Goal: Communication & Community: Answer question/provide support

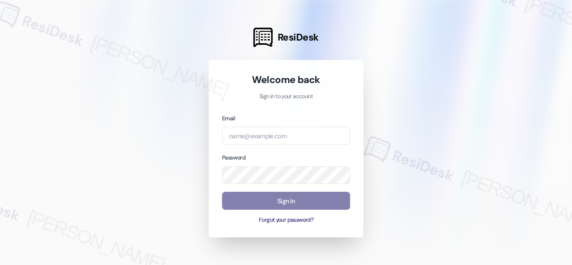
type input "automated-surveys-res_prop-richelle.acueza@res_prop.com"
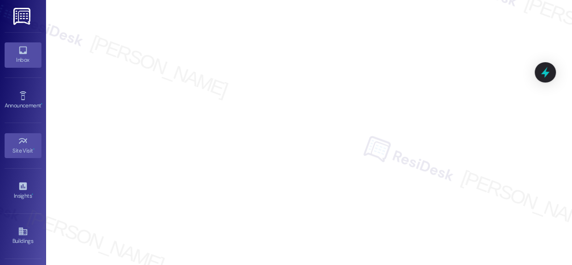
click at [22, 43] on link "Inbox" at bounding box center [23, 54] width 37 height 25
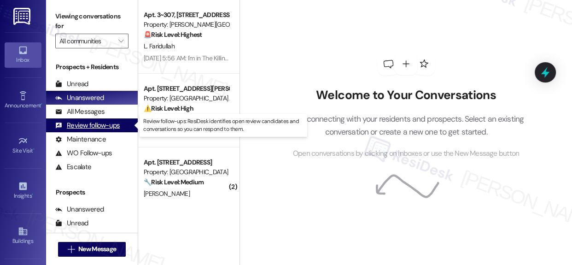
click at [78, 122] on div "Review follow-ups" at bounding box center [87, 126] width 65 height 10
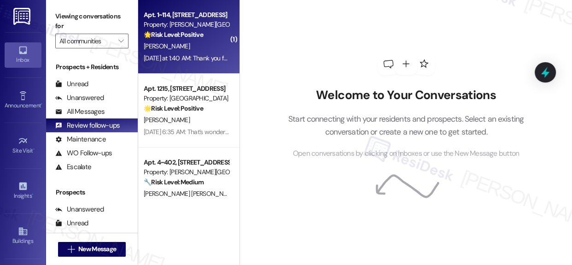
click at [181, 22] on div "Property: [PERSON_NAME][GEOGRAPHIC_DATA] Apartments" at bounding box center [186, 25] width 85 height 10
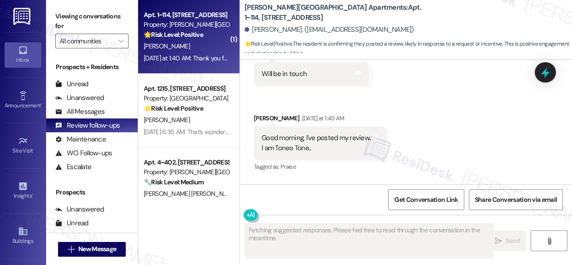
scroll to position [7993, 0]
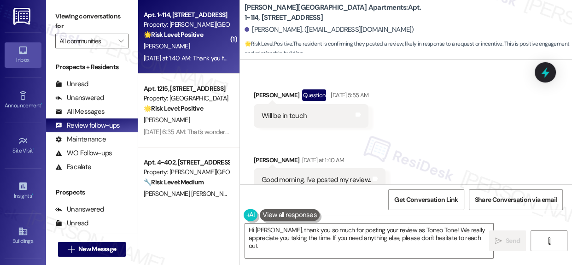
type textarea "Hi Marlyn, thank you so much for posting your review as Toneo Tone! We really a…"
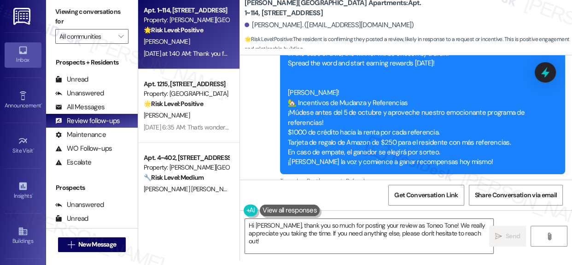
scroll to position [7784, 0]
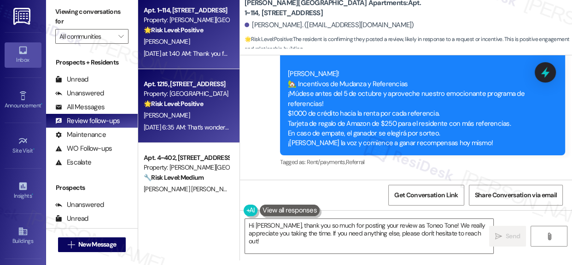
click at [199, 94] on div "Property: [GEOGRAPHIC_DATA]" at bounding box center [186, 94] width 85 height 10
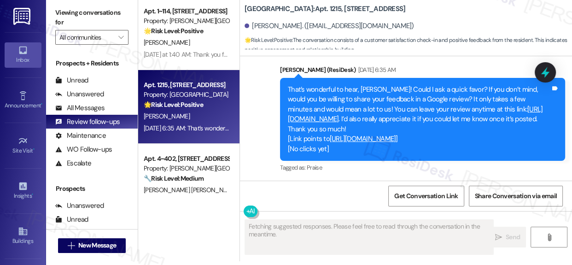
scroll to position [5, 0]
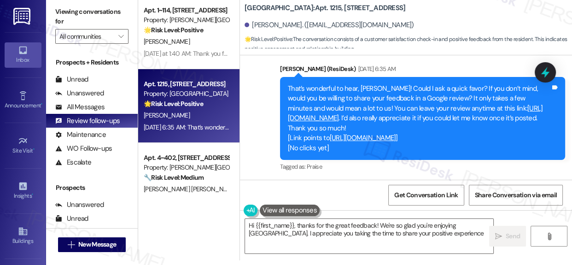
type textarea "Hi {{first_name}}, thanks for the great feedback! We're so glad you're enjoying…"
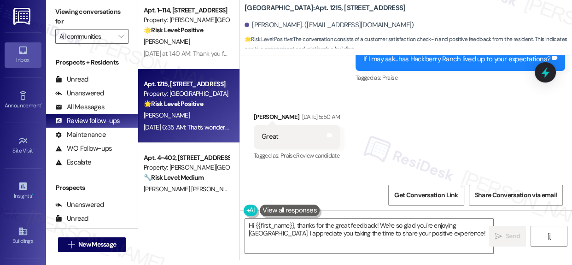
scroll to position [1666, 0]
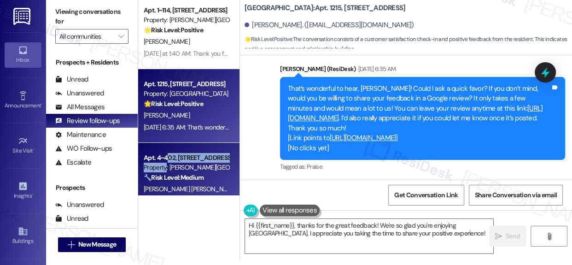
click at [167, 163] on div "Apt. 4~402, 1600 Lansdowne Dr Property: Alderman Park Apartments 🔧 Risk Level: …" at bounding box center [186, 167] width 87 height 31
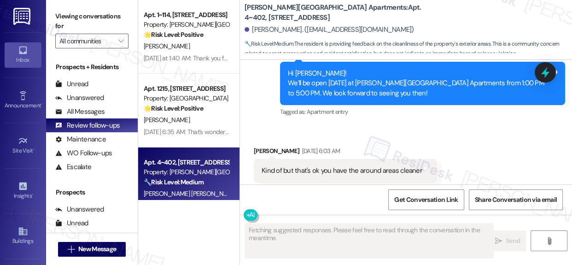
scroll to position [1724, 0]
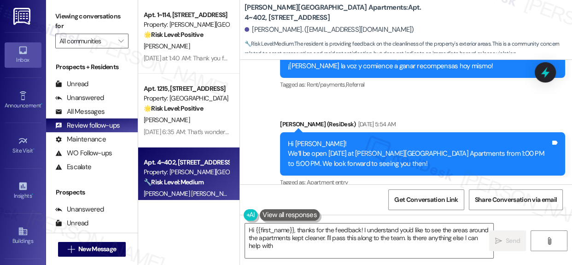
type textarea "Hi {{first_name}}, thanks for the feedback! I understand you'd like to see the …"
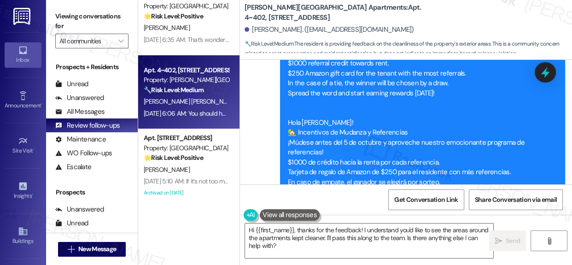
scroll to position [125, 0]
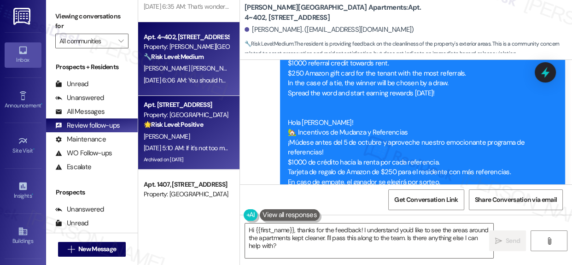
click at [173, 113] on div "Property: [GEOGRAPHIC_DATA]" at bounding box center [186, 115] width 85 height 10
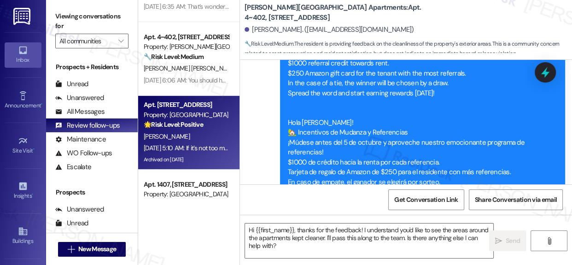
type textarea "Fetching suggested responses. Please feel free to read through the conversation…"
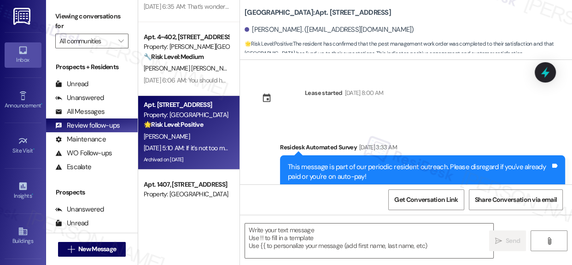
type textarea "Fetching suggested responses. Please feel free to read through the conversation…"
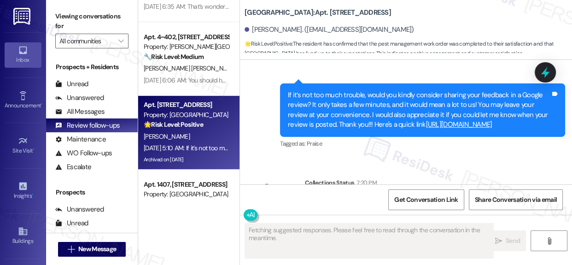
scroll to position [5, 0]
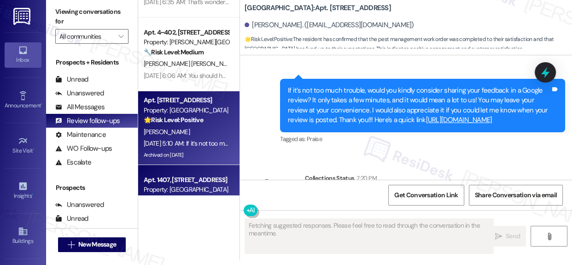
click at [191, 172] on div "Apt. 1407, 201 Hackberry St Property: Hackberry Ranch 🔧 Risk Level: Medium The …" at bounding box center [188, 202] width 101 height 74
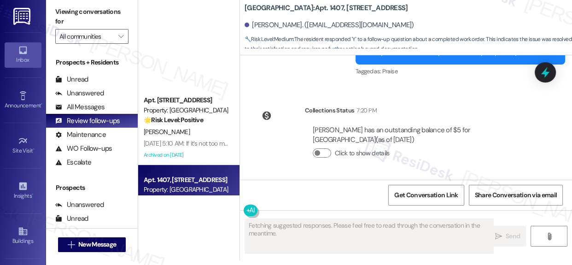
scroll to position [0, 0]
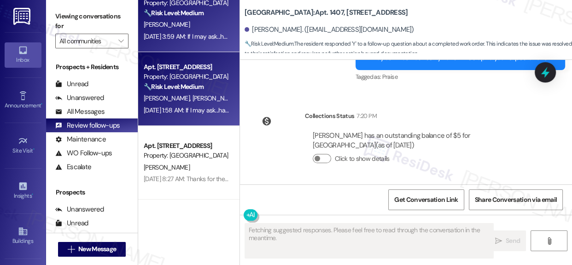
click at [210, 88] on div "🔧 Risk Level: Medium The message is a follow-up on a completed work order (air …" at bounding box center [186, 87] width 85 height 10
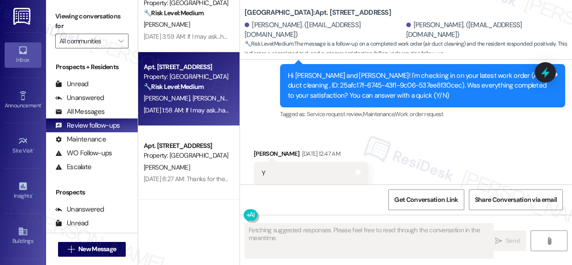
scroll to position [4960, 0]
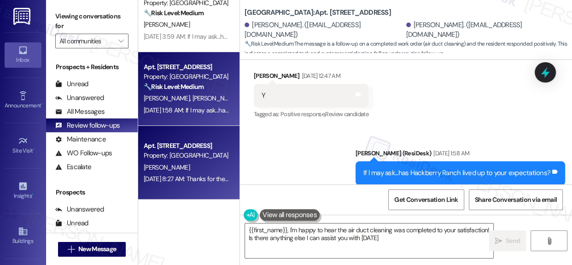
type textarea "{{first_name}}, I'm happy to hear the air duct cleaning was completed to your s…"
click at [202, 150] on div "Apt. 2608, 201 Hackberry St" at bounding box center [186, 146] width 85 height 10
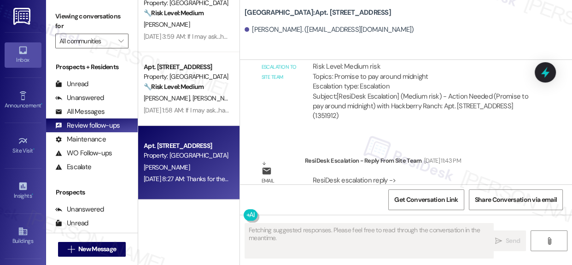
scroll to position [5360, 0]
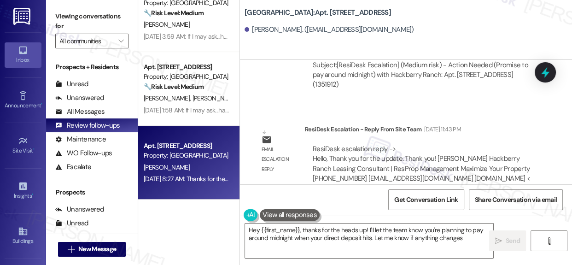
type textarea "Hey {{first_name}}, thanks for the heads up! I'll let the team know you're plan…"
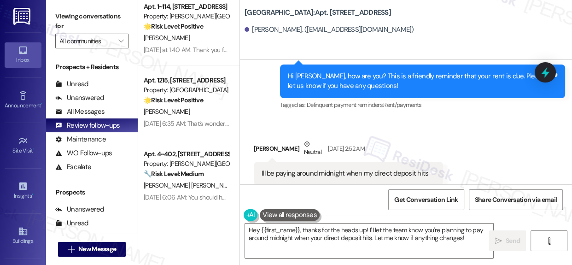
scroll to position [0, 0]
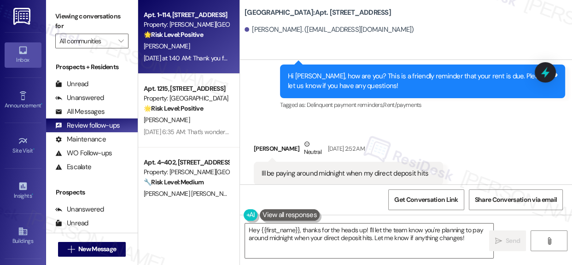
click at [193, 30] on strong "🌟 Risk Level: Positive" at bounding box center [173, 34] width 59 height 8
type textarea "Fetching suggested responses. Please feel free to read through the conversation…"
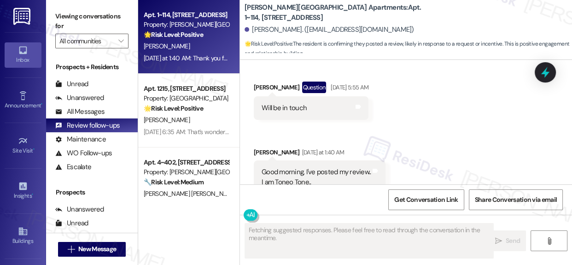
scroll to position [7993, 0]
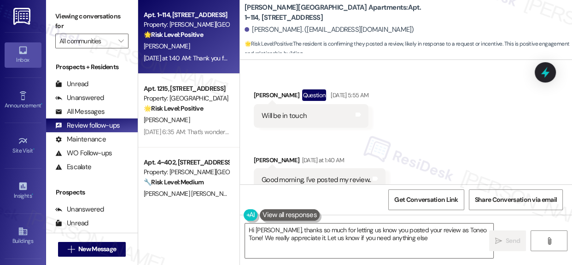
type textarea "Hi Marlyn, thanks so much for letting us know you posted your review as Toneo T…"
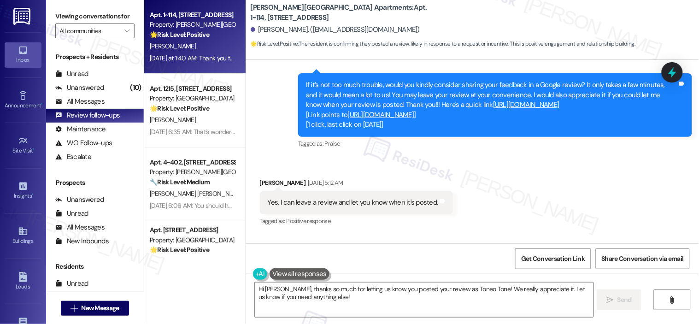
scroll to position [6560, 0]
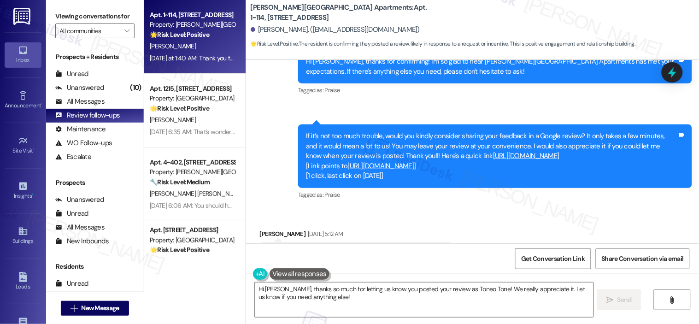
click at [572, 24] on div "Marlyn Wise. (marlynw38@gmail.com)" at bounding box center [475, 30] width 448 height 18
click at [555, 260] on span "Get Conversation Link" at bounding box center [553, 259] width 64 height 10
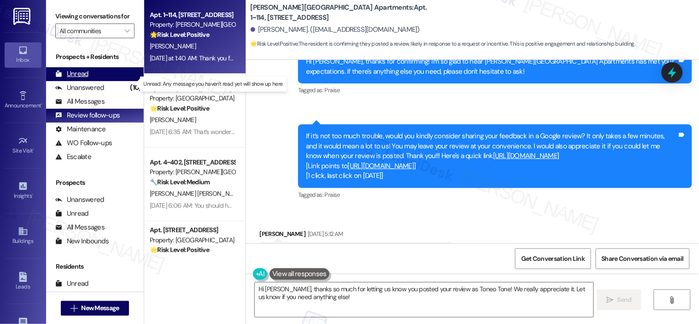
click at [91, 81] on div "Unread (0)" at bounding box center [95, 74] width 98 height 14
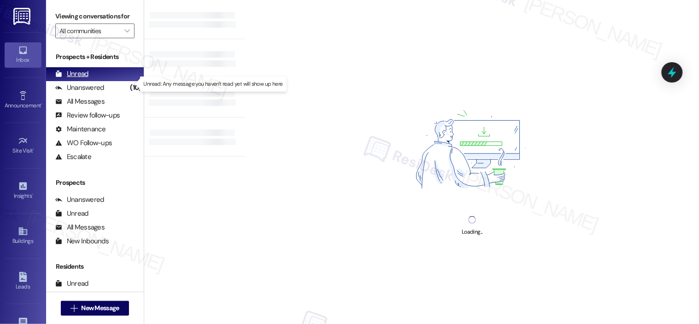
click at [76, 79] on div "Unread" at bounding box center [71, 74] width 33 height 10
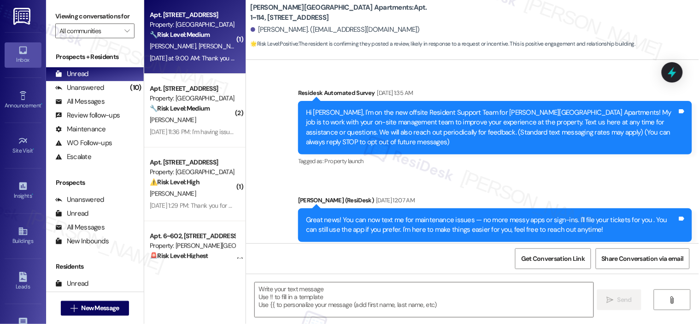
type textarea "Fetching suggested responses. Please feel free to read through the conversation…"
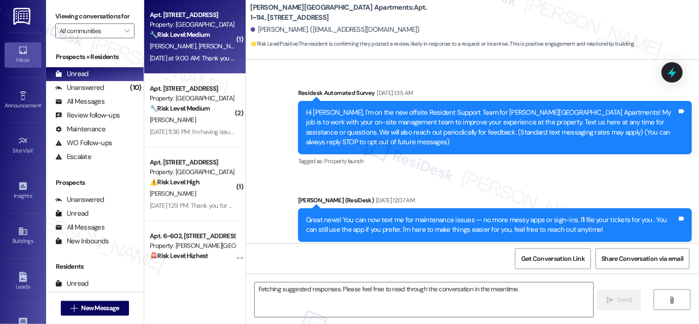
scroll to position [7487, 0]
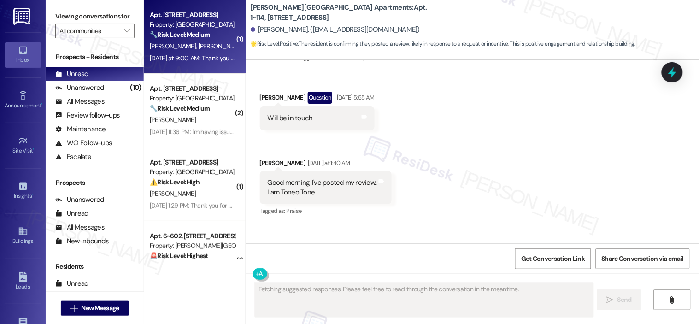
click at [177, 35] on strong "🔧 Risk Level: Medium" at bounding box center [180, 34] width 60 height 8
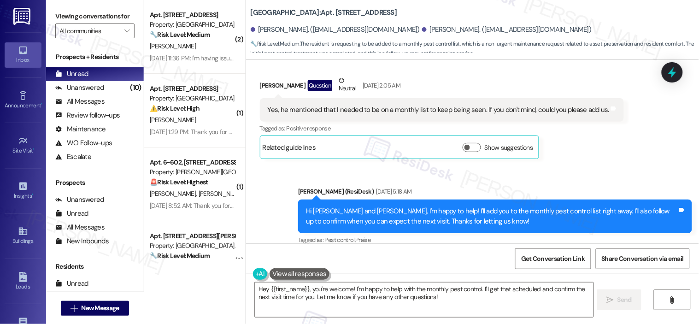
scroll to position [3830, 0]
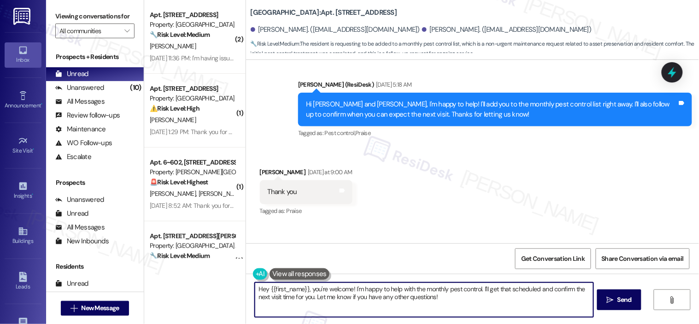
click at [424, 265] on textarea "Hey {{first_name}}, you're welcome! I'm happy to help with the monthly pest con…" at bounding box center [424, 300] width 339 height 35
drag, startPoint x: 348, startPoint y: 289, endPoint x: 483, endPoint y: 301, distance: 135.1
click at [483, 265] on textarea "Hey {{first_name}}, you're welcome! I'm happy to help with the monthly pest con…" at bounding box center [424, 300] width 339 height 35
type textarea "Hey {{first_name}}, you're welcome!"
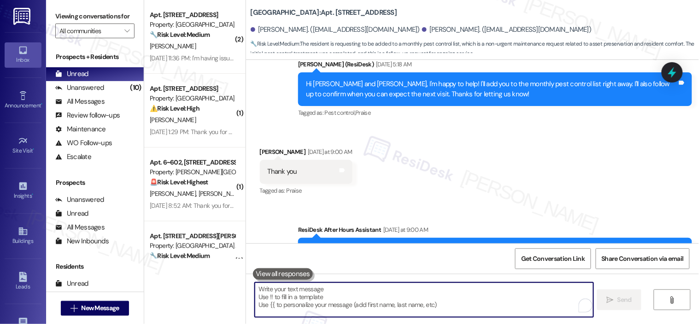
scroll to position [3792, 0]
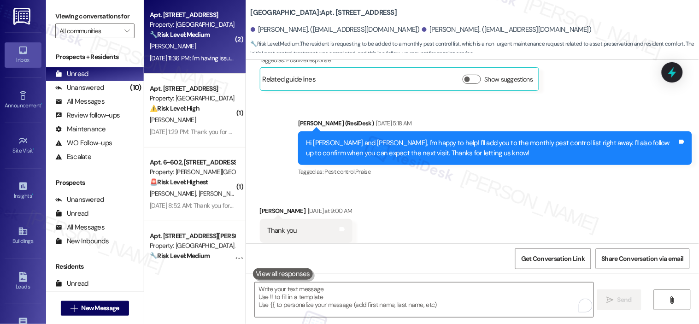
click at [169, 10] on div "Apt. [STREET_ADDRESS]" at bounding box center [192, 15] width 85 height 10
type textarea "Fetching suggested responses. Please feel free to read through the conversation…"
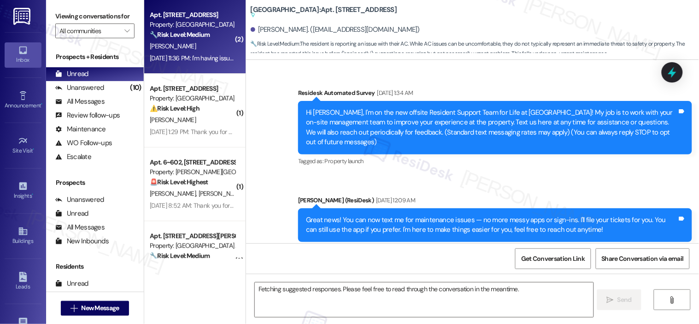
scroll to position [19986, 0]
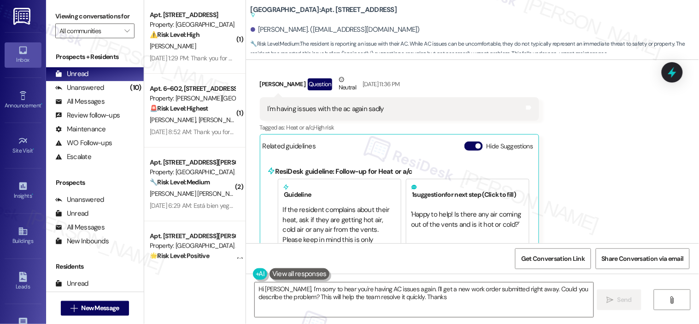
type textarea "Hi [PERSON_NAME], I'm sorry to hear you're having AC issues again. I'll get a n…"
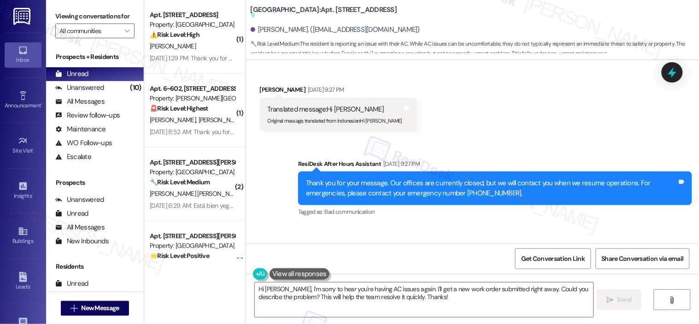
scroll to position [19832, 0]
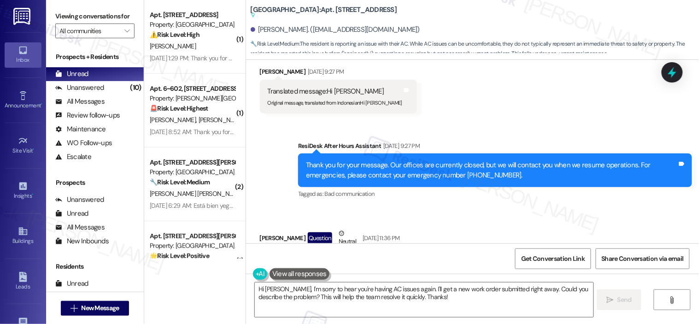
click at [342, 258] on div "I'm having issues with the ac again sadly" at bounding box center [326, 263] width 116 height 10
copy div "I'm having issues with the ac again sadly Tags and notes"
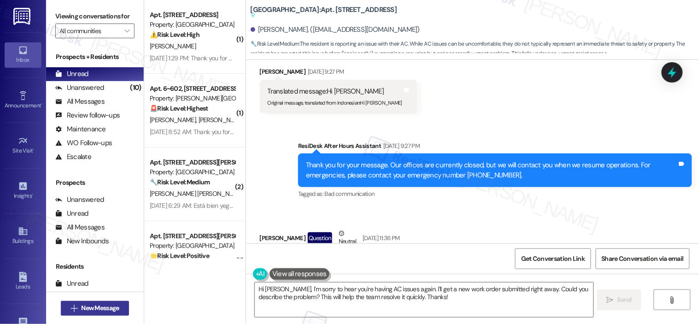
click at [108, 265] on span "New Message" at bounding box center [100, 308] width 38 height 10
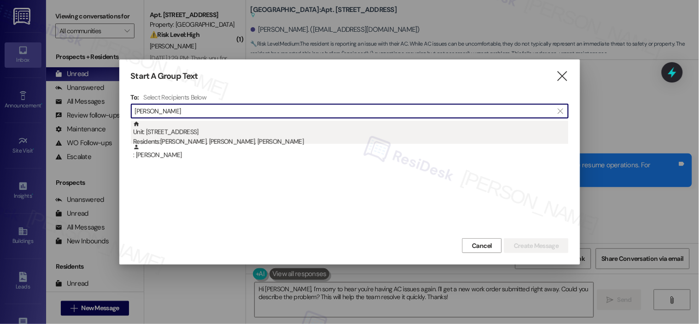
type input "ben garcia"
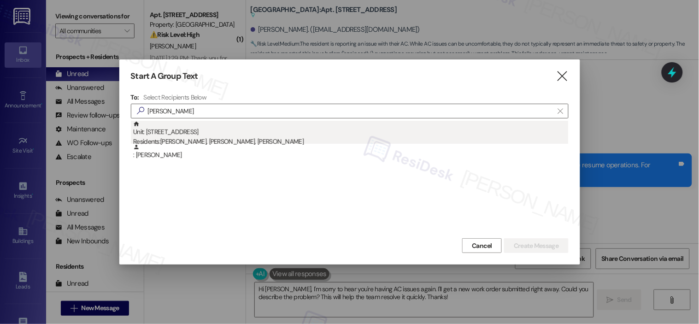
click at [165, 131] on div "Unit: 508 - 201 Hackberry St Residents: Cynthia Garcia, Ben Garcia, Fayth Garcia" at bounding box center [351, 134] width 436 height 26
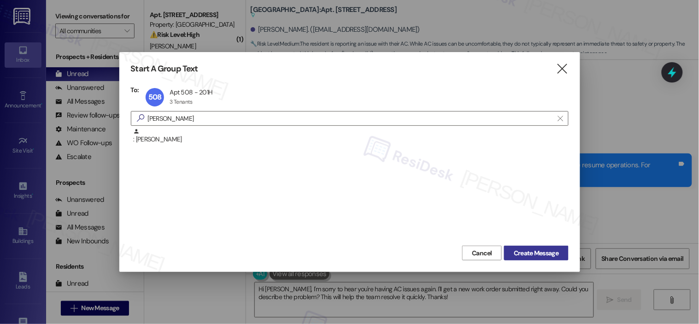
click at [535, 254] on span "Create Message" at bounding box center [536, 253] width 45 height 10
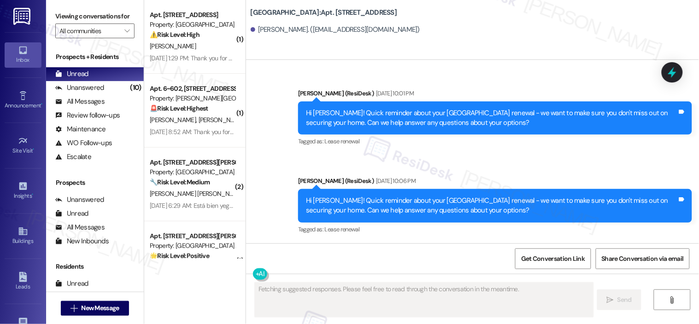
scroll to position [1317, 0]
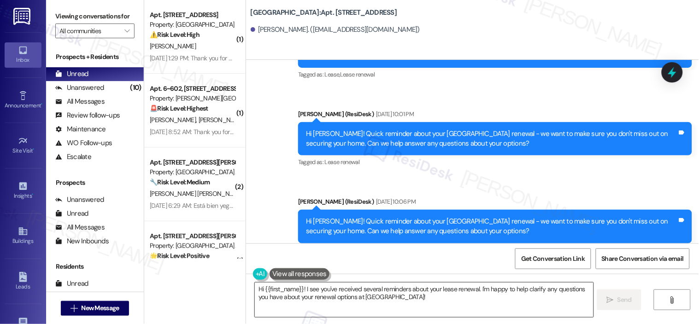
click at [380, 265] on textarea "Hi {{first_name}}! I see you've received several reminders about your lease ren…" at bounding box center [424, 300] width 339 height 35
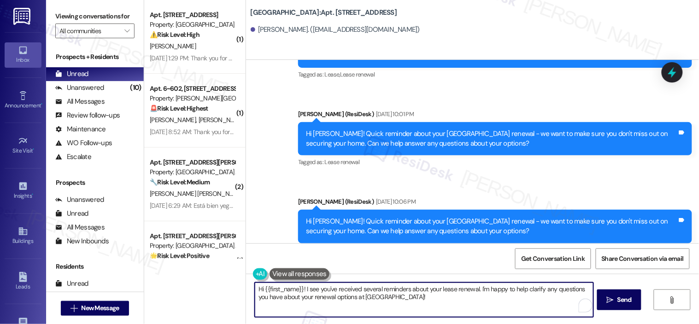
click at [380, 265] on textarea "Hi {{first_name}}! I see you've received several reminders about your lease ren…" at bounding box center [424, 300] width 339 height 35
paste textarea "Quick reminder about your {{property}} renewal - we want to make sure you don't…"
type textarea "Hi {{first_name}}! Quick reminder about your {{property}} renewal - we want to …"
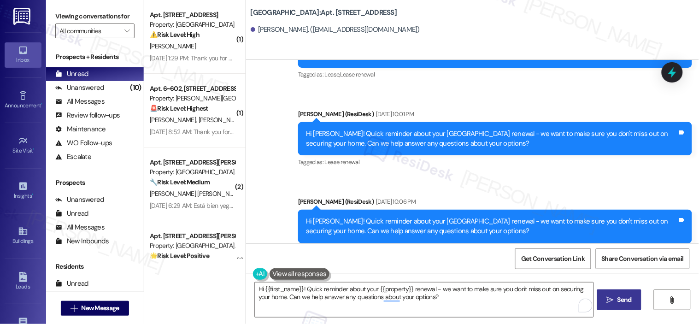
click at [572, 265] on span "Send" at bounding box center [625, 300] width 14 height 10
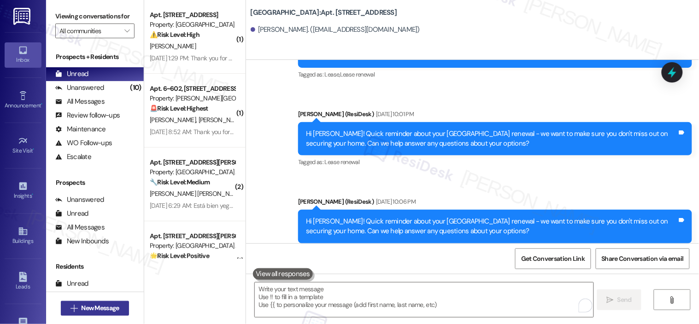
click at [102, 265] on button " New Message" at bounding box center [95, 308] width 68 height 15
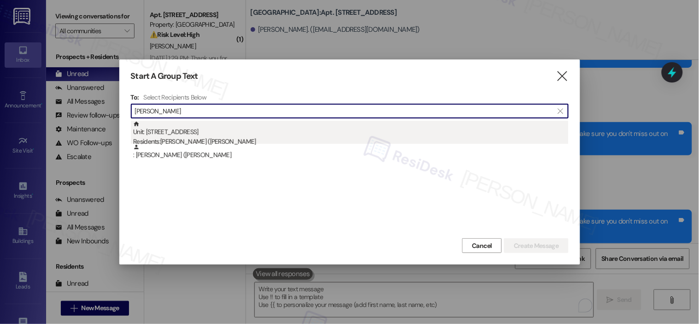
type input "janie"
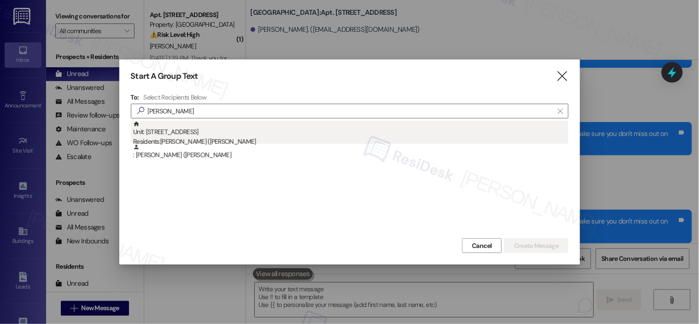
click at [201, 141] on div "Residents: Janie (Jade) Gonzales" at bounding box center [351, 142] width 436 height 10
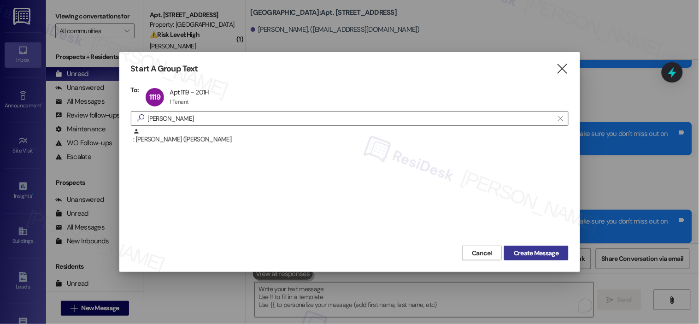
click at [529, 253] on span "Create Message" at bounding box center [536, 253] width 45 height 10
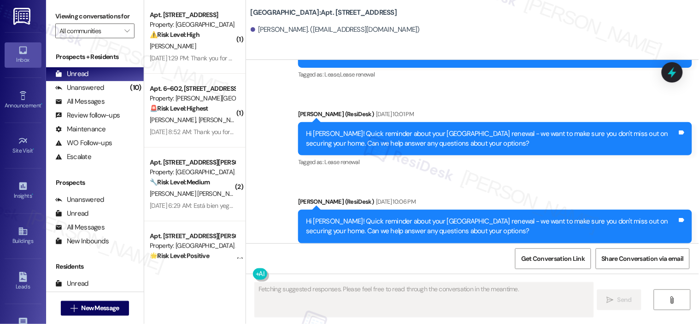
scroll to position [2008, 0]
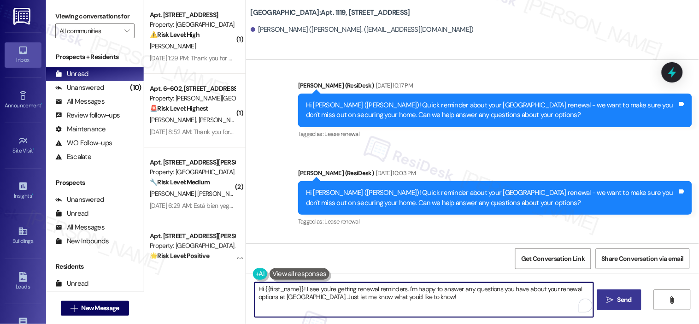
drag, startPoint x: 469, startPoint y: 296, endPoint x: 164, endPoint y: 296, distance: 304.7
click at [164, 265] on div "( 1 ) Apt. 1415, 201 Hackberry St Property: Hackberry Ranch ⚠️ Risk Level: High…" at bounding box center [421, 162] width 555 height 324
type textarea "Hi {{first_name}}! I see you're getting renewal reminders. I'm happy to answer …"
click at [409, 265] on textarea "Hi {{first_name}}! I see you're getting renewal reminders. I'm happy to answer …" at bounding box center [424, 300] width 339 height 35
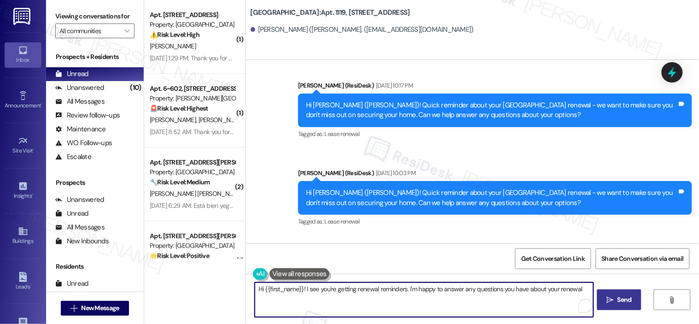
click at [409, 265] on textarea "Hi {{first_name}}! I see you're getting renewal reminders. I'm happy to answer …" at bounding box center [424, 300] width 339 height 35
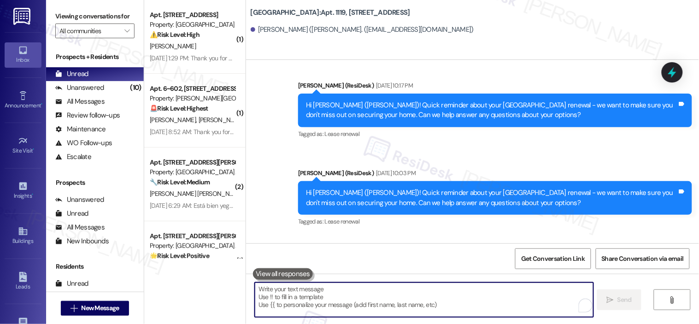
paste textarea "Hi {{first_name}}! Quick reminder about your {{property}} renewal - we want to …"
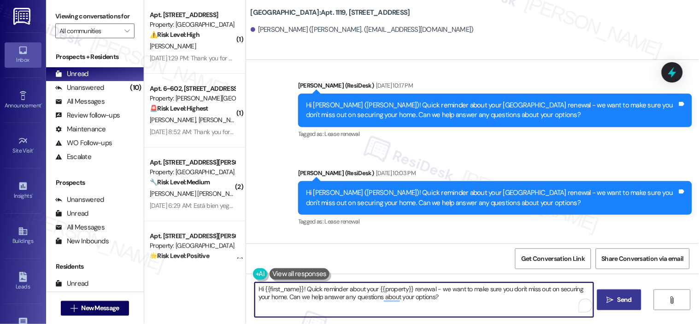
type textarea "Hi {{first_name}}! Quick reminder about your {{property}} renewal - we want to …"
click at [572, 265] on span "Send" at bounding box center [625, 300] width 14 height 10
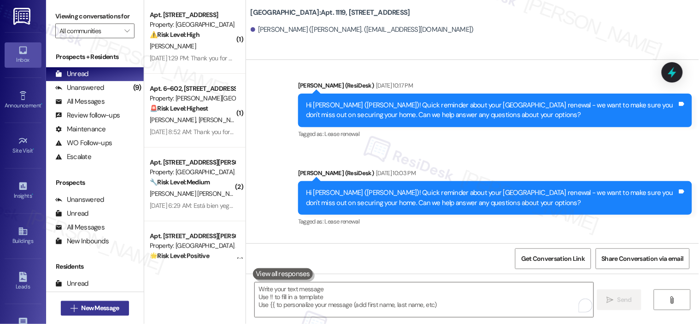
click at [92, 265] on span "New Message" at bounding box center [100, 308] width 38 height 10
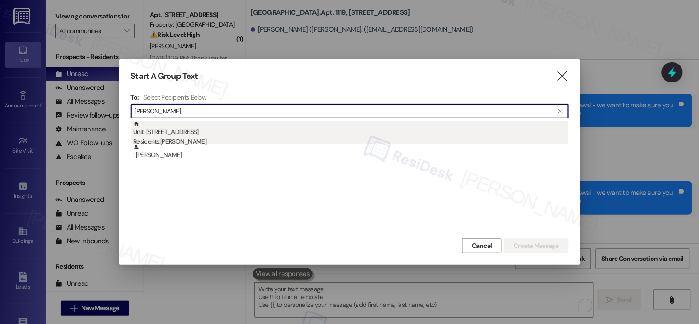
type input "adolfo"
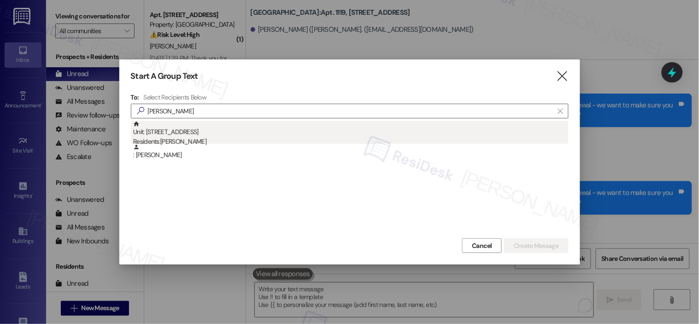
click at [194, 135] on div "Unit: 1413 - 201 Hackberry St Residents: Adolfo Ramirez" at bounding box center [351, 134] width 436 height 26
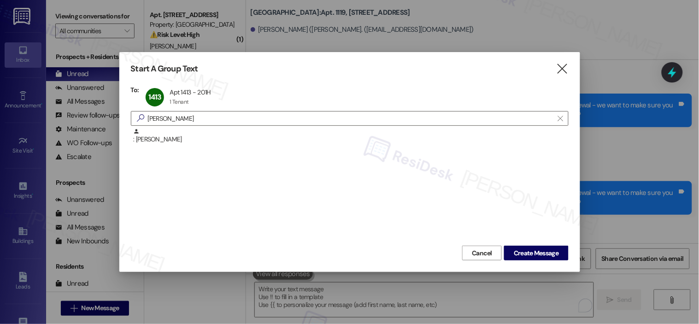
drag, startPoint x: 234, startPoint y: 111, endPoint x: 127, endPoint y: 113, distance: 107.4
click at [127, 113] on div "Start A Group Text  To: 1413 Apt 1413 - 201H Apt 1413 - 201H 1 Tenant 1 Tenant…" at bounding box center [349, 162] width 461 height 220
click at [561, 117] on icon "" at bounding box center [560, 118] width 5 height 7
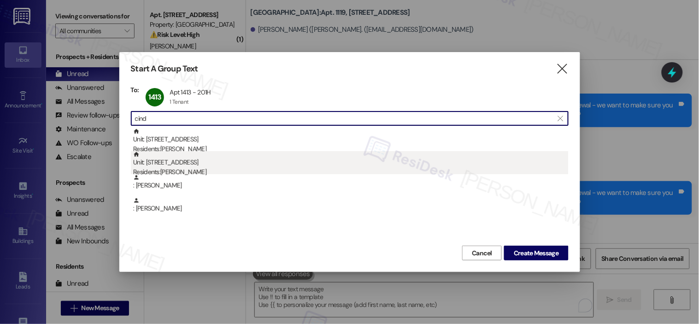
type input "cind"
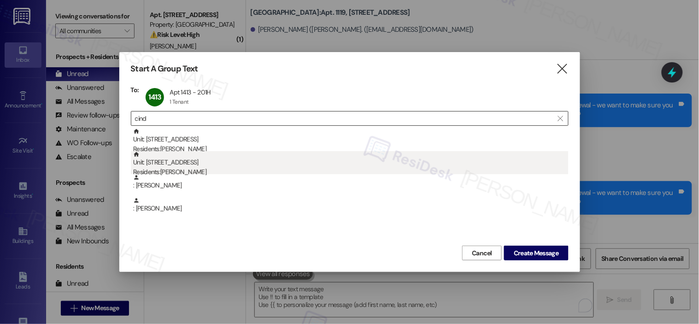
click at [206, 164] on div "Unit: 1804 - 201 Hackberry St Residents: Cindy Gossett" at bounding box center [351, 164] width 436 height 26
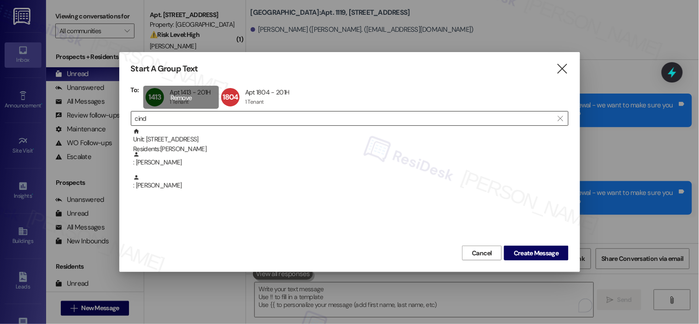
click at [187, 95] on div "1413 Apt 1413 - 201H Apt 1413 - 201H 1 Tenant 1 Tenant click to remove" at bounding box center [181, 97] width 76 height 23
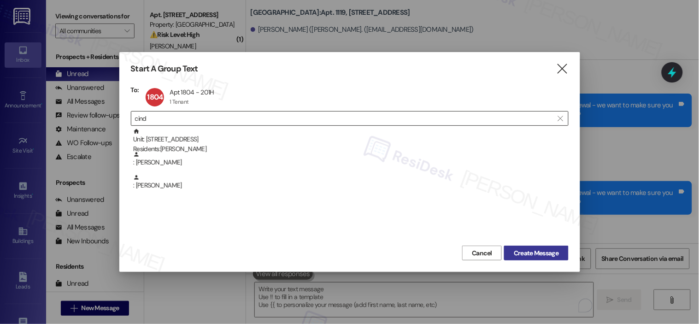
click at [541, 255] on span "Create Message" at bounding box center [536, 253] width 45 height 10
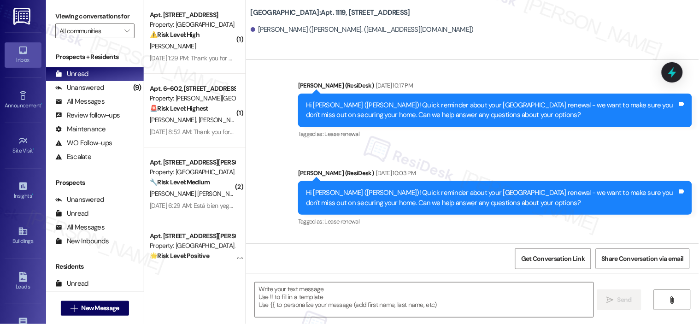
type textarea "Fetching suggested responses. Please feel free to read through the conversation…"
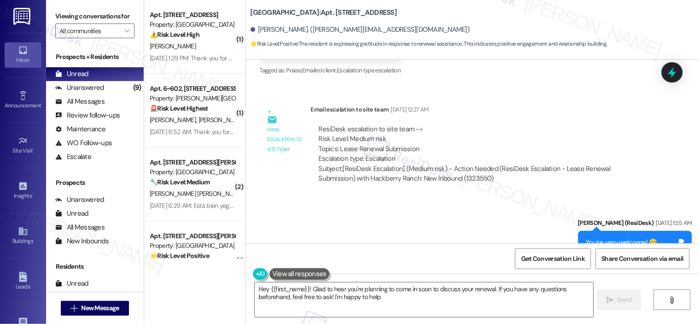
scroll to position [8605, 0]
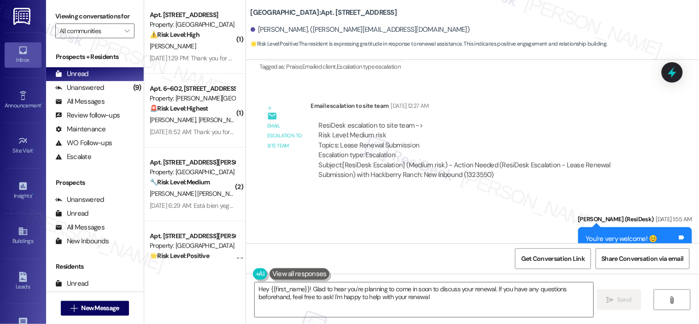
type textarea "Hey {{first_name}}! Glad to hear you're planning to come in soon to discuss you…"
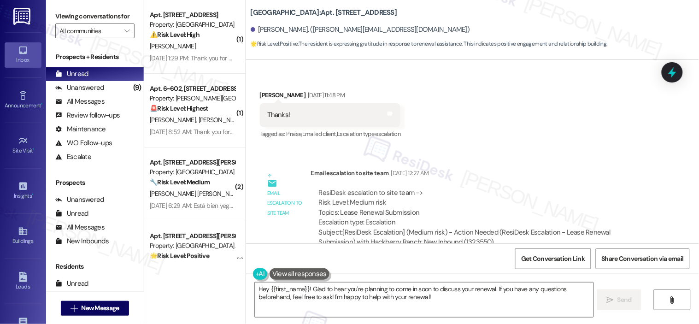
scroll to position [8553, 0]
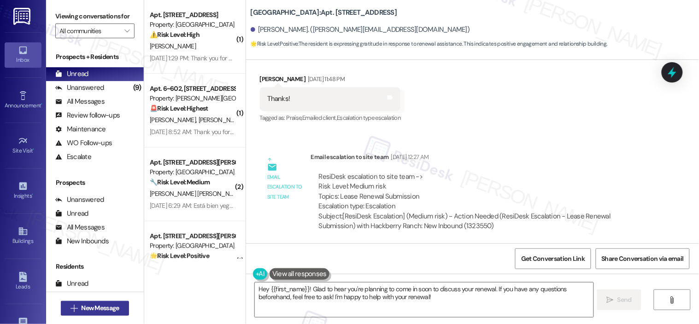
click at [88, 265] on span "New Message" at bounding box center [100, 308] width 38 height 10
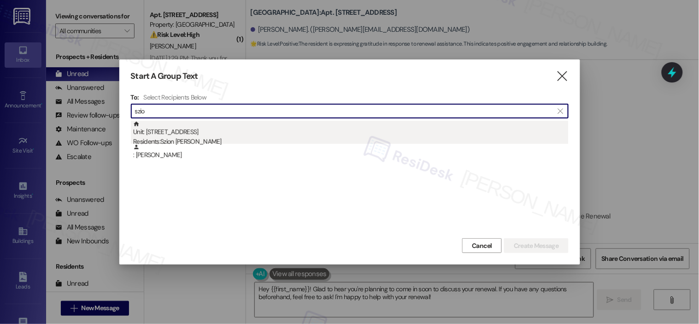
type input "szio"
click at [191, 140] on div "Residents: Szion Segura" at bounding box center [351, 142] width 436 height 10
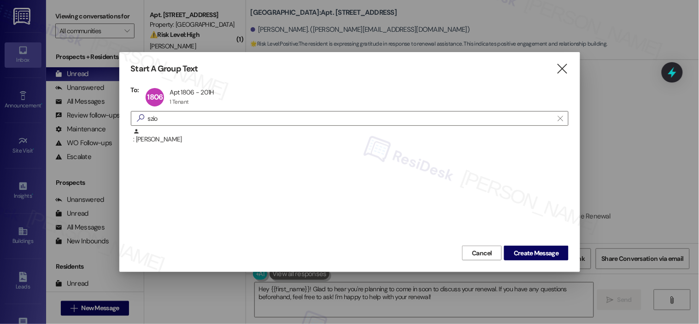
drag, startPoint x: 545, startPoint y: 254, endPoint x: 526, endPoint y: 241, distance: 23.1
click at [543, 252] on span "Create Message" at bounding box center [536, 253] width 45 height 10
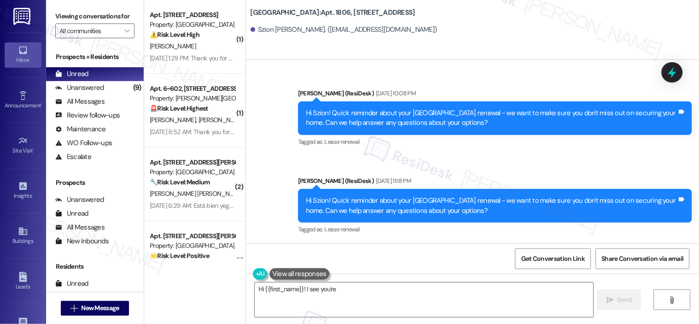
scroll to position [1503, 0]
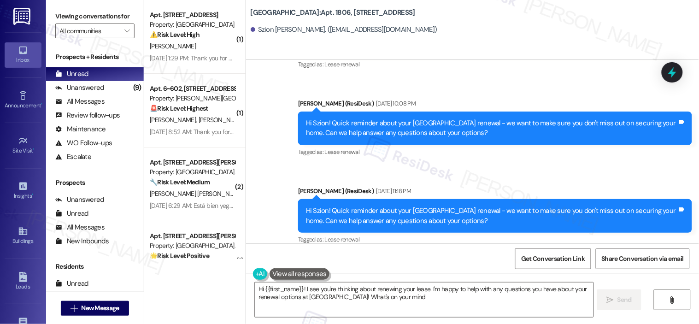
type textarea "Hi {{first_name}}! I see you're thinking about renewing your lease. I'm happy t…"
click at [391, 265] on textarea "Hi {{first_name}}! I see you're thinking about renewing your lease. I'm happy t…" at bounding box center [424, 300] width 339 height 35
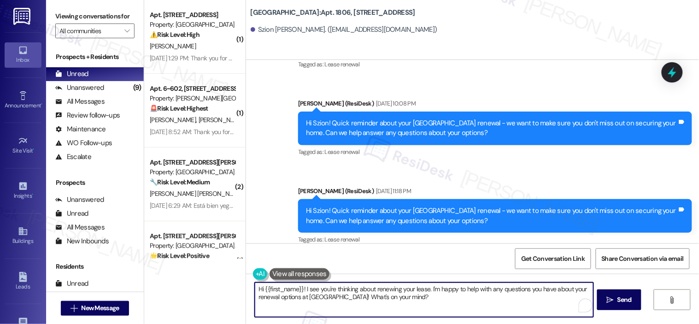
click at [391, 265] on textarea "Hi {{first_name}}! I see you're thinking about renewing your lease. I'm happy t…" at bounding box center [424, 300] width 339 height 35
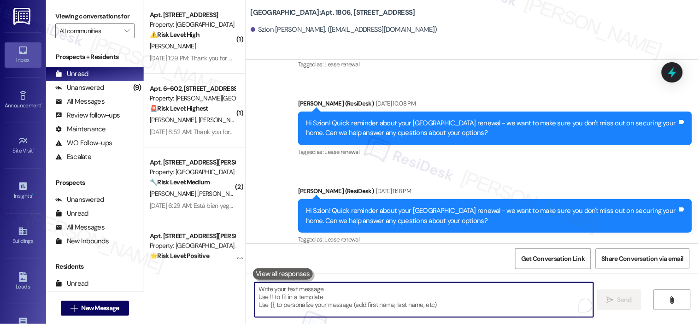
paste textarea "Hi {{first_name}}! Quick reminder about your {{property}} renewal - we want to …"
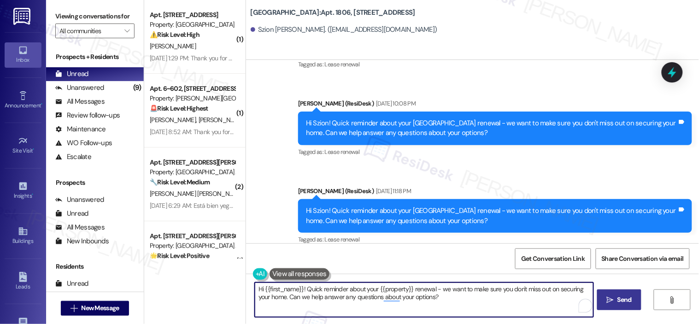
type textarea "Hi {{first_name}}! Quick reminder about your {{property}} renewal - we want to …"
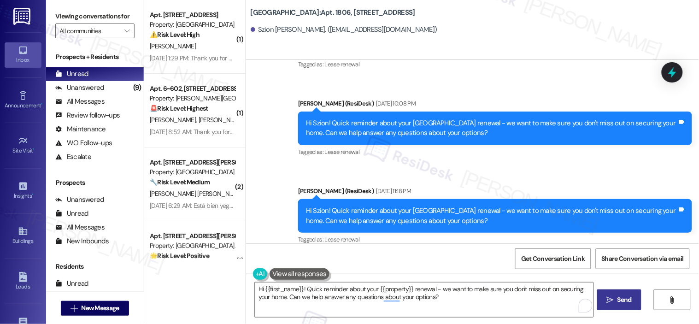
click at [572, 265] on span "Send" at bounding box center [625, 300] width 14 height 10
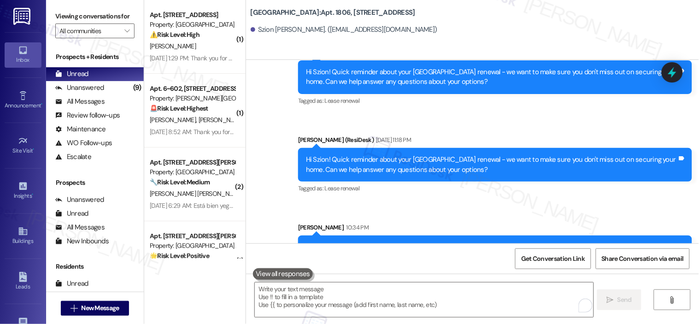
scroll to position [1577, 0]
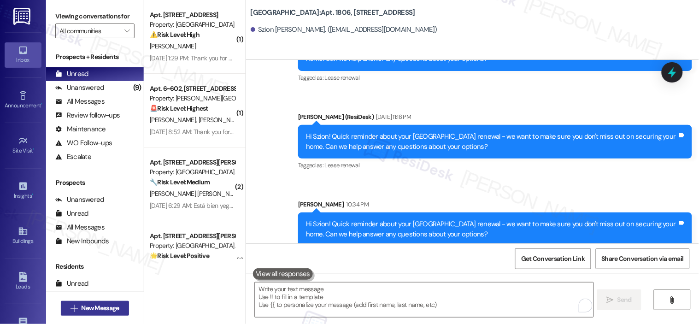
click at [84, 265] on span "New Message" at bounding box center [100, 308] width 38 height 10
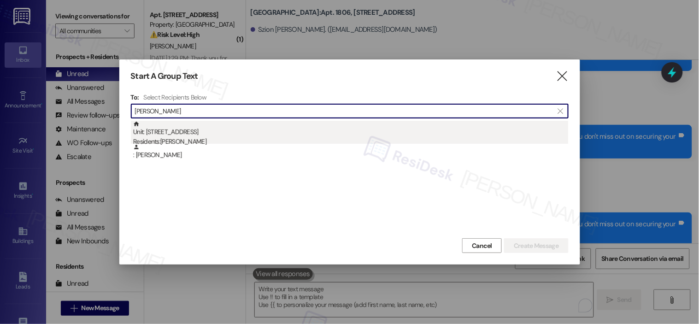
type input "michael martin"
click at [183, 135] on div "Unit: 2507 - 201 Hackberry St Residents: Michael Martin" at bounding box center [351, 134] width 436 height 26
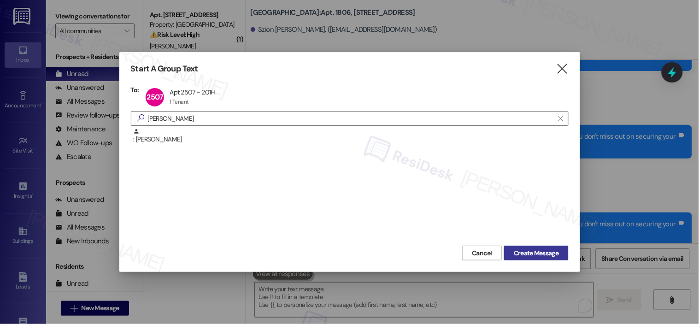
click at [538, 248] on span "Create Message" at bounding box center [536, 253] width 45 height 10
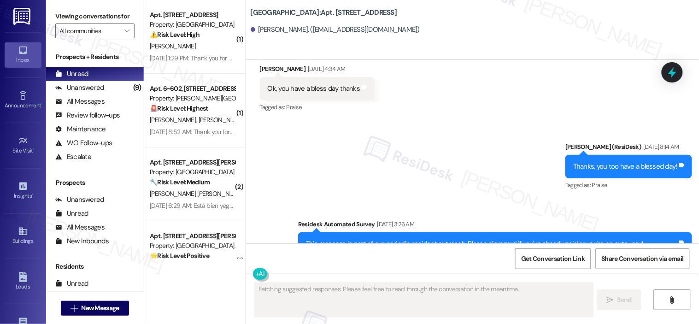
scroll to position [3496, 0]
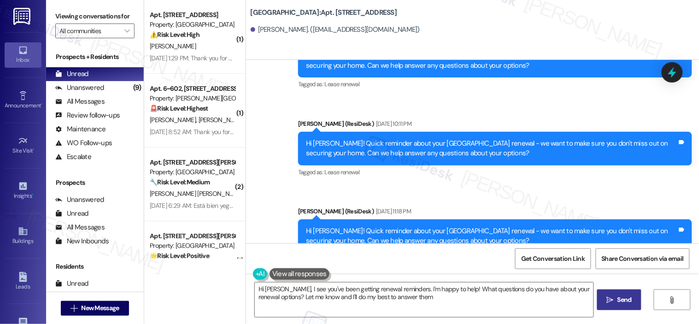
type textarea "Hi Michael, I see you've been getting renewal reminders. I'm happy to help! Wha…"
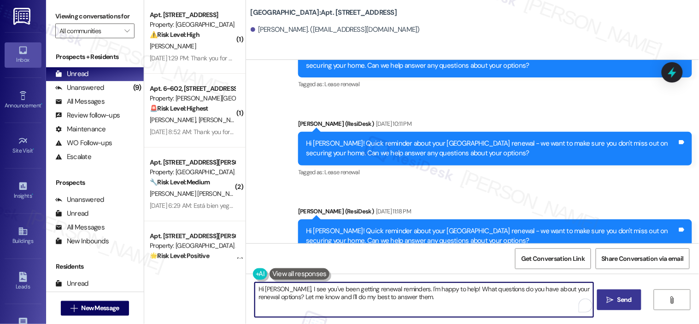
click at [407, 265] on textarea "Hi Michael, I see you've been getting renewal reminders. I'm happy to help! Wha…" at bounding box center [424, 300] width 339 height 35
click at [408, 265] on textarea "Hi Michael, I see you've been getting renewal reminders. I'm happy to help! Wha…" at bounding box center [424, 300] width 339 height 35
drag, startPoint x: 439, startPoint y: 296, endPoint x: 231, endPoint y: 270, distance: 209.9
click at [231, 265] on div "( 1 ) Apt. 1415, 201 Hackberry St Property: Hackberry Ranch ⚠️ Risk Level: High…" at bounding box center [421, 162] width 555 height 324
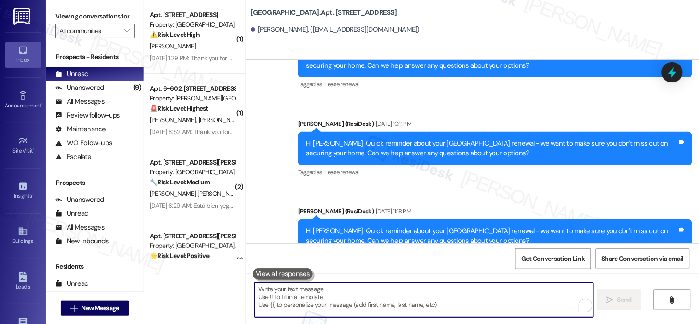
click at [308, 265] on textarea "To enrich screen reader interactions, please activate Accessibility in Grammarl…" at bounding box center [424, 300] width 339 height 35
paste textarea "Hi {{first_name}}! Quick reminder about your {{property}} renewal - we want to …"
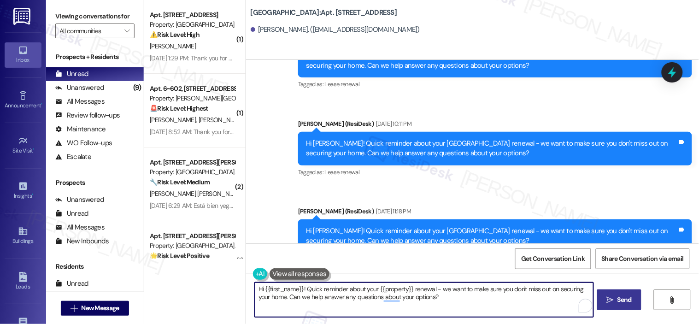
type textarea "Hi {{first_name}}! Quick reminder about your {{property}} renewal - we want to …"
click at [572, 265] on span "Send" at bounding box center [625, 300] width 14 height 10
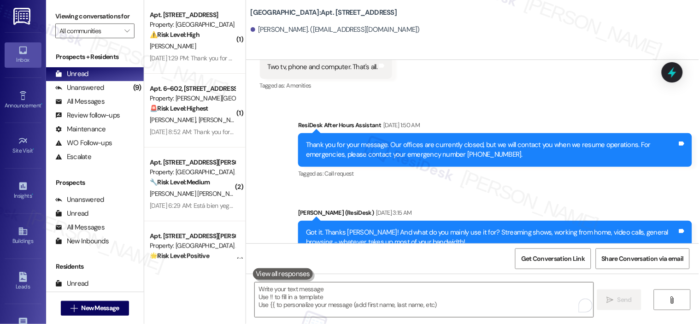
scroll to position [2955, 0]
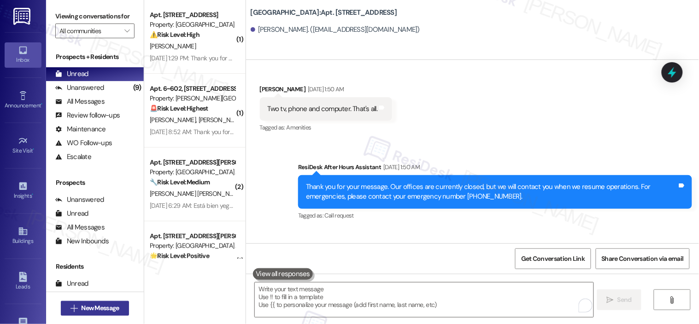
click at [90, 265] on span "New Message" at bounding box center [100, 308] width 38 height 10
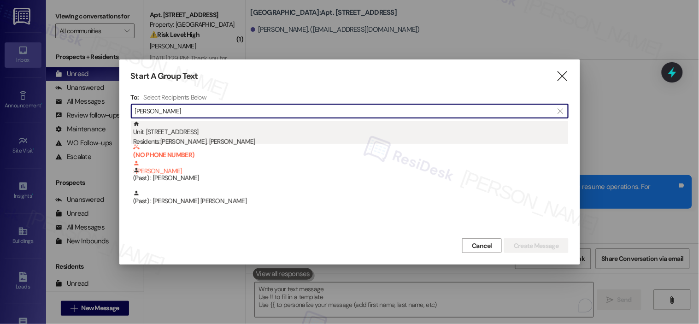
type input "fernando"
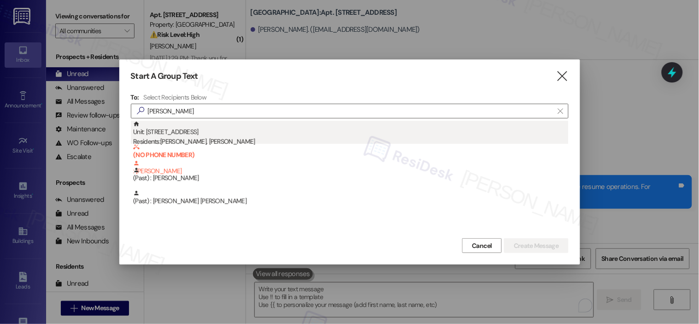
click at [208, 137] on div "Residents: Jenifer Vargas Tepach, Fernando Vargas Tepach" at bounding box center [351, 142] width 436 height 10
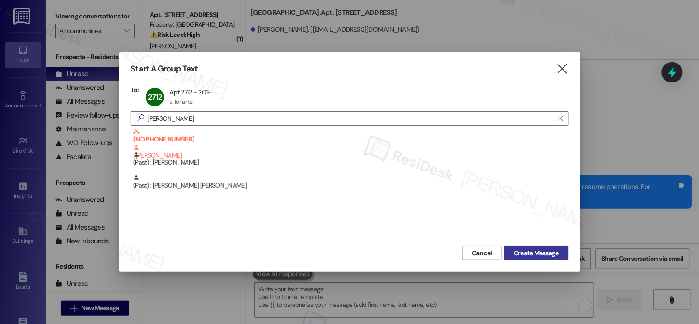
click at [528, 252] on span "Create Message" at bounding box center [536, 253] width 45 height 10
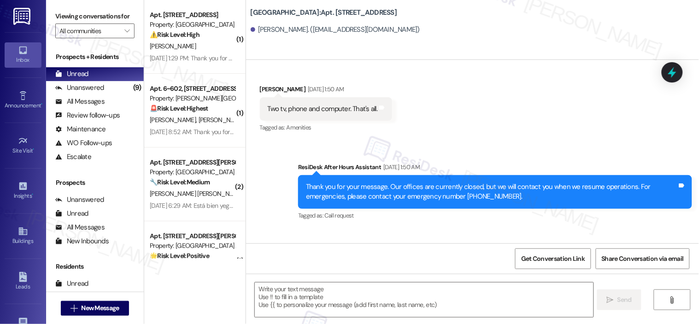
type textarea "Fetching suggested responses. Please feel free to read through the conversation…"
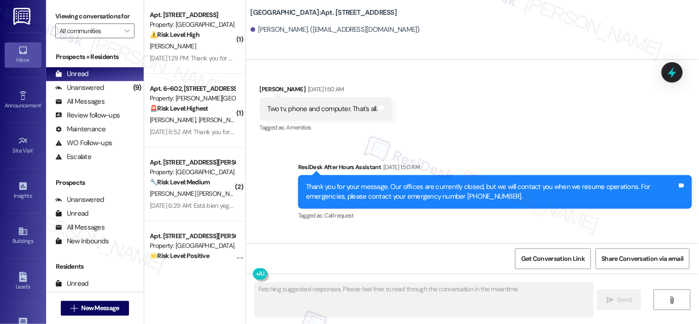
scroll to position [0, 0]
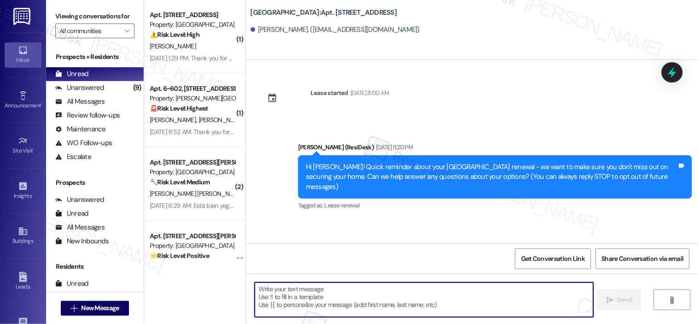
click at [376, 265] on textarea "To enrich screen reader interactions, please activate Accessibility in Grammarl…" at bounding box center [424, 300] width 339 height 35
paste textarea "Hi {{first_name}}! Quick reminder about your {{property}} renewal - we want to …"
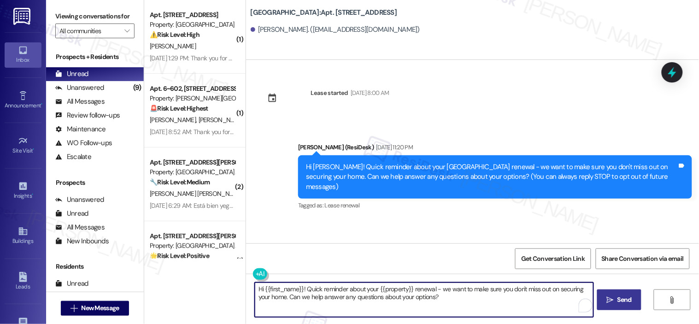
click at [376, 265] on textarea "Hi {{first_name}}! Quick reminder about your {{property}} renewal - we want to …" at bounding box center [424, 300] width 339 height 35
type textarea "Hi {{first_name}}! Quick reminder about your {{property}} renewal - we want to …"
click at [572, 265] on span "Send" at bounding box center [625, 300] width 14 height 10
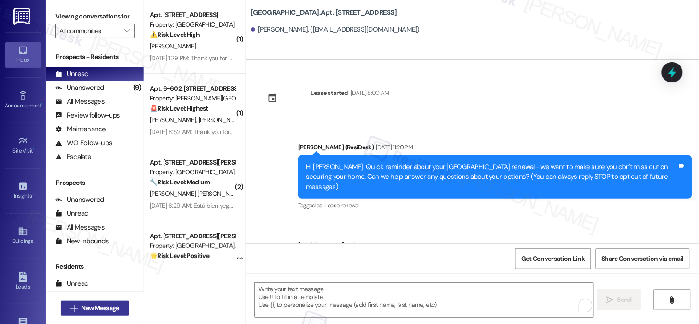
click at [94, 301] on button " New Message" at bounding box center [95, 308] width 68 height 15
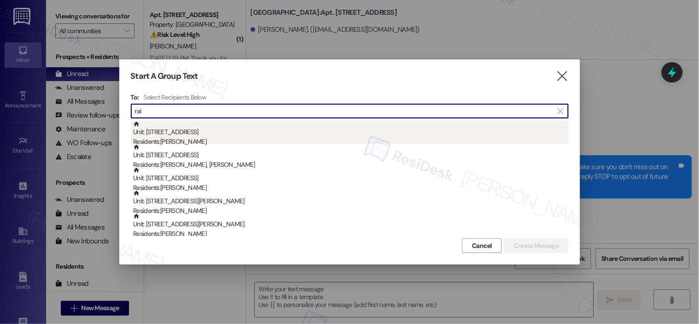
type input "ral"
click at [205, 134] on div "Unit: 4201 - 201 Hackberry St Residents: Ralph Karnes" at bounding box center [351, 134] width 436 height 26
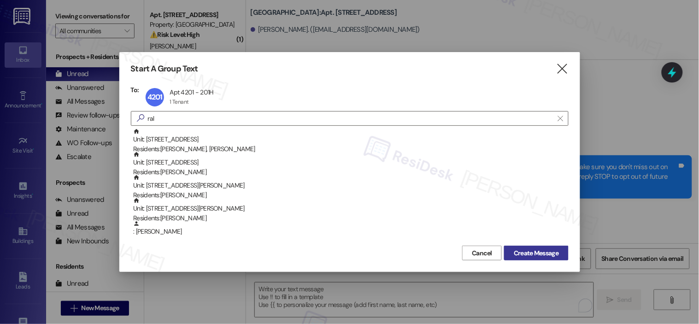
drag, startPoint x: 532, startPoint y: 255, endPoint x: 366, endPoint y: 145, distance: 199.2
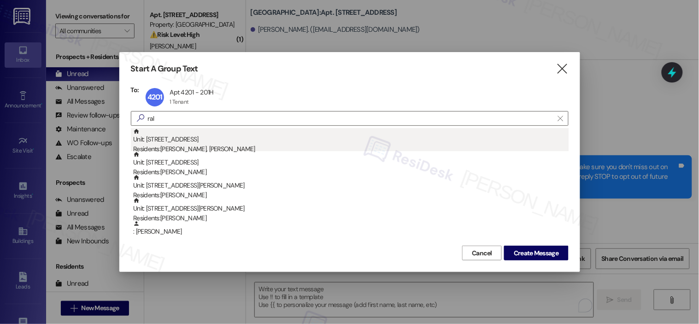
click at [532, 254] on span "Create Message" at bounding box center [536, 253] width 45 height 10
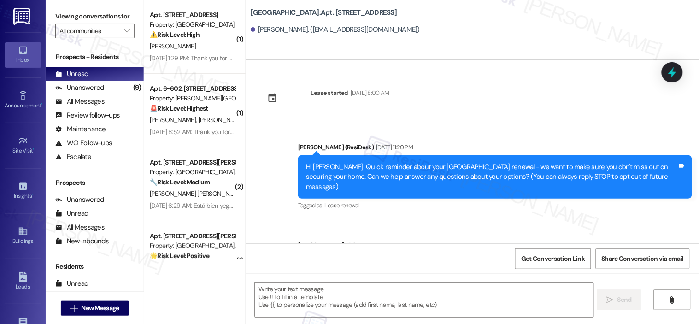
type textarea "Fetching suggested responses. Please feel free to read through the conversation…"
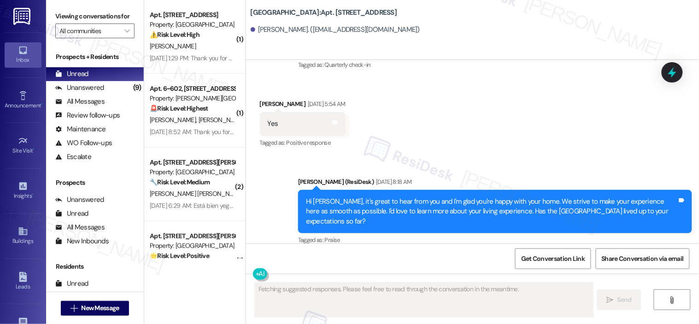
scroll to position [384, 0]
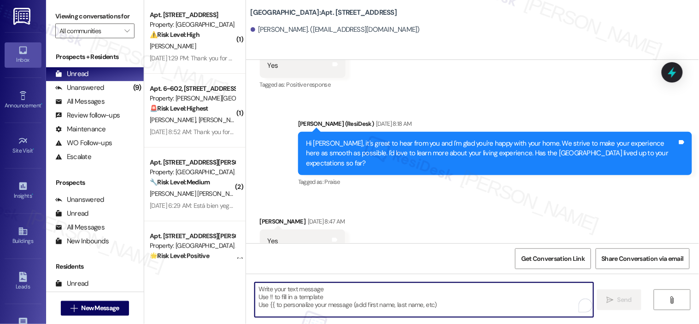
click at [306, 289] on textarea "To enrich screen reader interactions, please activate Accessibility in Grammarl…" at bounding box center [424, 300] width 339 height 35
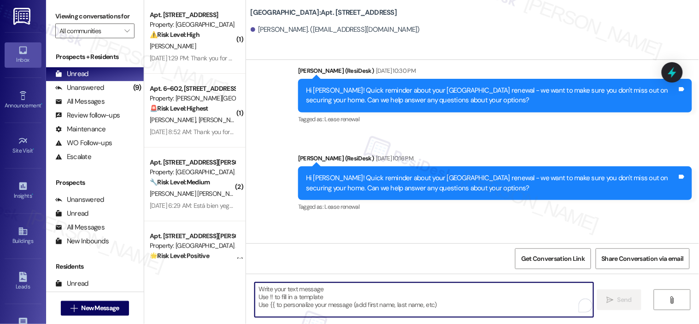
scroll to position [1706, 0]
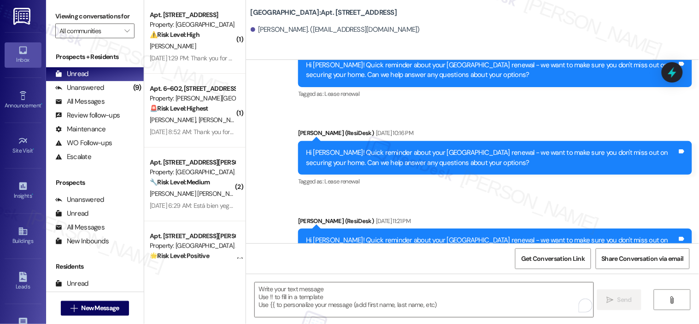
click at [406, 236] on div "Hi Ralph! Quick reminder about your Hackberry Ranch renewal - we want to make s…" at bounding box center [492, 246] width 372 height 20
click at [424, 296] on textarea "To enrich screen reader interactions, please activate Accessibility in Grammarl…" at bounding box center [424, 300] width 339 height 35
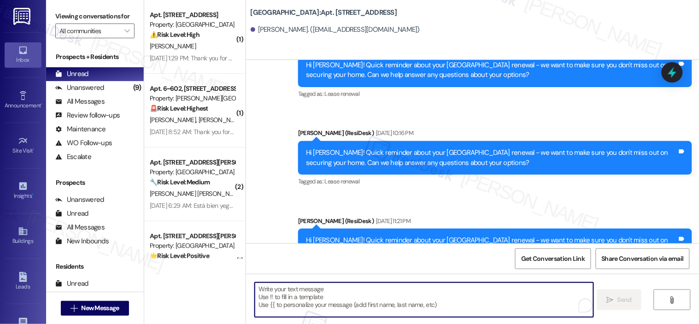
paste textarea "Hi {{first_name}}! Quick reminder about your {{property}} renewal - we want to …"
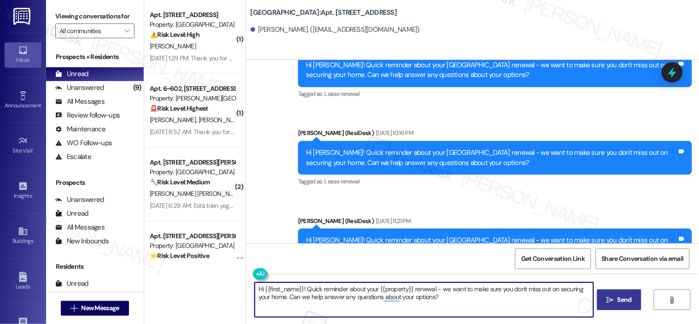
type textarea "Hi {{first_name}}! Quick reminder about your {{property}} renewal - we want to …"
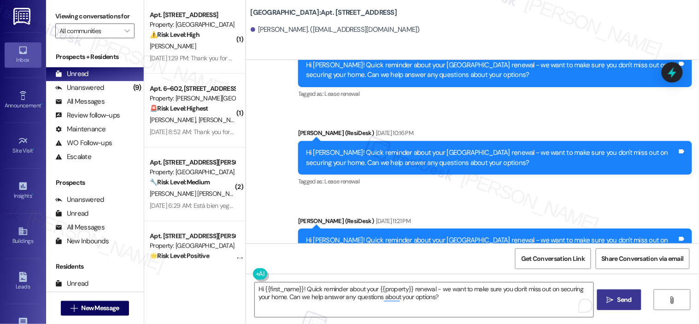
click at [619, 292] on button " Send" at bounding box center [619, 299] width 45 height 21
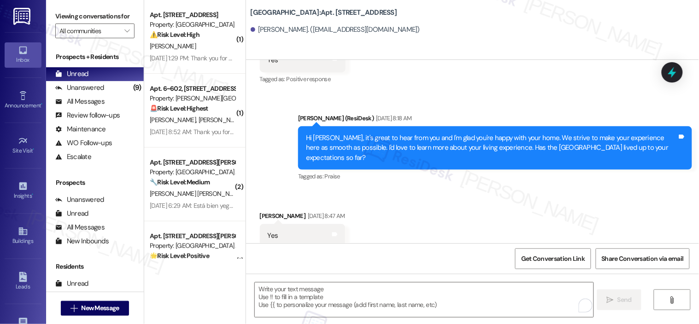
scroll to position [384, 0]
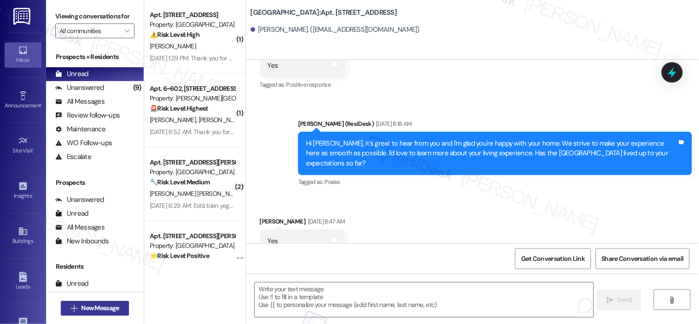
click at [90, 310] on span "New Message" at bounding box center [100, 308] width 38 height 10
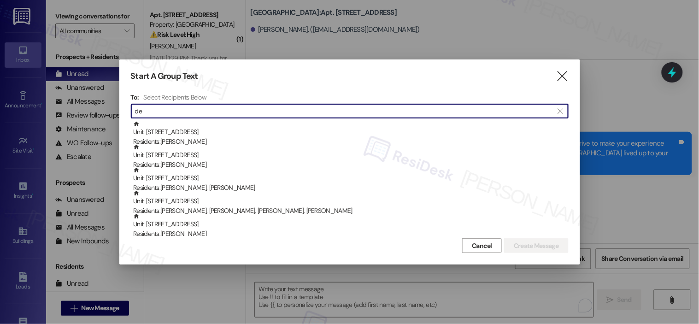
type input "d"
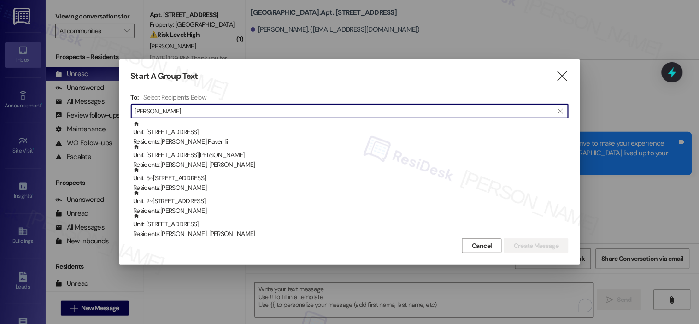
drag, startPoint x: 183, startPoint y: 110, endPoint x: 105, endPoint y: 113, distance: 78.9
click at [106, 112] on div "Start A Group Text  To: Select Recipients Below  thomas  Unit: 413 - 201 Hac…" at bounding box center [349, 162] width 699 height 324
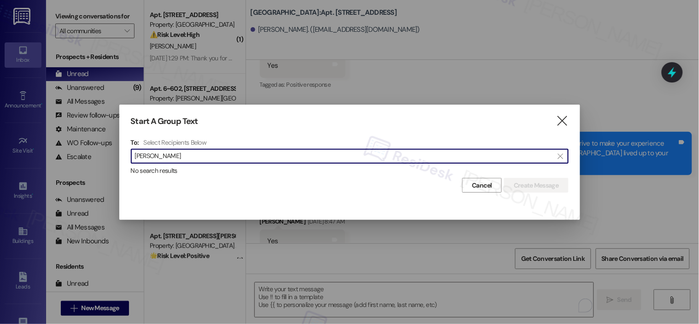
drag, startPoint x: 361, startPoint y: 158, endPoint x: 118, endPoint y: 152, distance: 243.0
click at [118, 152] on div "Start A Group Text  To: Select Recipients Below  dennis thomas  No search re…" at bounding box center [349, 162] width 699 height 324
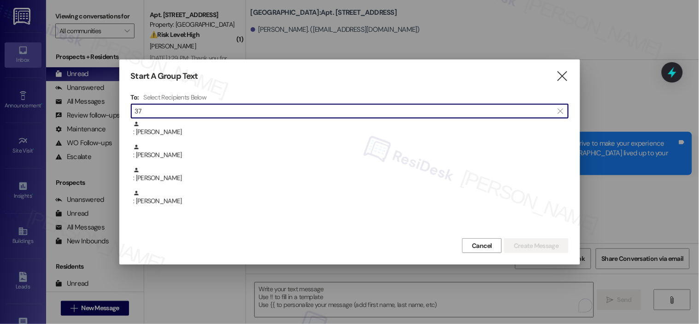
type input "3"
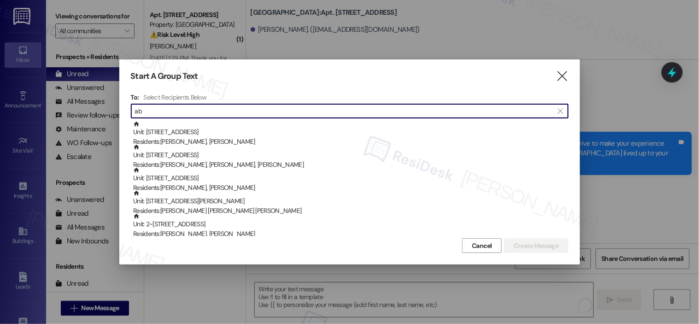
type input "a"
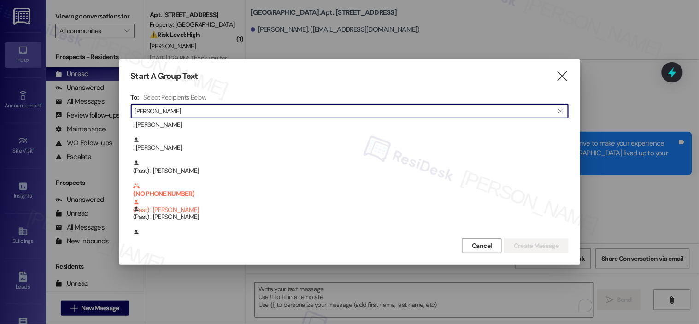
scroll to position [768, 0]
drag, startPoint x: 162, startPoint y: 110, endPoint x: 109, endPoint y: 110, distance: 52.5
click at [109, 110] on div "Start A Group Text  To: Select Recipients Below  perez  : Micheal Livell : N…" at bounding box center [349, 162] width 699 height 324
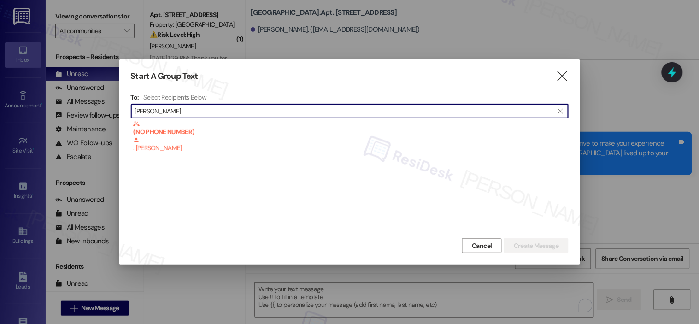
type input "abner"
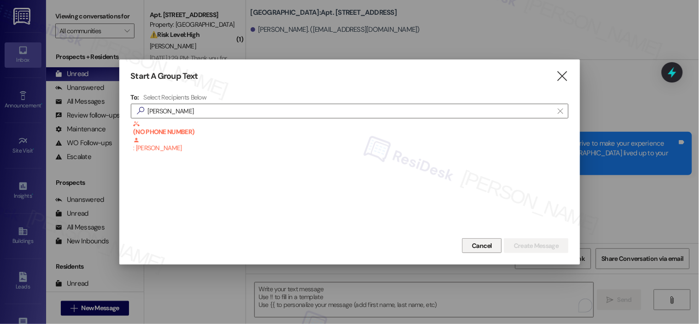
click at [480, 245] on span "Cancel" at bounding box center [482, 246] width 20 height 10
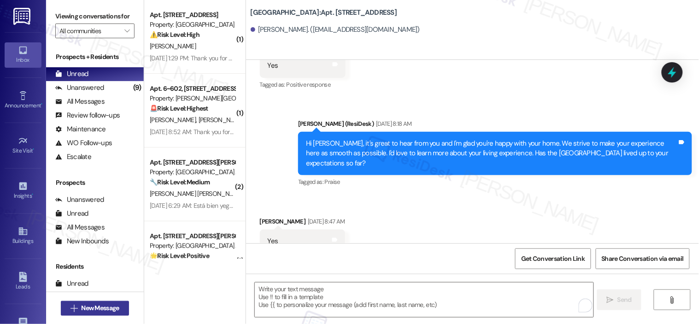
click at [99, 307] on span "New Message" at bounding box center [100, 308] width 38 height 10
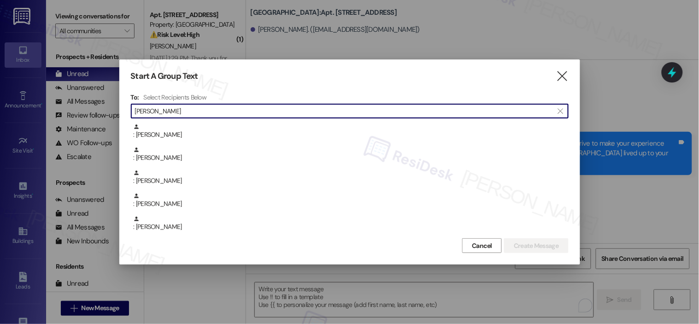
scroll to position [153, 0]
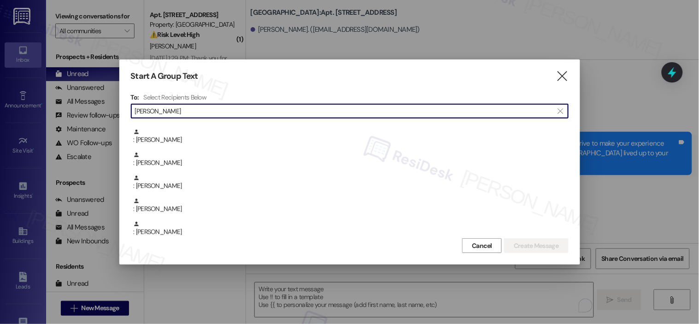
drag, startPoint x: 174, startPoint y: 107, endPoint x: 130, endPoint y: 111, distance: 44.8
click at [130, 111] on div "Start A Group Text  To: Select Recipients Below  thomas  Unit: 4006 - 201 Ha…" at bounding box center [349, 161] width 461 height 205
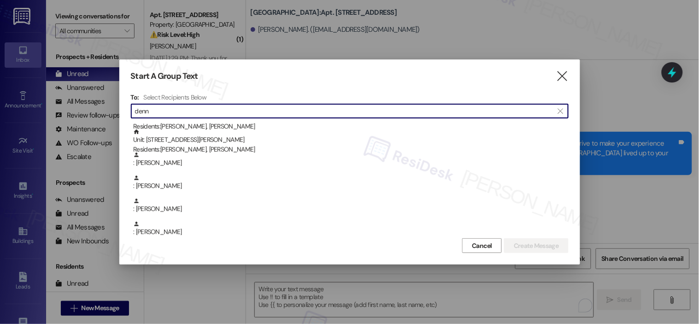
scroll to position [0, 0]
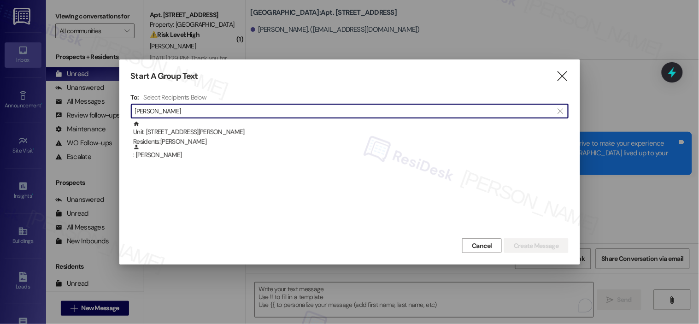
drag, startPoint x: 190, startPoint y: 112, endPoint x: 126, endPoint y: 112, distance: 64.1
click at [126, 112] on div "Start A Group Text  To: Select Recipients Below  dennis  Unit: 602 - 4060 Ba…" at bounding box center [349, 161] width 461 height 205
click at [157, 111] on input "dennis" at bounding box center [344, 111] width 419 height 13
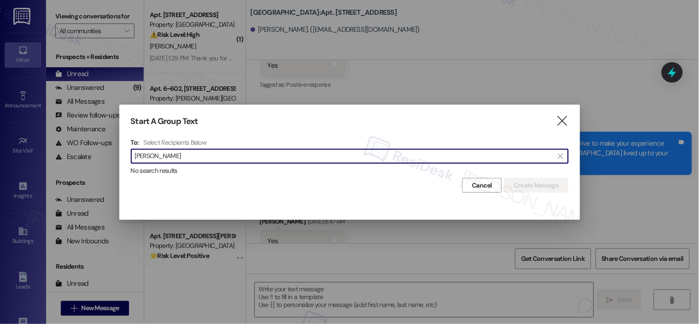
drag, startPoint x: 204, startPoint y: 152, endPoint x: 98, endPoint y: 153, distance: 106.0
click at [111, 153] on div "Start A Group Text  To: Select Recipients Below  dennis thomas  No search re…" at bounding box center [349, 162] width 699 height 324
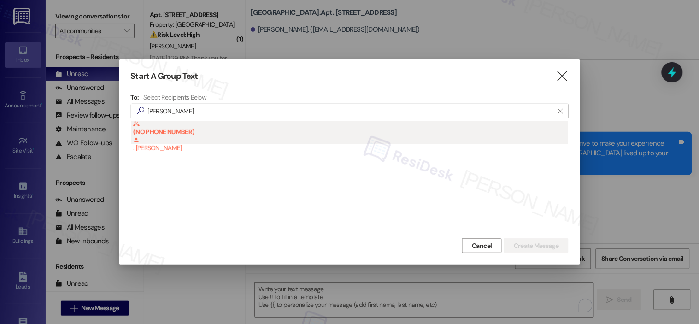
click at [168, 141] on div "(NO PHONE NUMBER) : Abner Perez Hernandez" at bounding box center [351, 137] width 436 height 33
click at [168, 146] on div "(NO PHONE NUMBER) : Abner Perez Hernandez" at bounding box center [351, 137] width 436 height 33
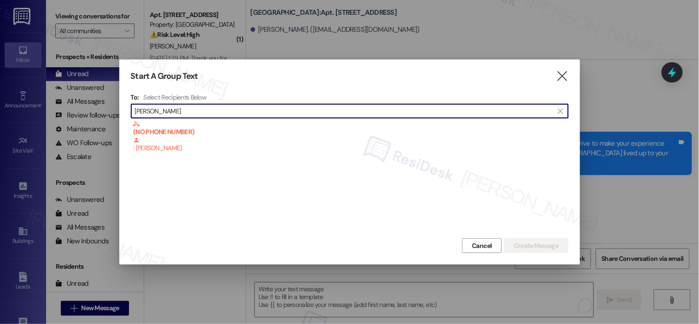
drag, startPoint x: 192, startPoint y: 112, endPoint x: 112, endPoint y: 112, distance: 79.7
click at [112, 112] on div "Start A Group Text  To: Select Recipients Below  abner  (NO PHONE NUMBER) : …" at bounding box center [349, 162] width 699 height 324
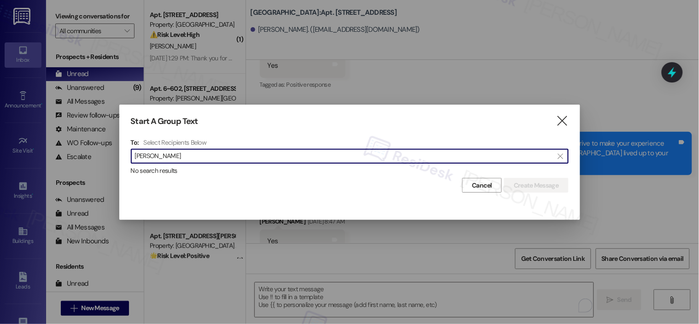
drag, startPoint x: 197, startPoint y: 154, endPoint x: 99, endPoint y: 152, distance: 97.7
click at [103, 153] on div "Start A Group Text  To: Select Recipients Below  dennis thomas  No search re…" at bounding box center [349, 162] width 699 height 324
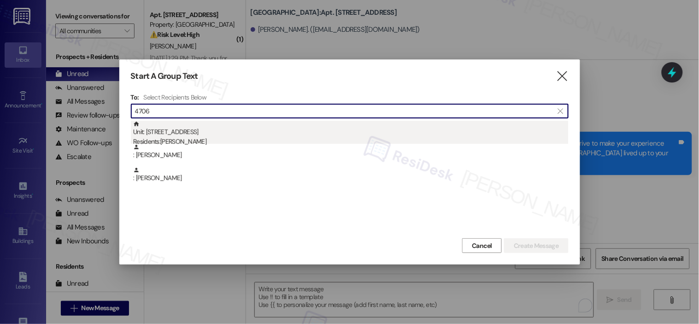
type input "4706"
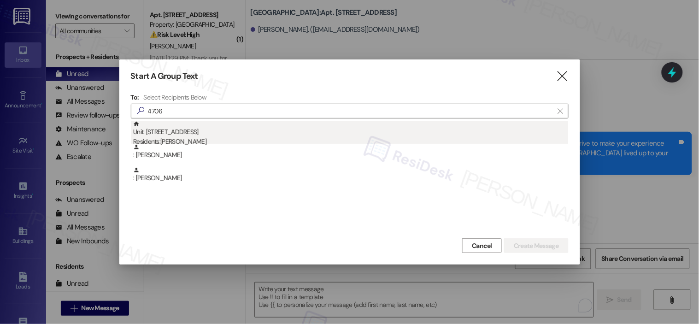
click at [206, 136] on div "Unit: 4706 - 201 Hackberry St Residents: Desiree Hudson" at bounding box center [351, 134] width 436 height 26
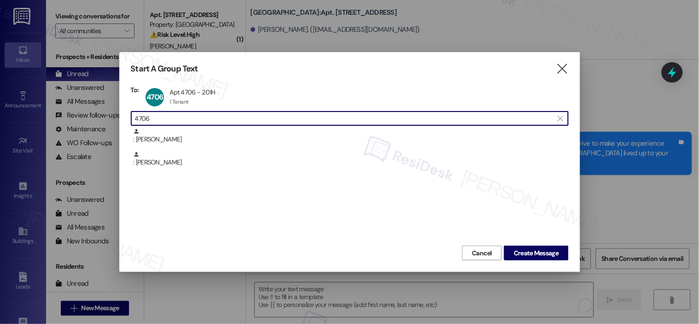
drag, startPoint x: 157, startPoint y: 117, endPoint x: 108, endPoint y: 116, distance: 48.9
click at [108, 116] on div "Start A Group Text  To: 4706 Apt 4706 - 201H Apt 4706 - 201H 1 Tenant 1 Tenant…" at bounding box center [349, 162] width 699 height 324
click at [180, 92] on div "4706 Apt 4706 - 201H Apt 4706 - 201H 1 Tenant 1 Tenant click to remove" at bounding box center [183, 97] width 80 height 23
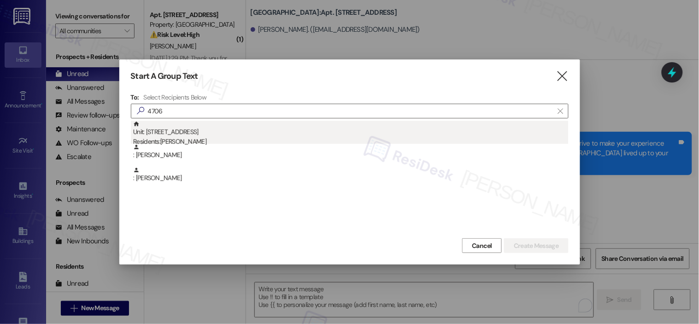
click at [172, 137] on div "Residents: Desiree Hudson" at bounding box center [351, 142] width 436 height 10
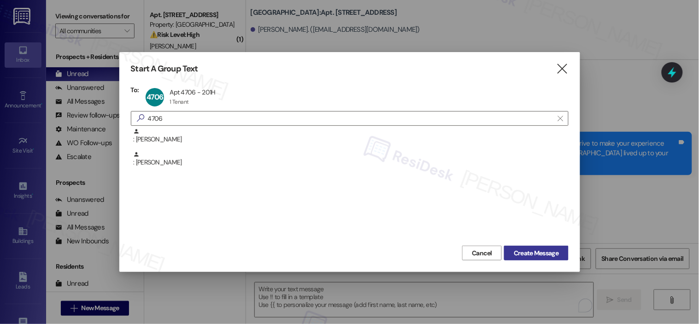
click at [546, 252] on span "Create Message" at bounding box center [536, 253] width 45 height 10
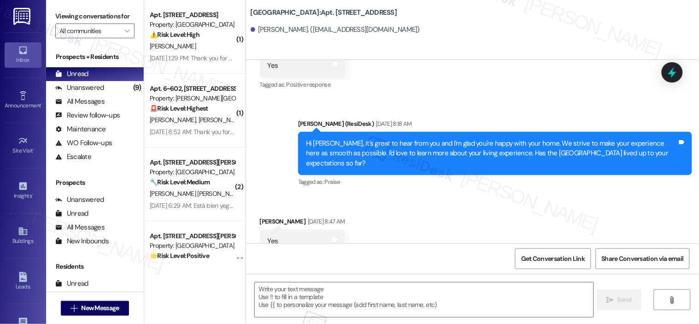
type textarea "Fetching suggested responses. Please feel free to read through the conversation…"
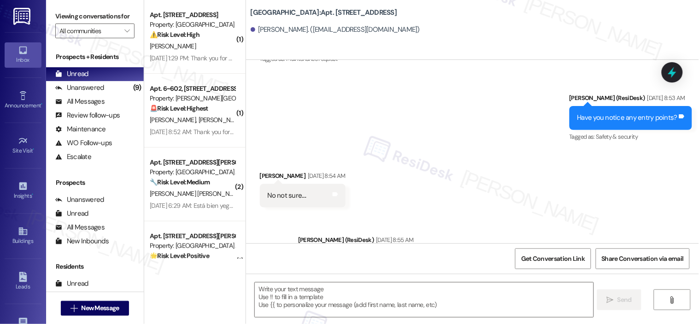
type textarea "Fetching suggested responses. Please feel free to read through the conversation…"
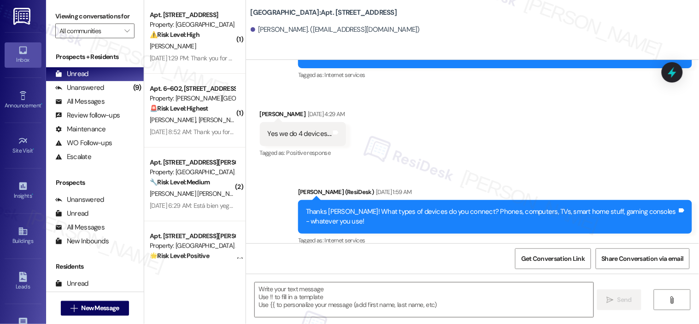
scroll to position [6375, 0]
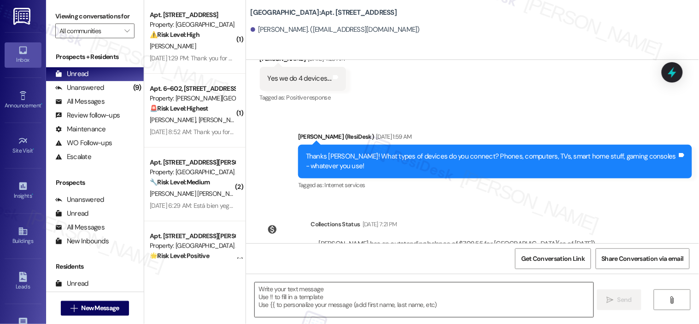
click at [515, 295] on textarea at bounding box center [424, 300] width 339 height 35
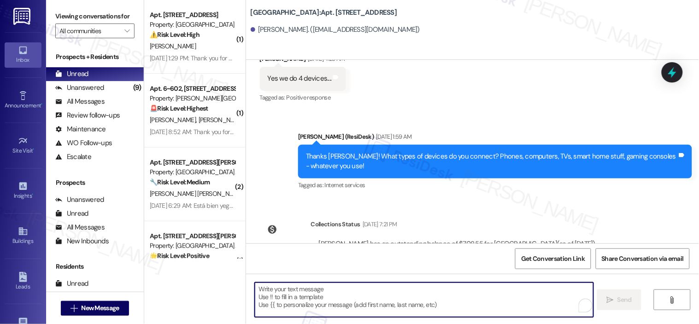
paste textarea "Hi {{first_name}}! Quick reminder about your {{property}} renewal - we want to …"
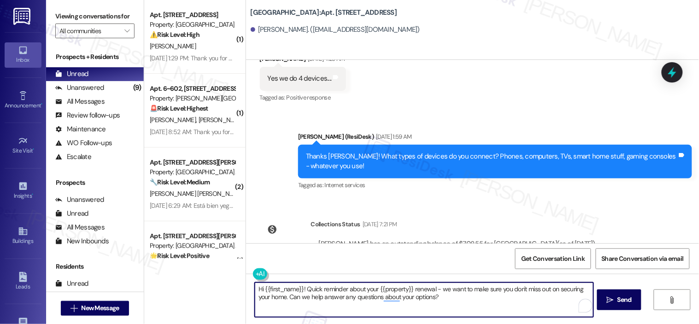
type textarea "Hi {{first_name}}! Quick reminder about your {{property}} renewal - we want to …"
click at [452, 297] on textarea "Hi {{first_name}}! Quick reminder about your {{property}} renewal - we want to …" at bounding box center [424, 300] width 339 height 35
click at [616, 298] on span "Send" at bounding box center [625, 300] width 18 height 10
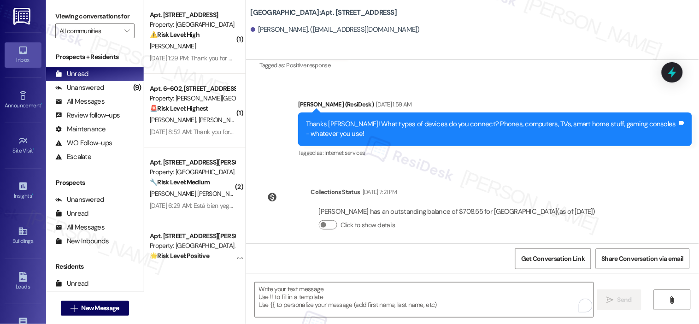
scroll to position [6450, 0]
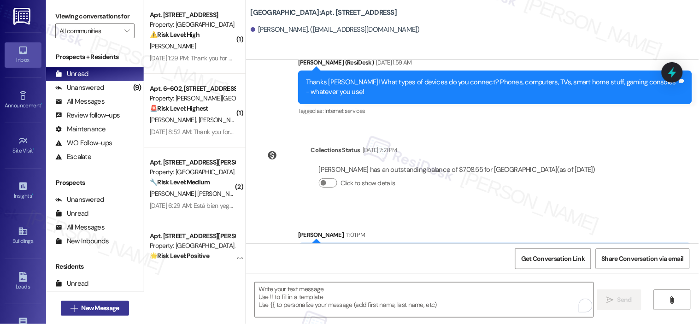
click at [102, 307] on span "New Message" at bounding box center [100, 308] width 38 height 10
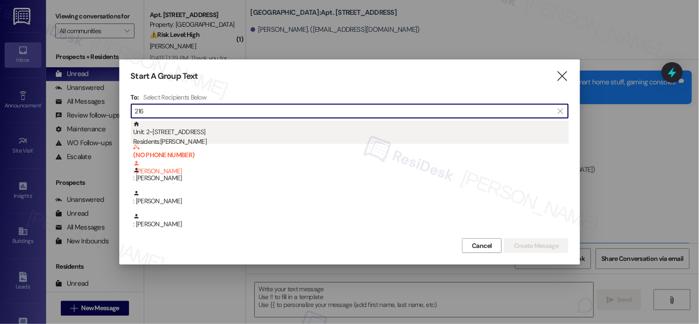
type input "216"
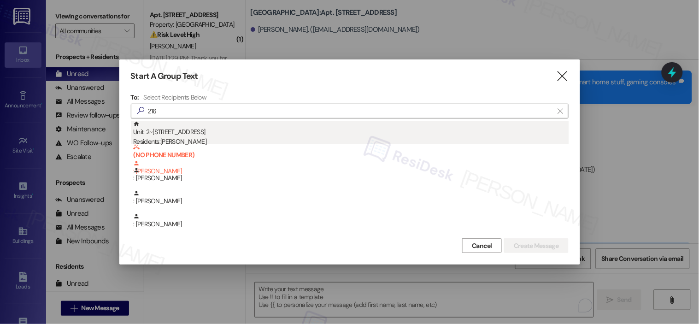
click at [173, 132] on div "Unit: 2~216 - 1600 Lansdowne Dr Residents: Thomas Walker" at bounding box center [351, 134] width 436 height 26
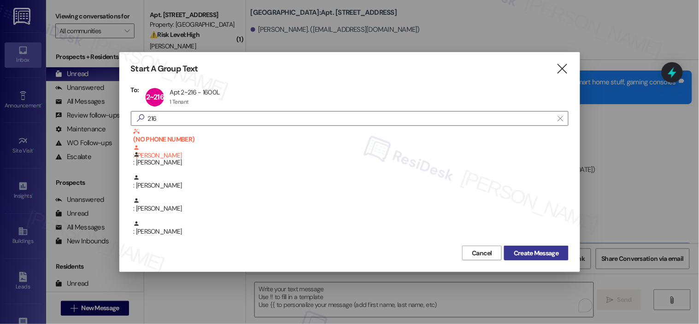
click at [545, 257] on span "Create Message" at bounding box center [536, 253] width 45 height 10
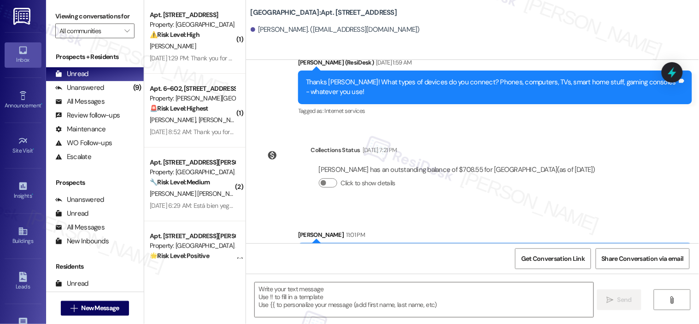
type textarea "Fetching suggested responses. Please feel free to read through the conversation…"
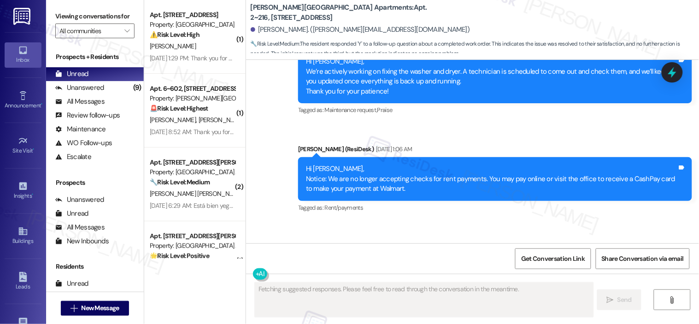
scroll to position [4021, 0]
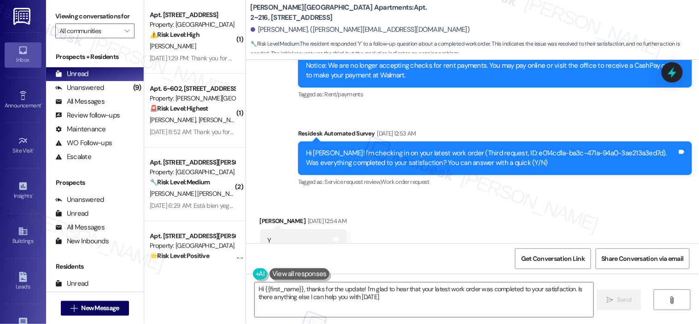
type textarea "Hi {{first_name}}, thanks for the update! I'm glad to hear that your latest wor…"
click at [24, 230] on icon at bounding box center [23, 231] width 10 height 10
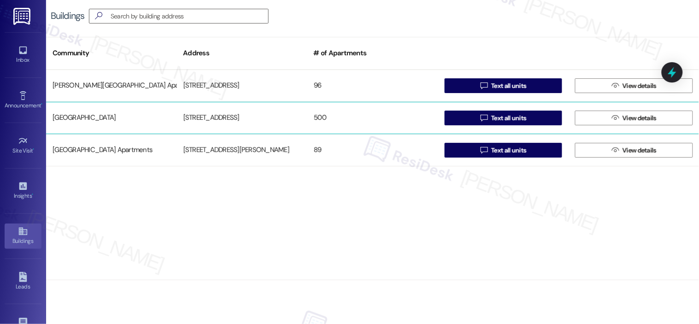
click at [72, 118] on div "Hackberry Ranch" at bounding box center [111, 118] width 131 height 18
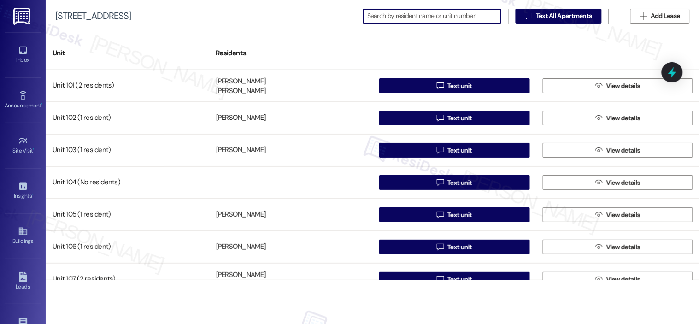
click at [459, 10] on input at bounding box center [434, 16] width 134 height 13
click at [458, 13] on input at bounding box center [434, 16] width 134 height 13
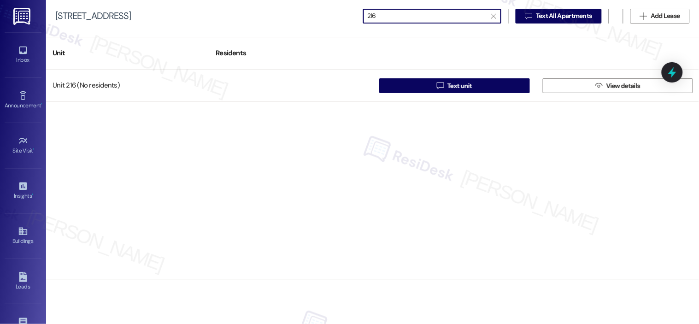
type input "216"
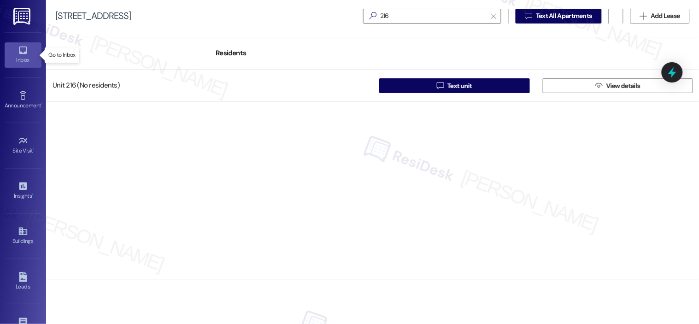
click at [27, 48] on link "Inbox" at bounding box center [23, 54] width 37 height 25
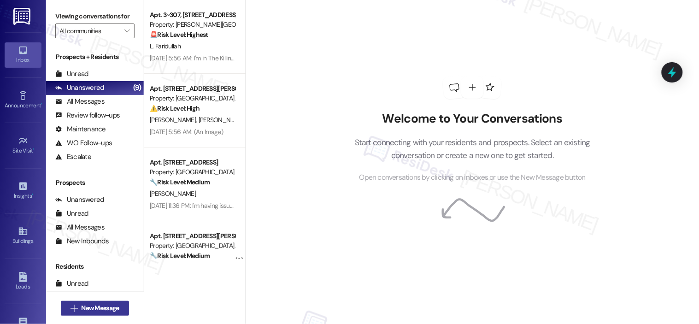
click at [104, 307] on span "New Message" at bounding box center [100, 308] width 38 height 10
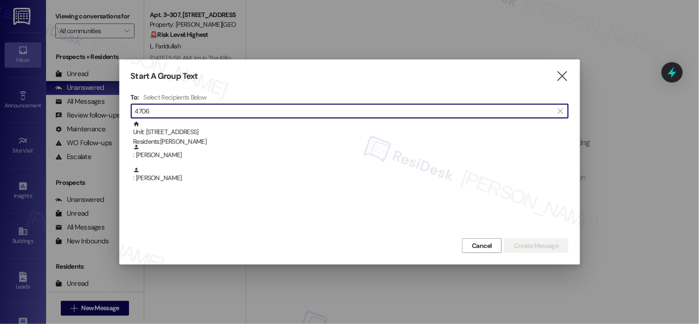
type input "4706"
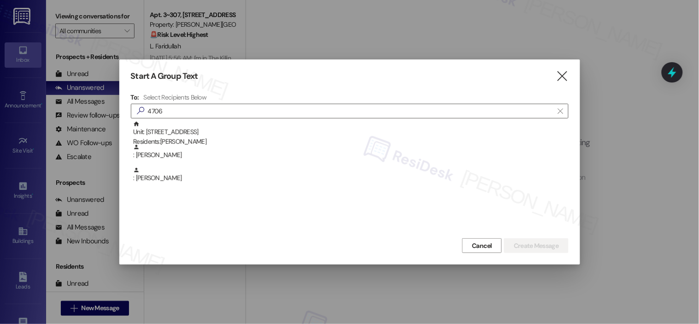
drag, startPoint x: 567, startPoint y: 77, endPoint x: 554, endPoint y: 73, distance: 14.0
click at [567, 77] on icon "" at bounding box center [562, 76] width 12 height 10
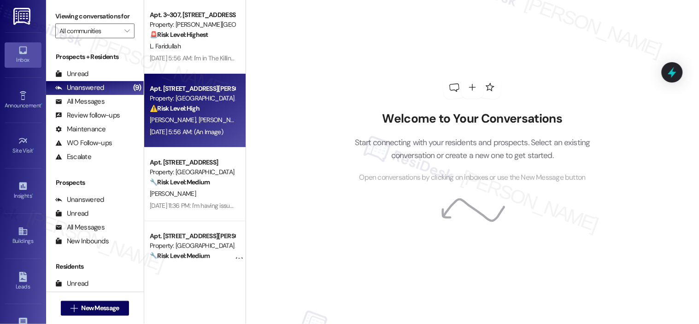
click at [178, 108] on strong "⚠️ Risk Level: High" at bounding box center [175, 108] width 50 height 8
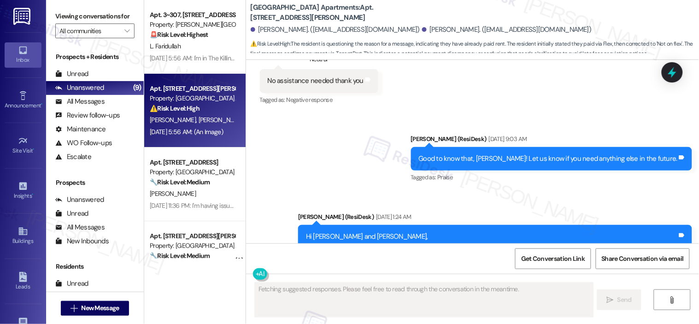
scroll to position [2294, 0]
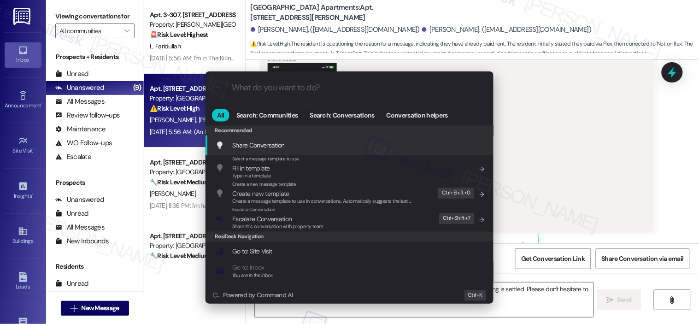
type textarea "Hi {{first_name}}, thank you for confirming your rent payment! I'm happy to see…"
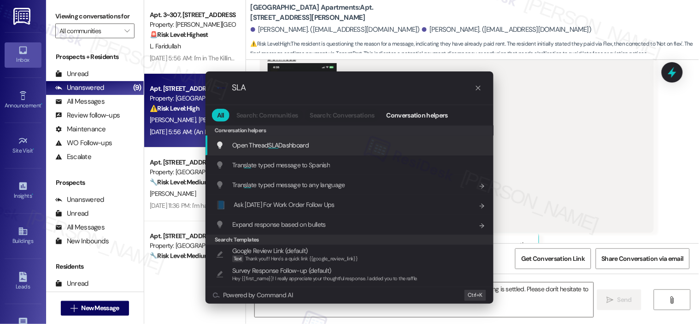
type input "SLA"
click at [308, 144] on span "Open Thread SLA Dashboard" at bounding box center [270, 145] width 77 height 8
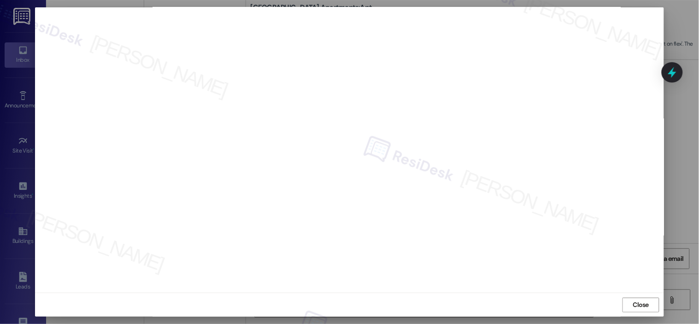
scroll to position [0, 0]
click at [642, 307] on span "Close" at bounding box center [641, 312] width 16 height 10
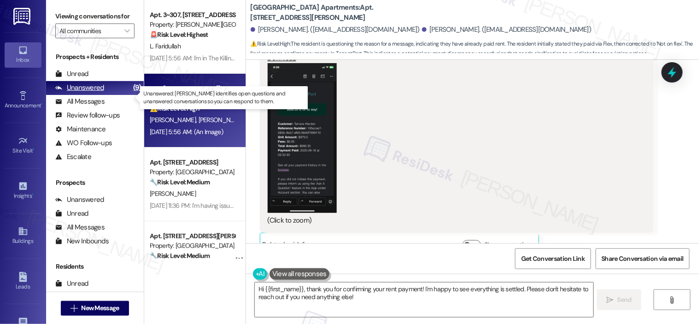
click at [74, 93] on div "Unanswered" at bounding box center [79, 88] width 49 height 10
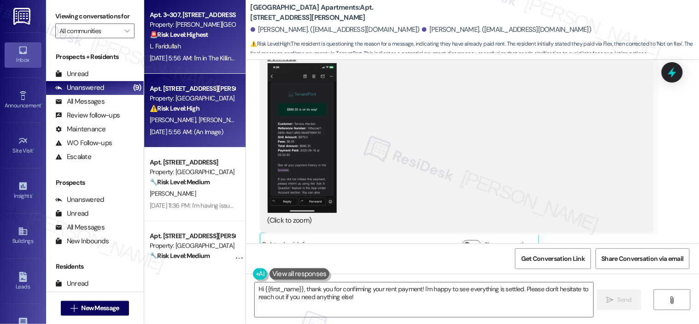
click at [200, 38] on strong "🚨 Risk Level: Highest" at bounding box center [179, 34] width 59 height 8
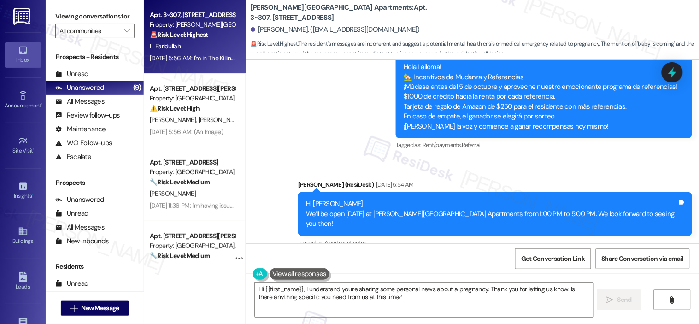
scroll to position [5479, 0]
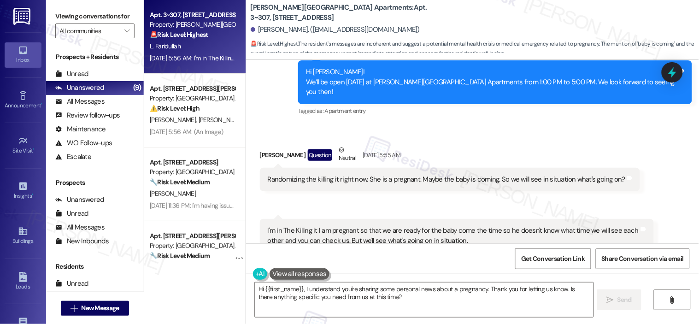
click at [459, 175] on div "Randomizing the killing it right now. She is a pregnant. Maybe the baby is comi…" at bounding box center [447, 180] width 358 height 10
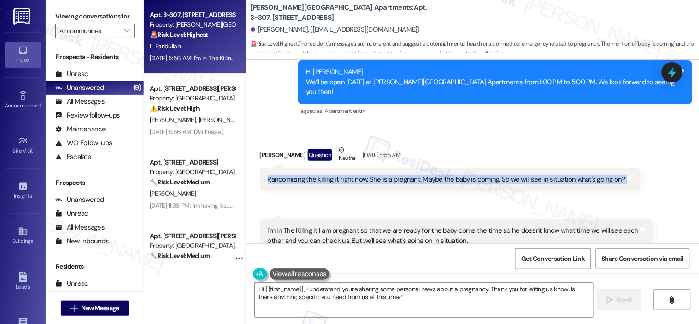
click at [459, 175] on div "Randomizing the killing it right now. She is a pregnant. Maybe the baby is comi…" at bounding box center [447, 180] width 358 height 10
copy div "Randomizing the killing it right now. She is a pregnant. Maybe the baby is comi…"
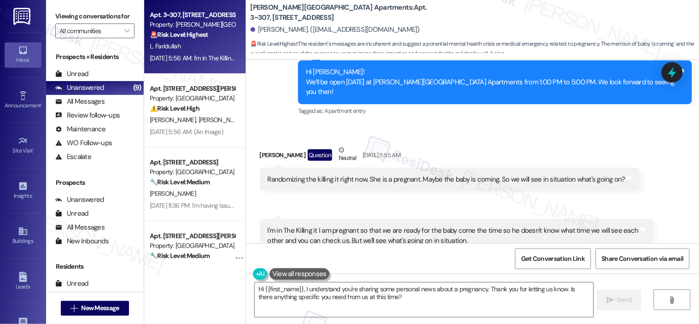
click at [342, 226] on div "I'm in The Killing it I am pregnant so that we are ready for the baby come the …" at bounding box center [454, 236] width 372 height 20
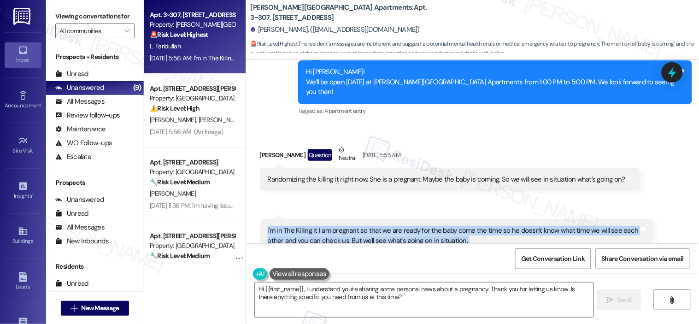
click at [342, 226] on div "I'm in The Killing it I am pregnant so that we are ready for the baby come the …" at bounding box center [454, 236] width 372 height 20
copy div "I'm in The Killing it I am pregnant so that we are ready for the baby come the …"
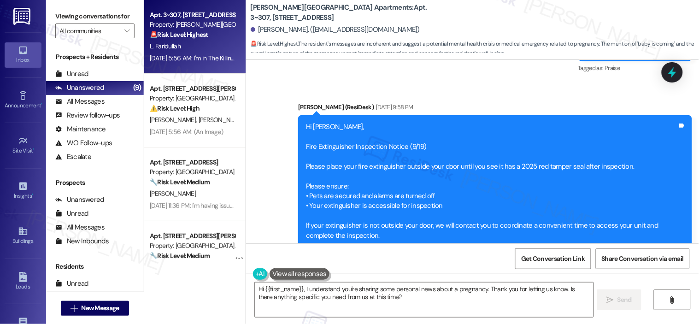
scroll to position [5019, 0]
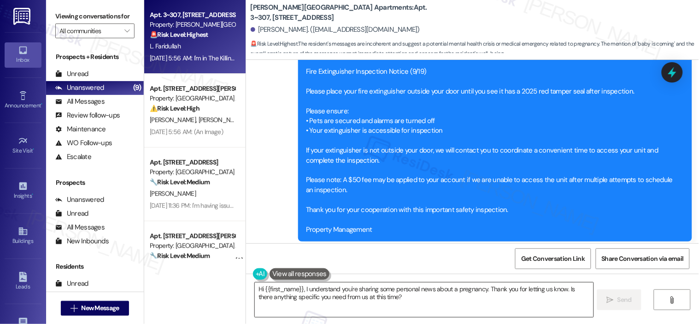
click at [399, 300] on textarea "Hi {{first_name}}, I understand you're sharing some personal news about a pregn…" at bounding box center [424, 300] width 339 height 35
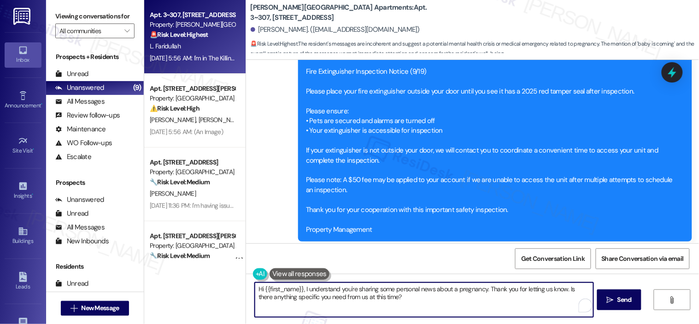
click at [400, 300] on textarea "Hi {{first_name}}, I understand you're sharing some personal news about a pregn…" at bounding box center [424, 300] width 339 height 35
click at [358, 292] on textarea "Hi {{first_name}}, I understand you're sharing some personal news about a pregn…" at bounding box center [424, 300] width 339 height 35
drag, startPoint x: 301, startPoint y: 289, endPoint x: 412, endPoint y: 300, distance: 112.1
click at [412, 300] on textarea "Hi {{first_name}}, I understand you're sharing some personal news about a pregn…" at bounding box center [424, 300] width 339 height 35
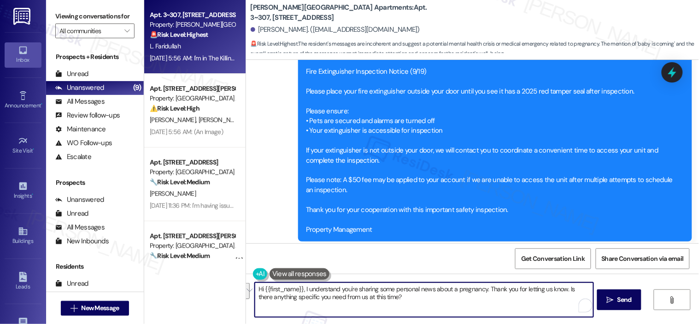
paste textarea "Hi there, I just want to make sure I understand your message correctly. It soun…"
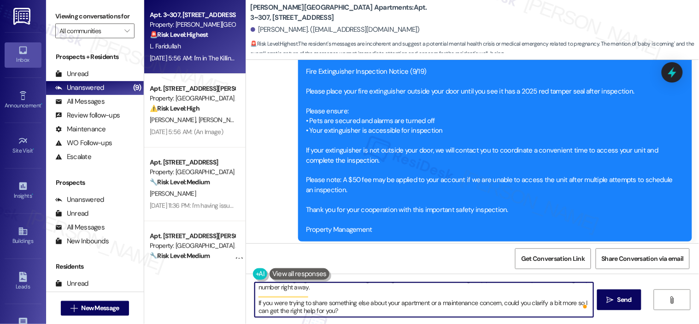
scroll to position [18, 0]
click at [255, 303] on textarea "Hi {{first_name}}, Hi there, I just want to make sure I understand your message…" at bounding box center [424, 300] width 339 height 35
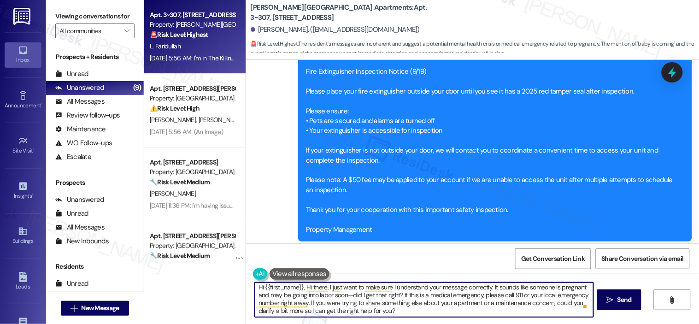
scroll to position [0, 0]
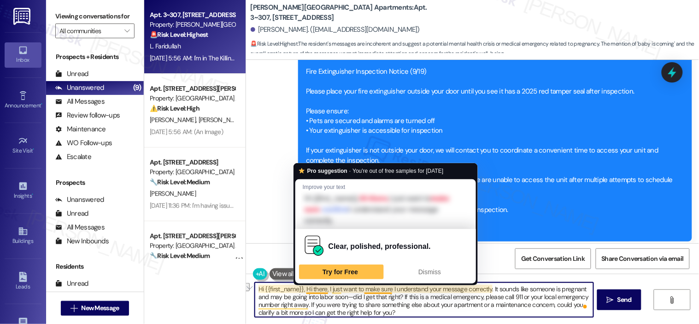
drag, startPoint x: 299, startPoint y: 286, endPoint x: 320, endPoint y: 290, distance: 22.1
click at [320, 290] on textarea "Hi {{first_name}}, Hi there, I just want to make sure I understand your message…" at bounding box center [424, 300] width 339 height 35
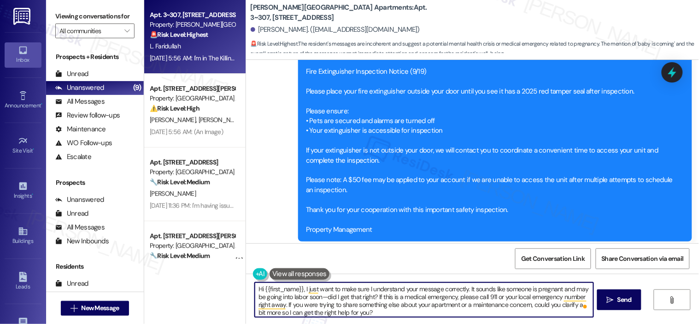
click at [405, 304] on textarea "Hi {{first_name}}, I just want to make sure I understand your message correctly…" at bounding box center [424, 300] width 339 height 35
click at [320, 296] on textarea "Hi {{first_name}}, I just want to make sure I understand your message correctly…" at bounding box center [424, 300] width 339 height 35
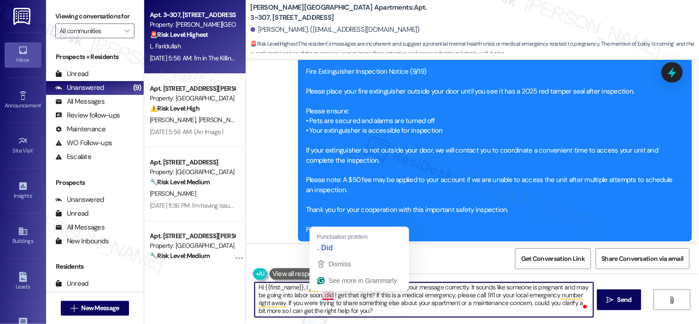
click at [321, 295] on textarea "Hi {{first_name}}, I just want to make sure I understand your message correctly…" at bounding box center [424, 300] width 339 height 35
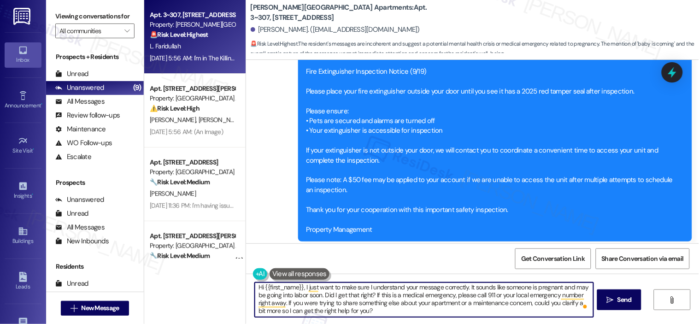
click at [469, 304] on textarea "Hi {{first_name}}, I just want to make sure I understand your message correctly…" at bounding box center [424, 300] width 339 height 35
type textarea "Hi {{first_name}}, I just want to make sure I understand your message correctly…"
click at [616, 295] on span "Send" at bounding box center [625, 300] width 18 height 10
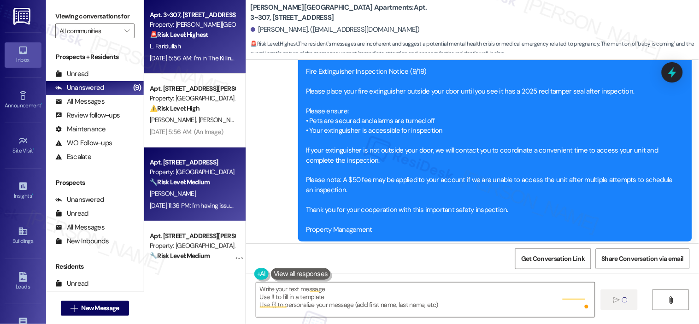
scroll to position [0, 0]
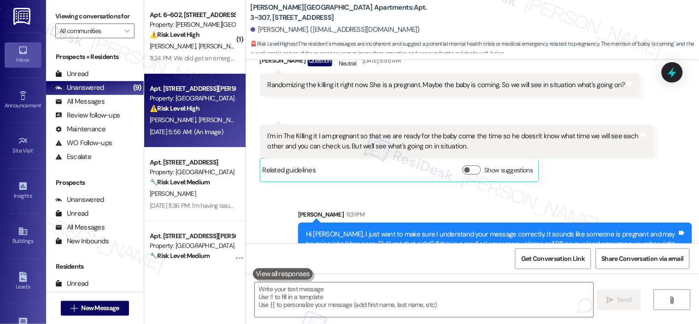
click at [191, 102] on div "Property: [GEOGRAPHIC_DATA] Apartments" at bounding box center [192, 99] width 85 height 10
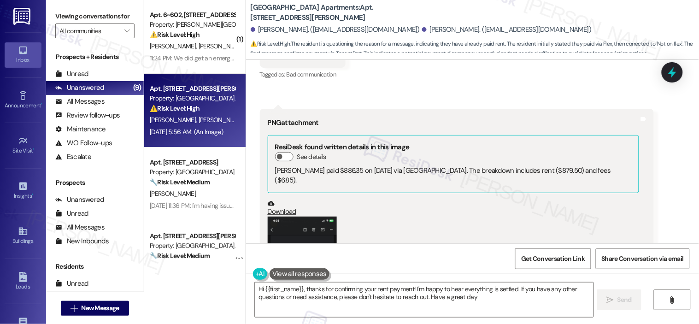
type textarea "Hi {{first_name}}, thanks for confirming your rent payment! I'm happy to hear e…"
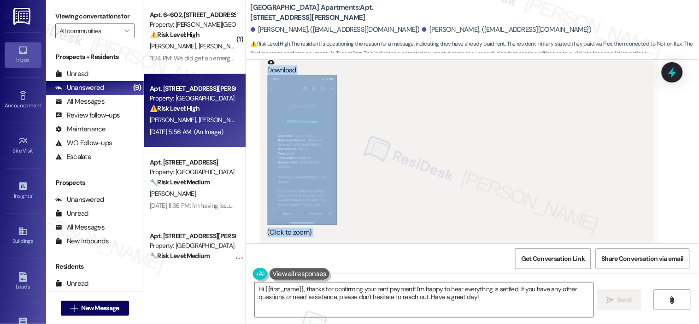
scroll to position [2285, 0]
drag, startPoint x: 329, startPoint y: 82, endPoint x: 459, endPoint y: 160, distance: 151.9
click at [459, 160] on div "Lease started Aug 13, 2025 at 8:00 AM Announcement, sent via SMS Sarah (ResiDes…" at bounding box center [472, 151] width 453 height 183
copy div "Hi Tamara and Lakia! We’ll be open tomorrow at Prospect Heights Apartments from…"
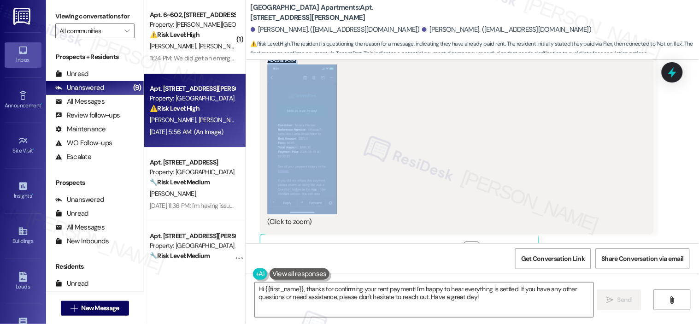
scroll to position [2294, 0]
click at [306, 122] on button "Zoom image" at bounding box center [302, 138] width 69 height 150
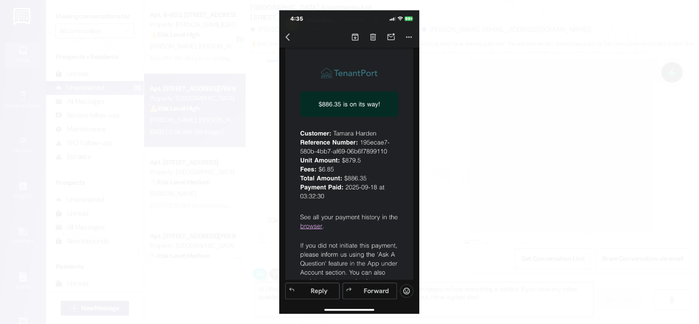
drag, startPoint x: 351, startPoint y: 172, endPoint x: 321, endPoint y: 140, distance: 44.4
drag, startPoint x: 321, startPoint y: 140, endPoint x: 308, endPoint y: 91, distance: 50.5
click at [308, 91] on button "Unzoom image" at bounding box center [349, 162] width 699 height 324
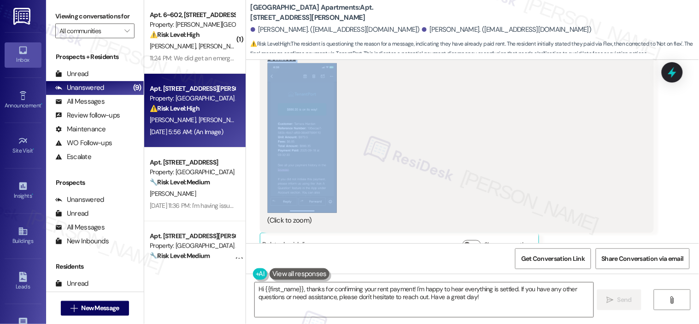
click at [307, 90] on button "Zoom image" at bounding box center [302, 138] width 69 height 150
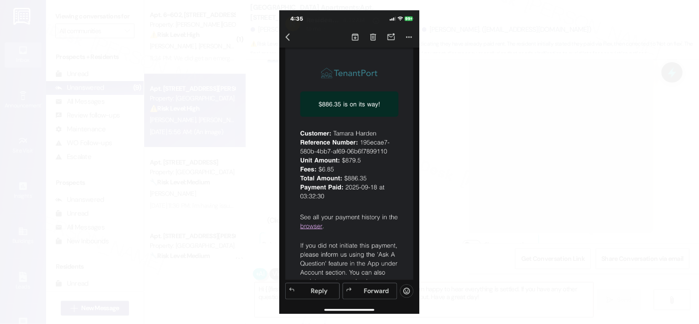
drag, startPoint x: 325, startPoint y: 24, endPoint x: 313, endPoint y: 123, distance: 99.0
click at [313, 123] on button "Unzoom image" at bounding box center [349, 162] width 699 height 324
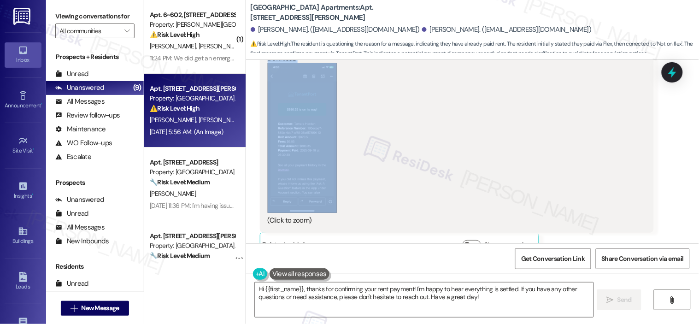
click at [314, 135] on button "Zoom image" at bounding box center [302, 138] width 69 height 150
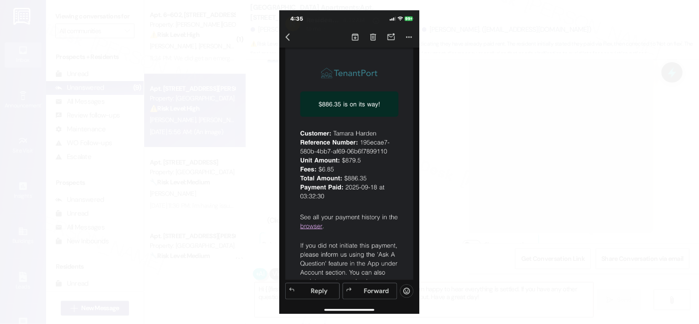
click at [482, 151] on button "Unzoom image" at bounding box center [349, 162] width 699 height 324
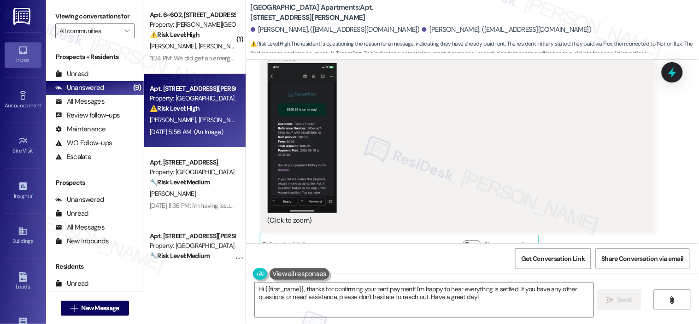
drag, startPoint x: 671, startPoint y: 218, endPoint x: 669, endPoint y: 211, distance: 7.2
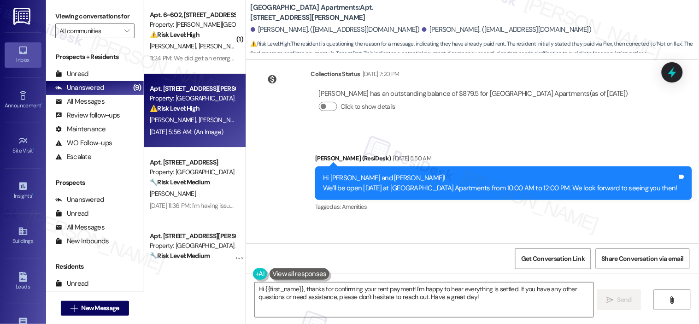
scroll to position [1781, 0]
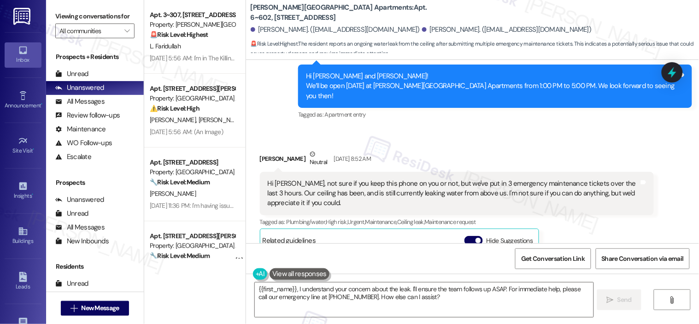
scroll to position [666, 0]
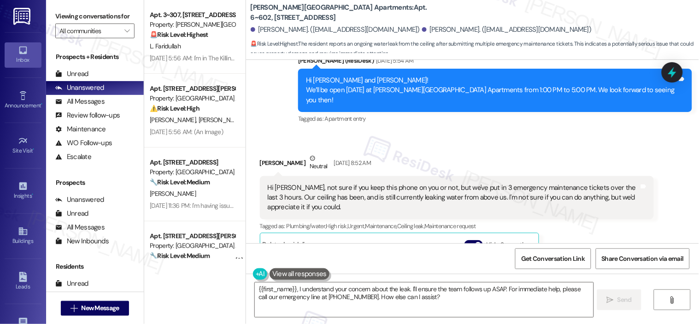
click at [376, 184] on div "Hi [PERSON_NAME], not sure if you keep this phone on you or not, but we've put …" at bounding box center [454, 197] width 372 height 29
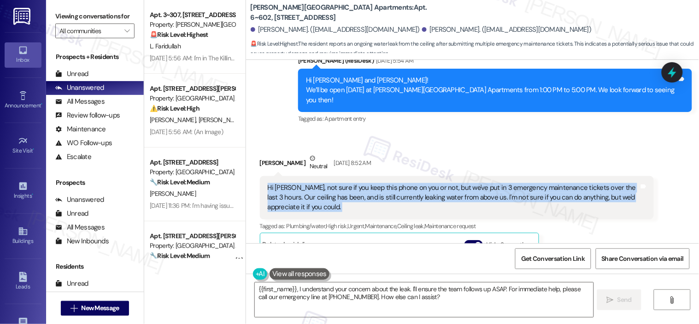
click at [376, 184] on div "Hi [PERSON_NAME], not sure if you keep this phone on you or not, but we've put …" at bounding box center [454, 197] width 372 height 29
copy div "Hi [PERSON_NAME], not sure if you keep this phone on you or not, but we've put …"
click at [424, 295] on textarea "{{first_name}}, I understand your concern about the leak. I'll ensure the team …" at bounding box center [424, 300] width 339 height 35
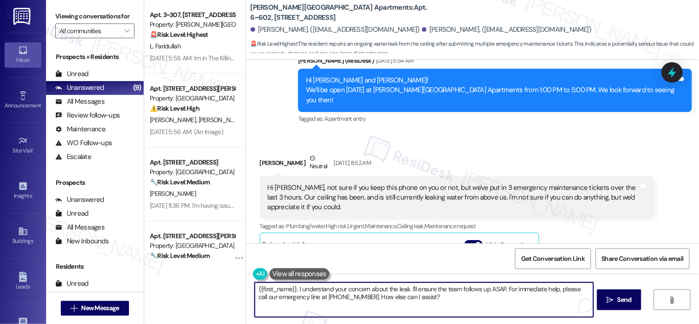
paste textarea "Thanks so much for letting me know right away—I can imagine that’s been tough t…"
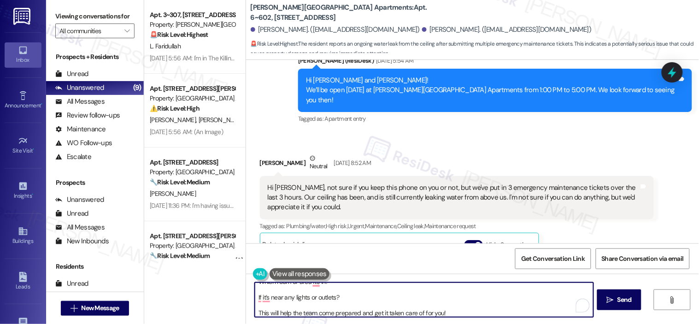
scroll to position [62, 0]
click at [258, 298] on textarea "{{first_name}}, I understand your concern about the leak. I'll ensure the team …" at bounding box center [424, 300] width 339 height 35
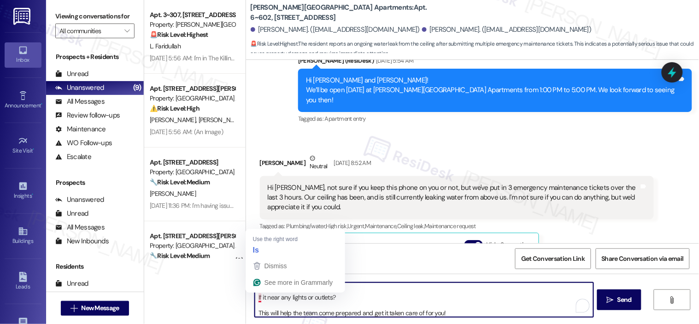
click at [255, 300] on textarea "{{first_name}}, I understand your concern about the leak. I'll ensure the team …" at bounding box center [424, 300] width 339 height 35
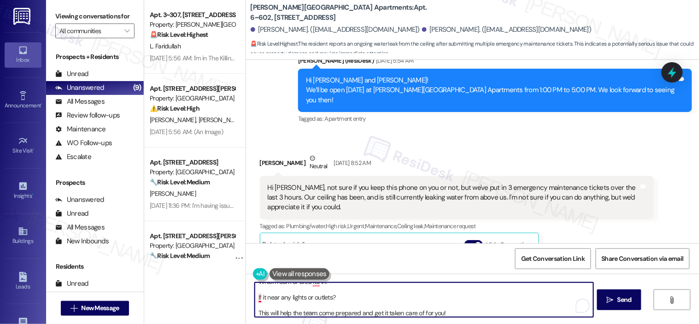
click at [255, 296] on textarea "{{first_name}}, I understand your concern about the leak. I'll ensure the team …" at bounding box center [424, 300] width 339 height 35
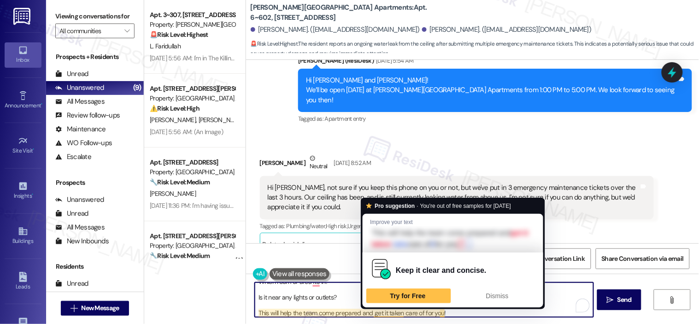
click at [378, 313] on textarea "{{first_name}}, I understand your concern about the leak. I'll ensure the team …" at bounding box center [424, 300] width 339 height 35
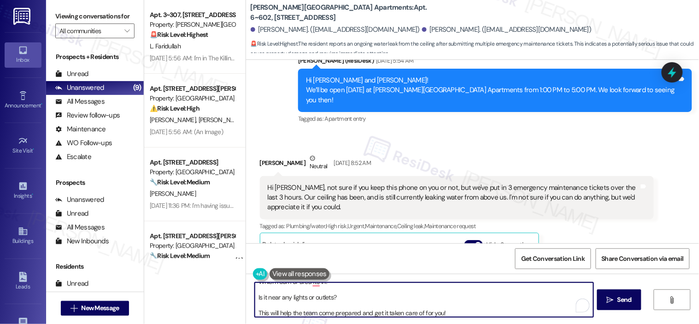
click at [255, 312] on textarea "{{first_name}}, I understand your concern about the leak. I'll ensure the team …" at bounding box center [424, 300] width 339 height 35
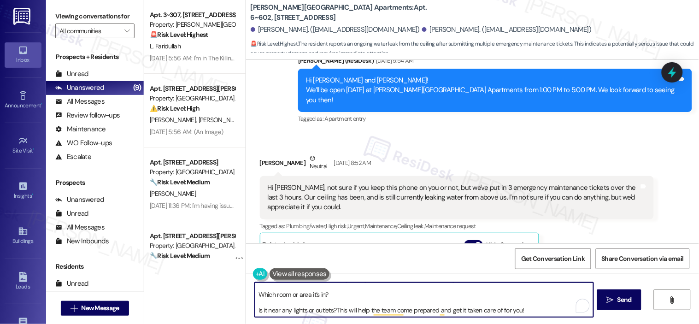
scroll to position [49, 0]
click at [255, 311] on textarea "{{first_name}}, I understand your concern about the leak. I'll ensure the team …" at bounding box center [424, 300] width 339 height 35
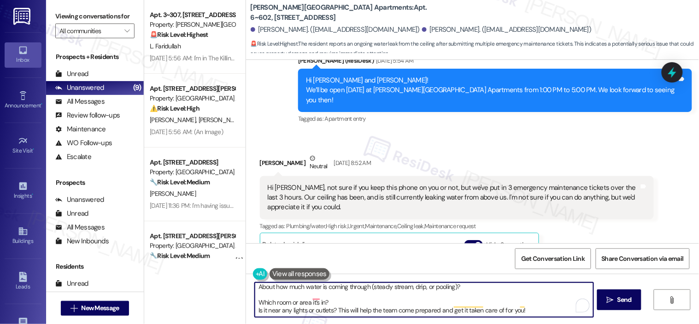
scroll to position [41, 0]
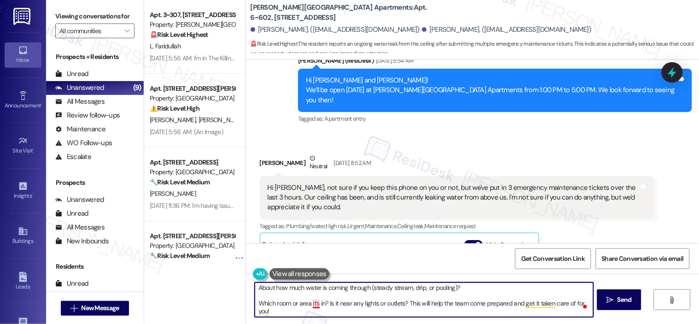
click at [311, 307] on textarea "{{first_name}}, I understand your concern about the leak. I'll ensure the team …" at bounding box center [424, 300] width 339 height 35
click at [307, 302] on textarea "{{first_name}}, I understand your concern about the leak. I'll ensure the team …" at bounding box center [424, 300] width 339 height 35
click at [309, 302] on textarea "{{first_name}}, I understand your concern about the leak. I'll ensure the team …" at bounding box center [424, 300] width 339 height 35
click at [255, 301] on textarea "{{first_name}}, I understand your concern about the leak. I'll ensure the team …" at bounding box center [424, 300] width 339 height 35
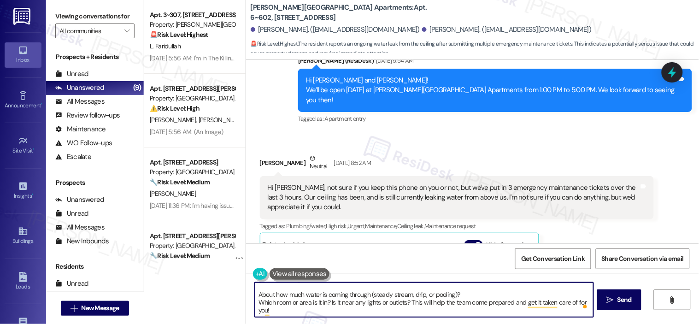
scroll to position [0, 0]
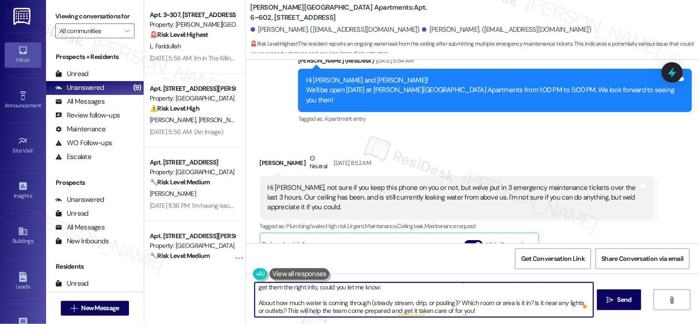
click at [255, 304] on textarea "{{first_name}}, I understand your concern about the leak. I'll ensure the team …" at bounding box center [424, 300] width 339 height 35
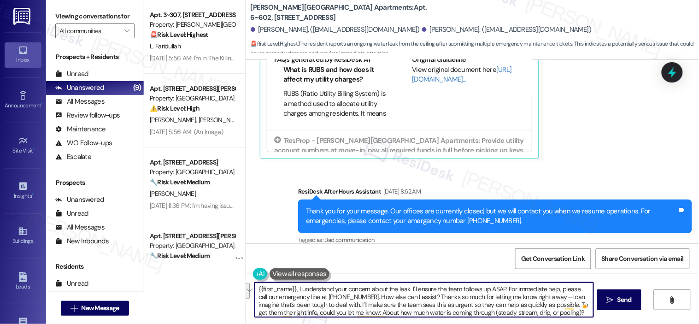
drag, startPoint x: 412, startPoint y: 296, endPoint x: 292, endPoint y: 295, distance: 119.4
click at [293, 289] on textarea "{{first_name}}, I understand your concern about the leak. I'll ensure the team …" at bounding box center [424, 300] width 339 height 35
click at [255, 288] on textarea "{{first_name}}, Thanks so much for letting me know right away—I can imagine tha…" at bounding box center [424, 300] width 339 height 35
click at [431, 289] on textarea "Hi {{first_name}}, Thanks so much for letting me know right away—I can imagine …" at bounding box center [424, 300] width 339 height 35
click at [421, 291] on textarea "Hi {{first_name}}, Thanks so much for letting me know right away, I can imagine…" at bounding box center [424, 300] width 339 height 35
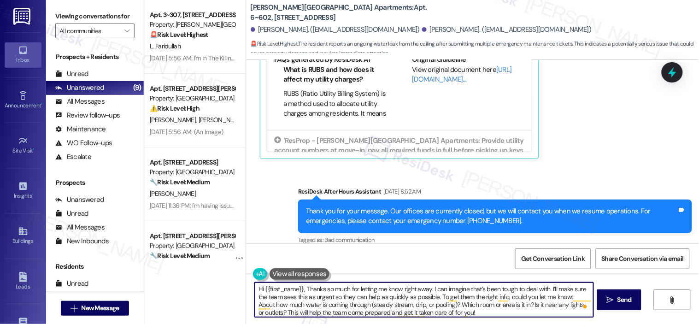
click at [560, 287] on textarea "Hi {{first_name}}, Thanks so much for letting me know right away. I can imagine…" at bounding box center [424, 300] width 339 height 35
drag, startPoint x: 560, startPoint y: 287, endPoint x: 577, endPoint y: 287, distance: 17.1
click at [577, 287] on textarea "Hi {{first_name}}, Thanks so much for letting me know right away. I can imagine…" at bounding box center [424, 300] width 339 height 35
click at [427, 307] on textarea "Hi {{first_name}}, Thanks so much for letting me know right away. I can imagine…" at bounding box center [424, 300] width 339 height 35
click at [478, 302] on textarea "Hi {{first_name}}, Thanks so much for letting me know right away. I can imagine…" at bounding box center [424, 300] width 339 height 35
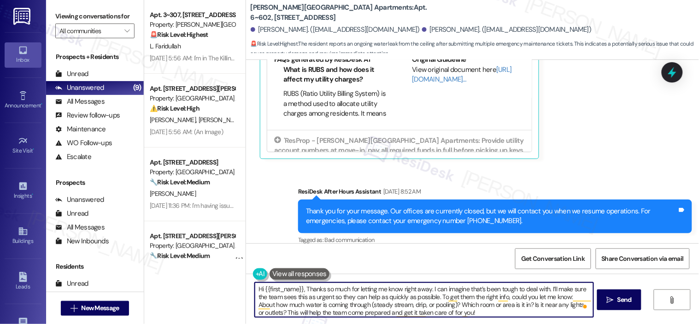
scroll to position [2, 0]
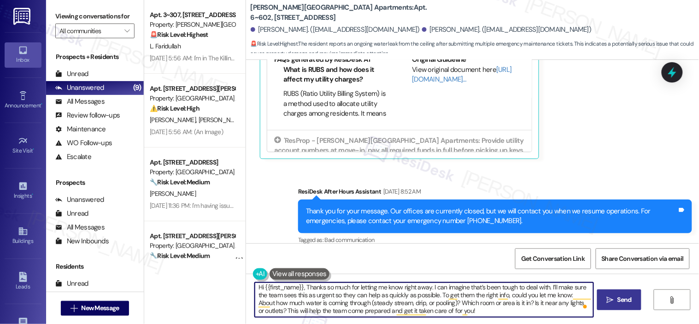
type textarea "Hi {{first_name}}, Thanks so much for letting me know right away. I can imagine…"
click at [625, 292] on button " Send" at bounding box center [619, 299] width 45 height 21
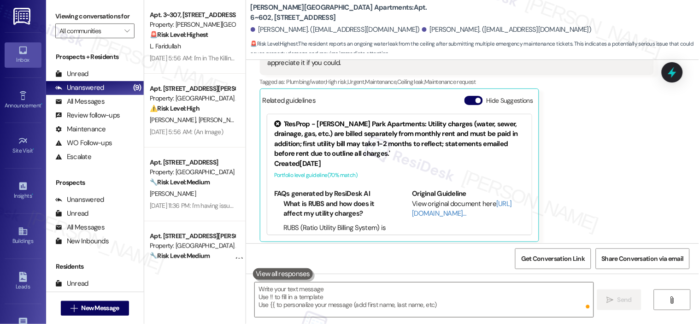
scroll to position [805, 0]
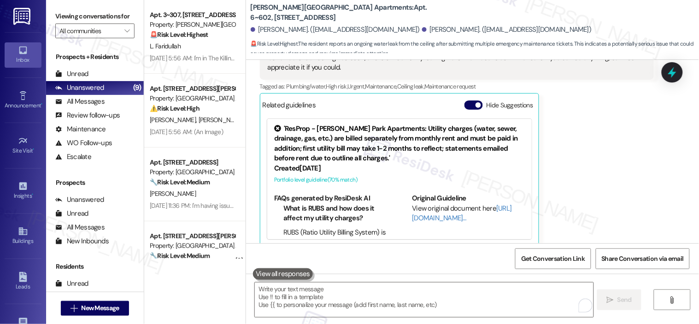
click at [602, 178] on div "James Seay Neutral Sep 20, 2025 at 8:52 AM Hi Sarah, not sure if you keep this …" at bounding box center [457, 130] width 394 height 233
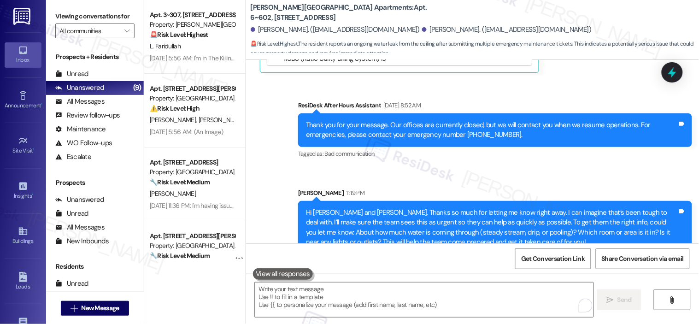
scroll to position [987, 0]
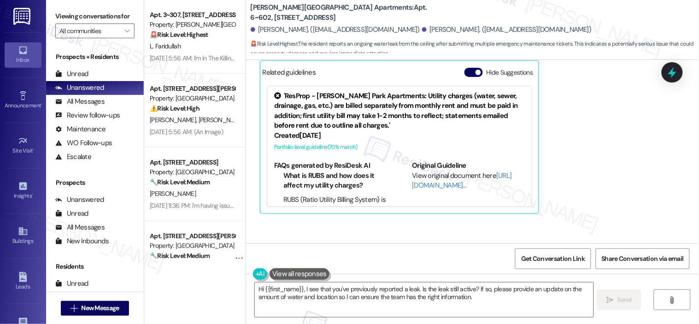
scroll to position [1001, 0]
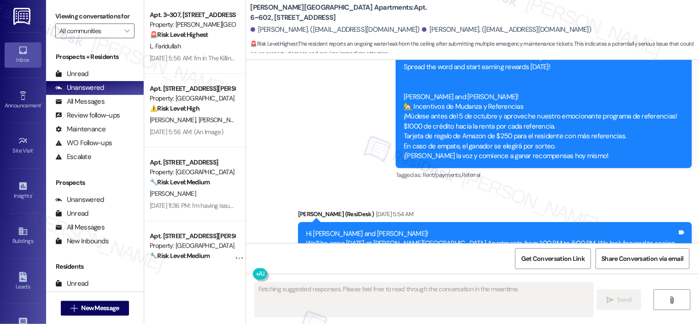
scroll to position [805, 0]
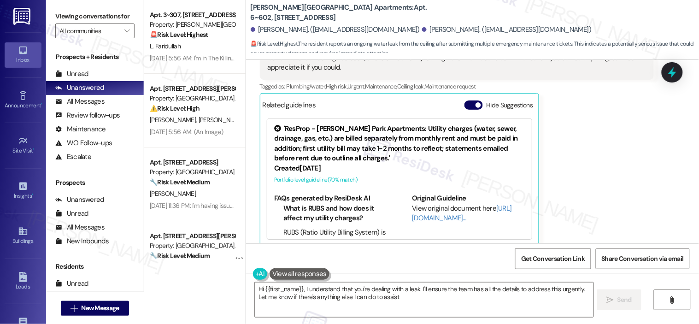
type textarea "Hi {{first_name}}, I understand that you're dealing with a leak. I'll ensure th…"
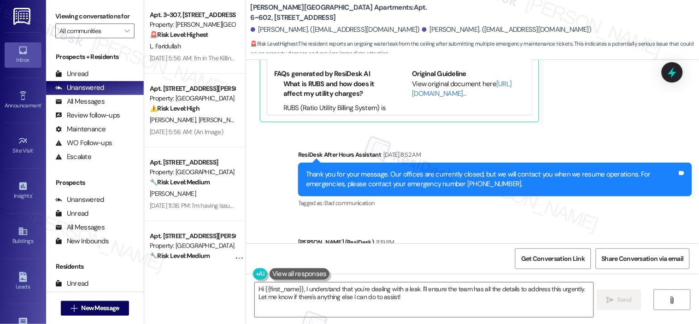
scroll to position [796, 0]
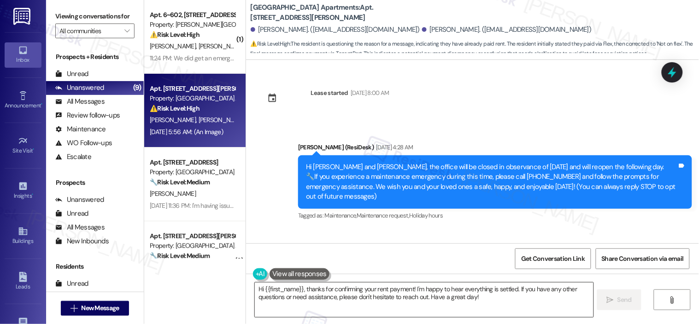
click at [490, 296] on textarea "Hi {{first_name}}, thanks for confirming your rent payment! I'm happy to hear e…" at bounding box center [424, 300] width 339 height 35
click at [618, 301] on span "Send" at bounding box center [625, 300] width 14 height 10
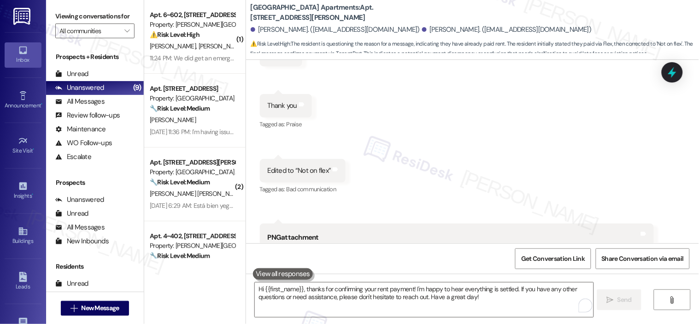
scroll to position [2293, 0]
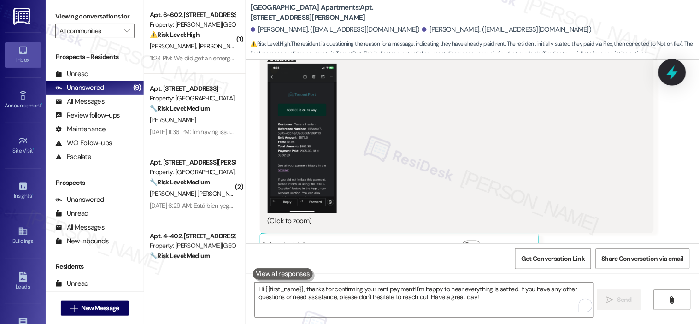
click at [674, 75] on icon at bounding box center [672, 72] width 11 height 14
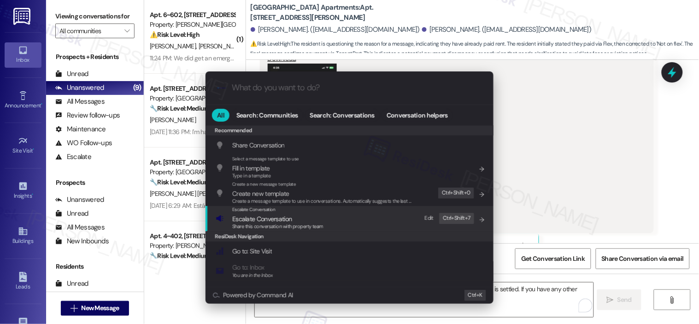
click at [286, 223] on span "Share this conversation with property team" at bounding box center [277, 226] width 91 height 6
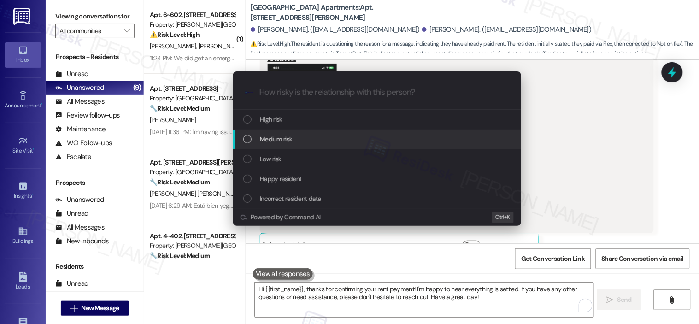
click at [278, 136] on span "Medium risk" at bounding box center [276, 139] width 32 height 10
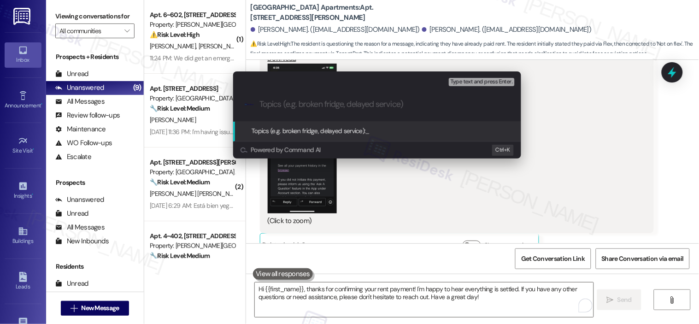
paste input "Resident confirmed rent payment of $886.35 made on Sept 18, 2025 via TenantPort…"
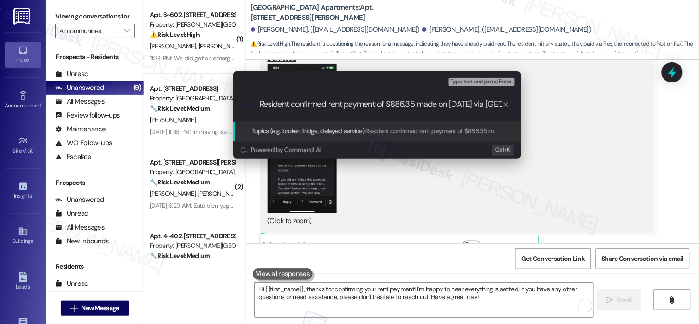
scroll to position [0, 141]
click at [301, 106] on input "Resident confirmed rent payment of $886.35 made on Sept 18, 2025 via TenantPort…" at bounding box center [381, 105] width 243 height 10
type input "Resident confirmed rent payment of $886.35 made on Sept 18, 2025 via TenantPort…"
click at [335, 130] on span "Topics (e.g. broken fridge, delayed service):" at bounding box center [309, 131] width 114 height 8
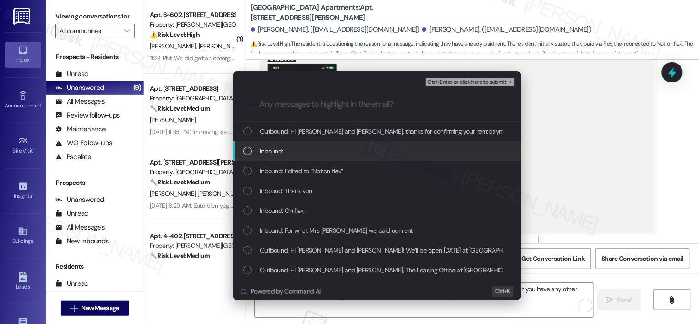
click at [249, 149] on div "List of options" at bounding box center [247, 151] width 8 height 8
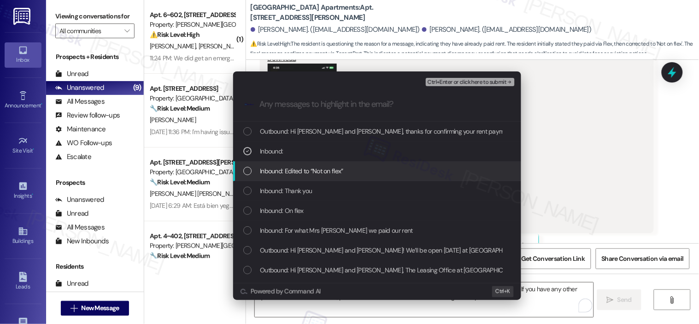
click at [246, 172] on div "List of options" at bounding box center [247, 171] width 8 height 8
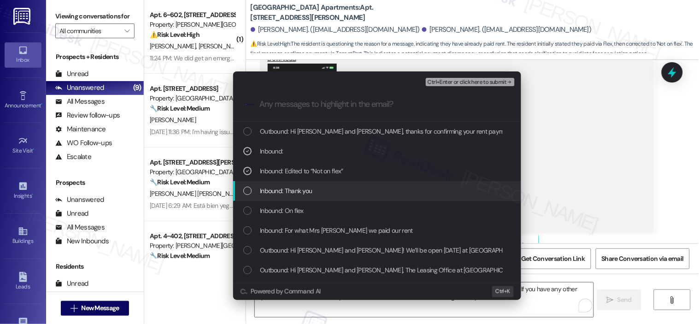
click at [249, 189] on div "List of options" at bounding box center [247, 191] width 8 height 8
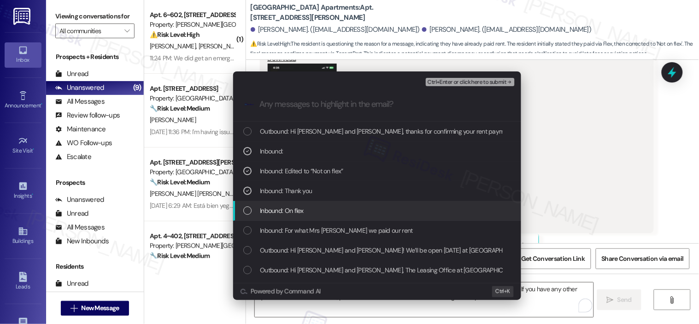
click at [247, 209] on div "List of options" at bounding box center [247, 210] width 8 height 8
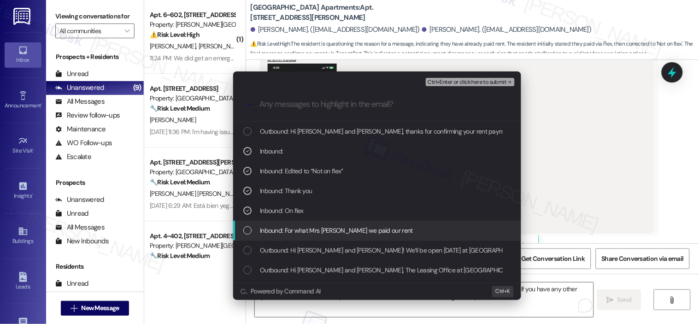
click at [247, 228] on div "List of options" at bounding box center [247, 230] width 8 height 8
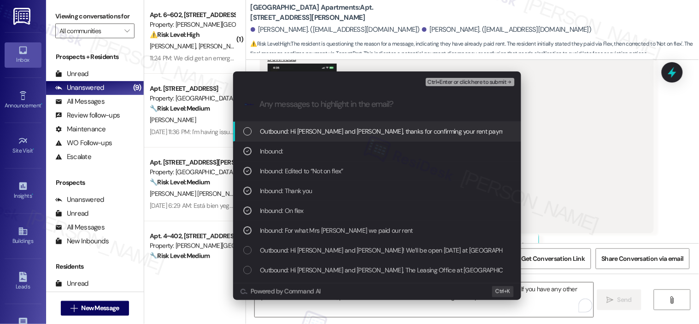
click at [492, 83] on span "Ctrl+Enter or click here to submit" at bounding box center [467, 82] width 79 height 6
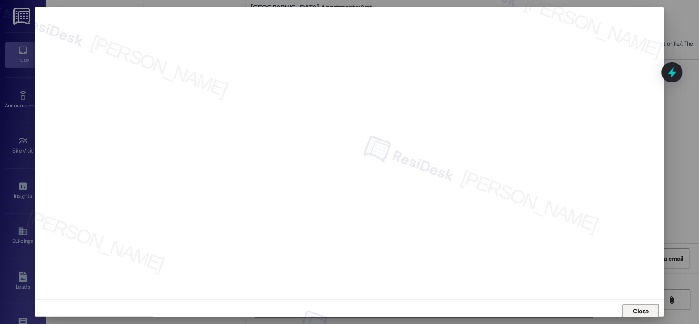
click at [639, 309] on span "Close" at bounding box center [641, 312] width 16 height 10
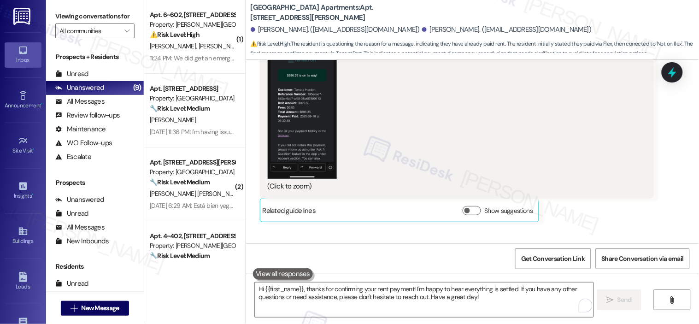
scroll to position [2367, 0]
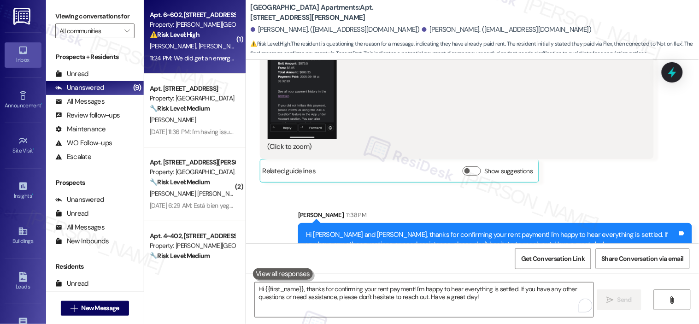
click at [199, 32] on div "⚠️ Risk Level: High The resident confirms a past water leak that caused damage …" at bounding box center [192, 35] width 85 height 10
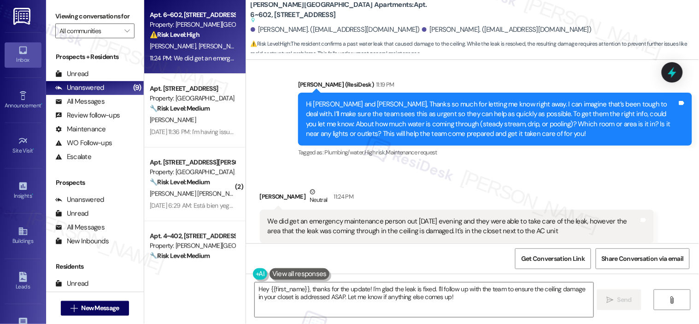
scroll to position [1045, 0]
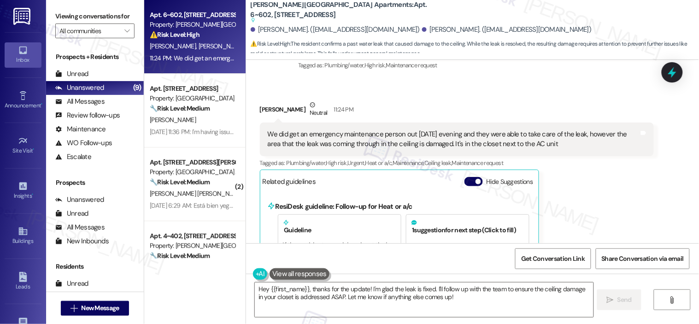
click at [400, 130] on div "We did get an emergency maintenance person out Friday evening and they were abl…" at bounding box center [454, 140] width 372 height 20
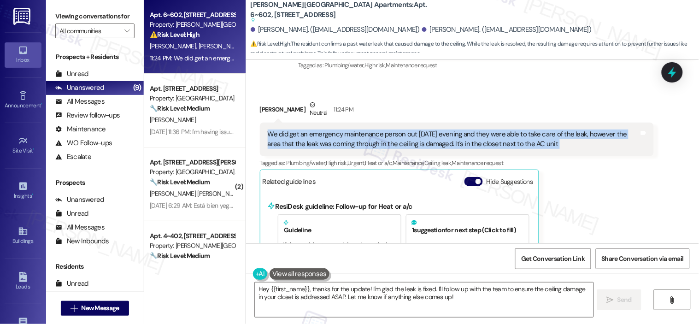
click at [400, 130] on div "We did get an emergency maintenance person out Friday evening and they were abl…" at bounding box center [454, 140] width 372 height 20
copy div "We did get an emergency maintenance person out Friday evening and they were abl…"
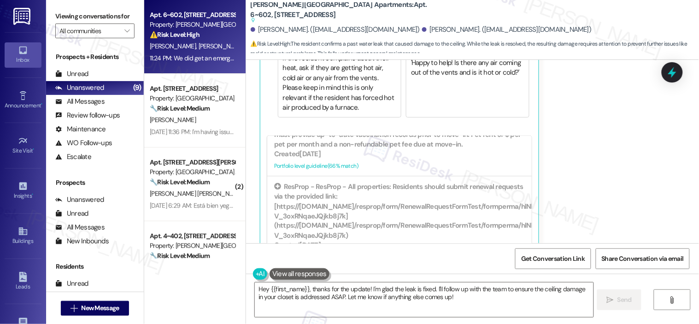
scroll to position [1250, 0]
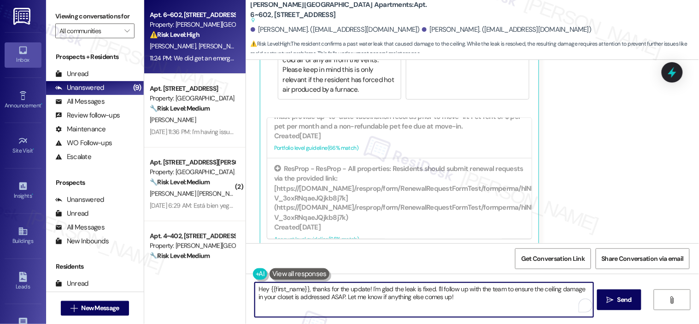
click at [478, 301] on textarea "Hey {{first_name}}, thanks for the update! I'm glad the leak is fixed. I'll fol…" at bounding box center [424, 300] width 339 height 35
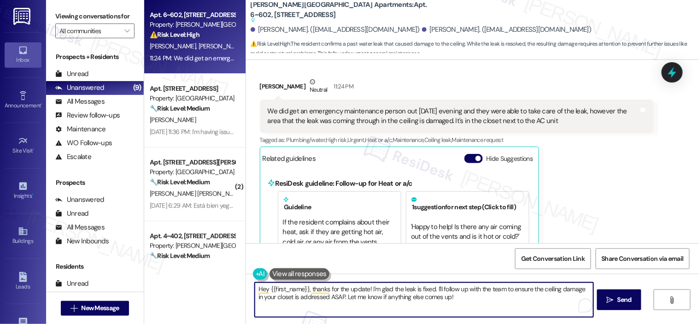
scroll to position [1045, 0]
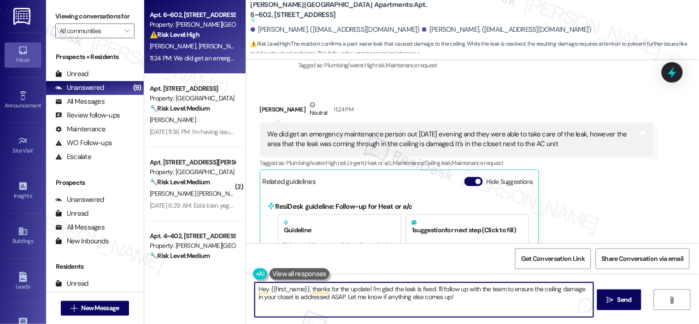
click at [408, 130] on div "We did get an emergency maintenance person out Friday evening and they were abl…" at bounding box center [454, 140] width 372 height 20
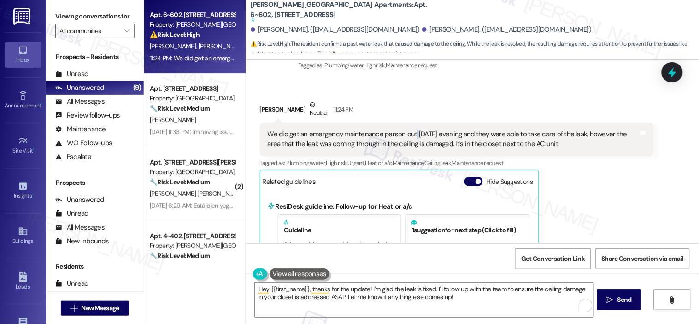
click at [408, 130] on div "We did get an emergency maintenance person out Friday evening and they were abl…" at bounding box center [454, 140] width 372 height 20
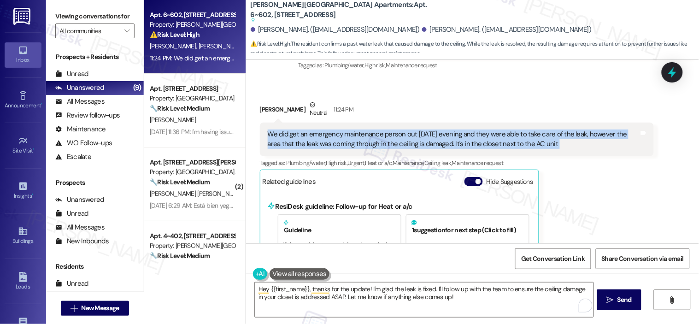
click at [408, 130] on div "We did get an emergency maintenance person out Friday evening and they were abl…" at bounding box center [454, 140] width 372 height 20
copy div "We did get an emergency maintenance person out Friday evening and they were abl…"
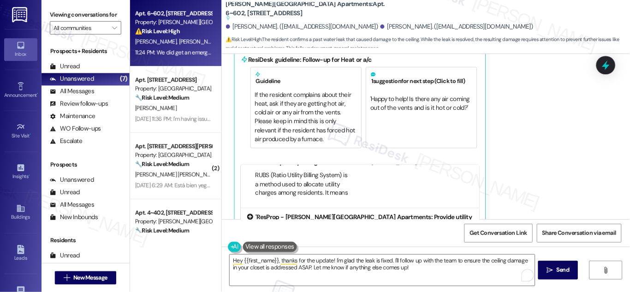
scroll to position [1250, 0]
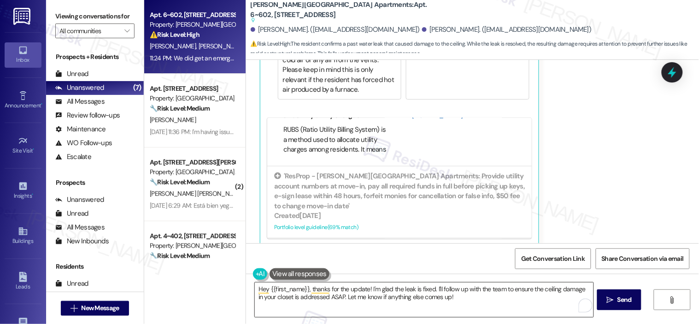
click at [438, 295] on textarea "Hey {{first_name}}, thanks for the update! I'm glad the leak is fixed. I'll fol…" at bounding box center [424, 300] width 339 height 35
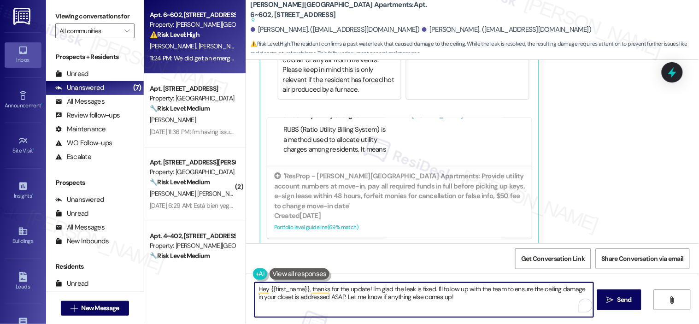
click at [438, 295] on textarea "Hey {{first_name}}, thanks for the update! I'm glad the leak is fixed. I'll fol…" at bounding box center [424, 300] width 339 height 35
click at [438, 294] on textarea "Hey {{first_name}}, thanks for the update! I'm glad the leak is fixed. I'll fol…" at bounding box center [424, 300] width 339 height 35
paste textarea "Thanks for the update! I’ll go ahead and create a work order for the ceiling da…"
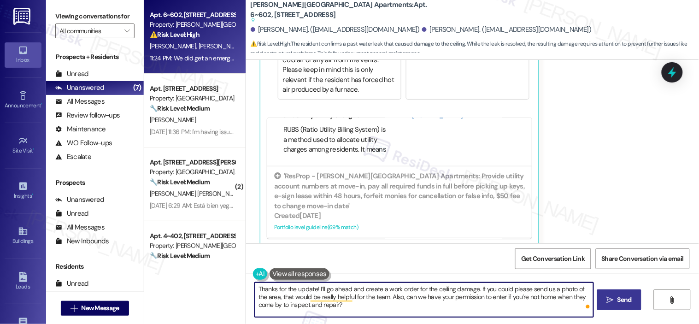
type textarea "Thanks for the update! I’ll go ahead and create a work order for the ceiling da…"
click at [613, 297] on icon "" at bounding box center [610, 299] width 7 height 7
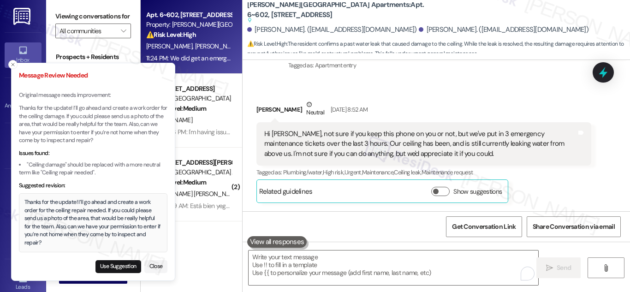
scroll to position [697, 0]
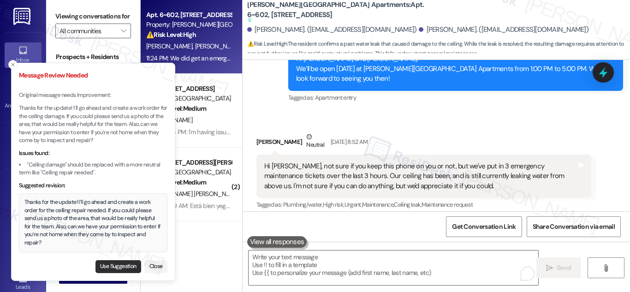
click at [120, 269] on button "Use Suggestion" at bounding box center [118, 266] width 46 height 13
type textarea "Thanks for the update! I’ll go ahead and create a work order for the ceiling re…"
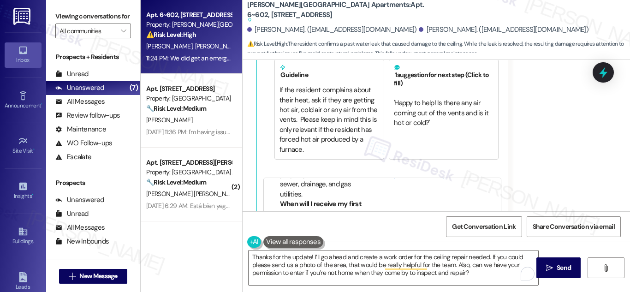
scroll to position [1298, 0]
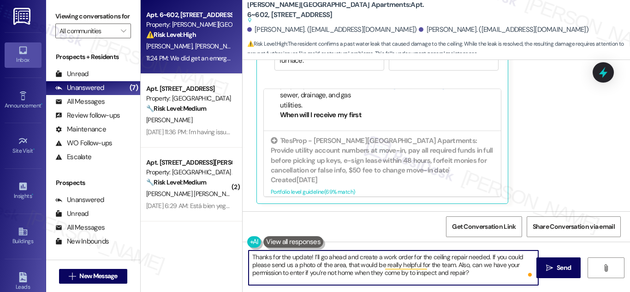
click at [450, 275] on textarea "Thanks for the update! I’ll go ahead and create a work order for the ceiling re…" at bounding box center [392, 267] width 289 height 35
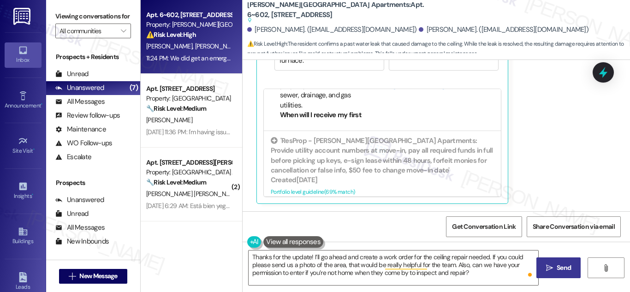
click at [565, 268] on span "Send" at bounding box center [563, 268] width 14 height 10
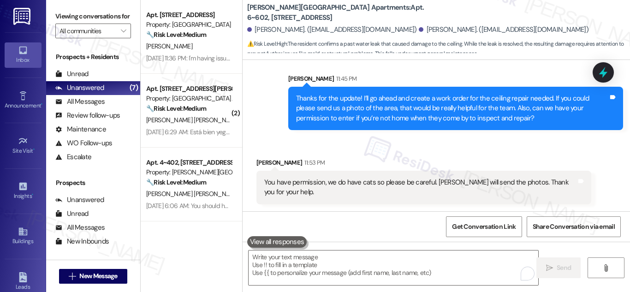
scroll to position [1339, 0]
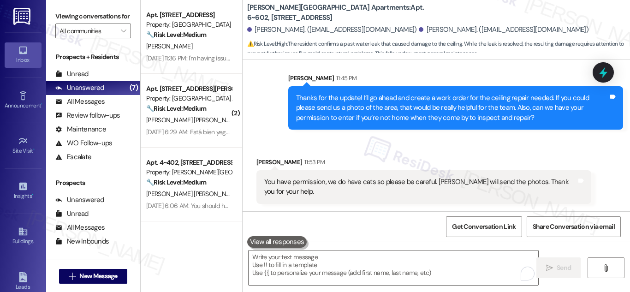
click at [397, 178] on div "You have permission, we do have cats so please be careful. Andrea will send the…" at bounding box center [420, 187] width 312 height 20
click at [397, 179] on div "You have permission, we do have cats so please be careful. Andrea will send the…" at bounding box center [420, 187] width 312 height 20
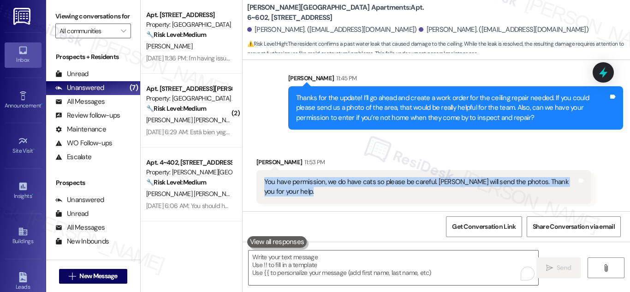
click at [397, 179] on div "You have permission, we do have cats so please be careful. Andrea will send the…" at bounding box center [420, 187] width 312 height 20
copy div "You have permission, we do have cats so please be careful. Andrea will send the…"
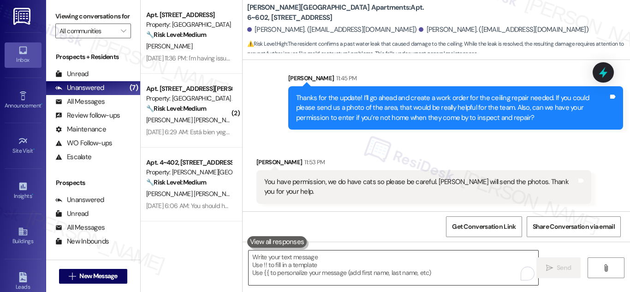
click at [332, 263] on textarea "To enrich screen reader interactions, please activate Accessibility in Grammarl…" at bounding box center [392, 267] width 289 height 35
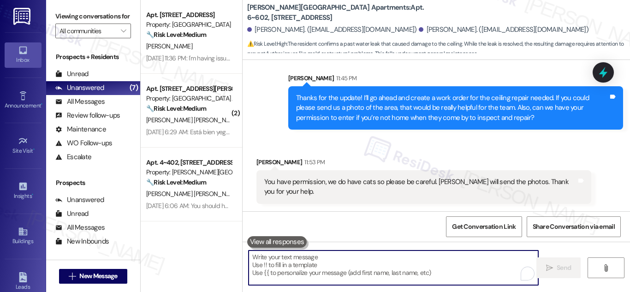
paste textarea "Thank you for the update! I’ll note the permission to enter and make sure the t…"
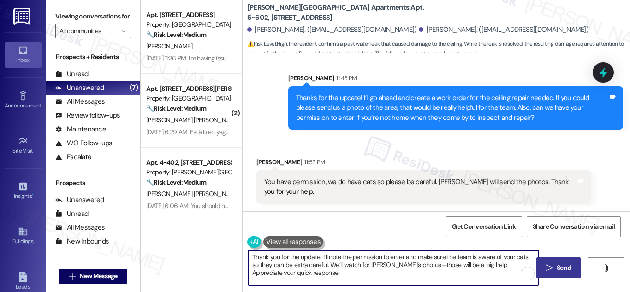
drag, startPoint x: 335, startPoint y: 265, endPoint x: 331, endPoint y: 270, distance: 5.9
click at [331, 269] on textarea "Thank you for the update! I’ll note the permission to enter and make sure the t…" at bounding box center [392, 267] width 289 height 35
click at [316, 277] on textarea "Thank you for the update! I’ll note the permission to enter and make sure the t…" at bounding box center [392, 267] width 289 height 35
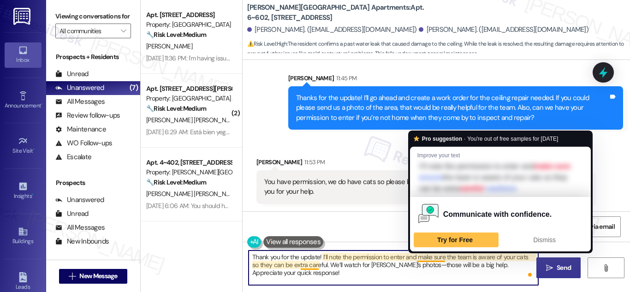
click at [433, 257] on textarea "Thank you for the update! I’ll note the permission to enter and make sure the t…" at bounding box center [392, 267] width 289 height 35
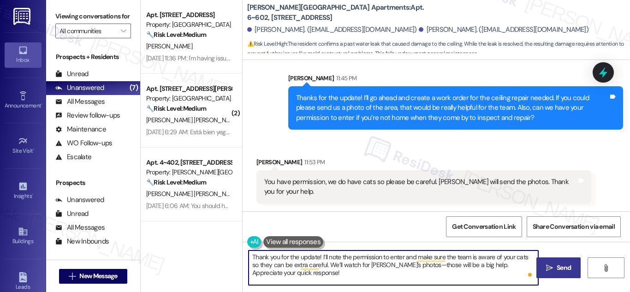
click at [408, 265] on textarea "Thank you for the update! I’ll note the permission to enter and make sure the t…" at bounding box center [392, 267] width 289 height 35
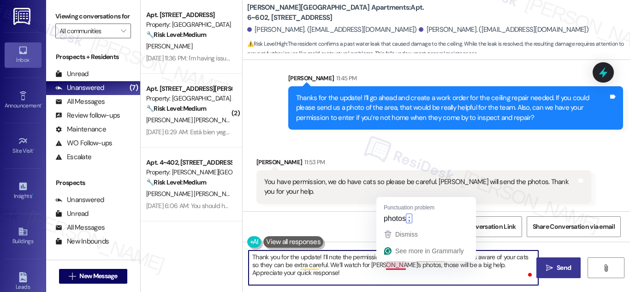
click at [388, 263] on textarea "Thank you for the update! I’ll note the permission to enter and make sure the t…" at bounding box center [392, 267] width 289 height 35
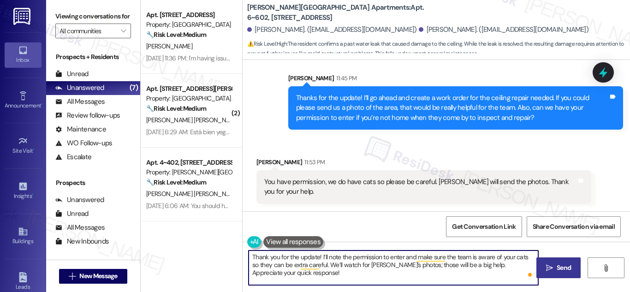
type textarea "Thank you for the update! I’ll note the permission to enter and make sure the t…"
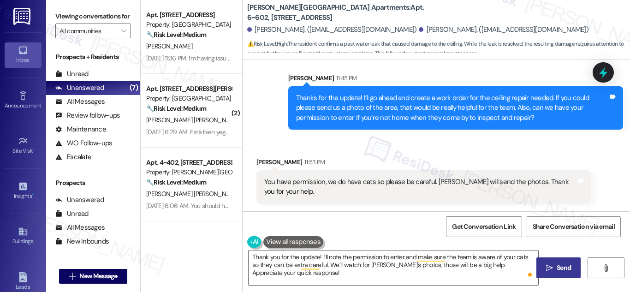
click at [564, 266] on span "Send" at bounding box center [563, 268] width 14 height 10
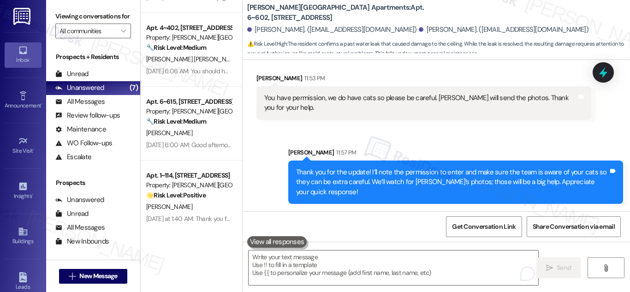
scroll to position [216, 0]
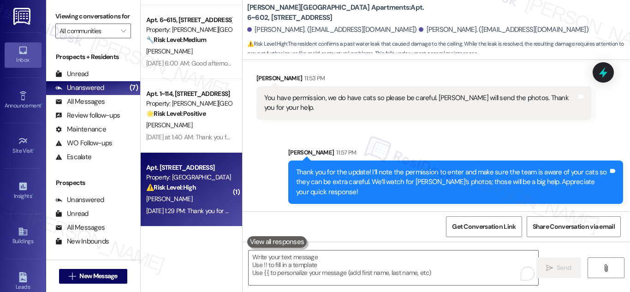
click at [197, 183] on div "⚠️ Risk Level: High The resident indicates potential health concerns (nausea) r…" at bounding box center [188, 188] width 85 height 10
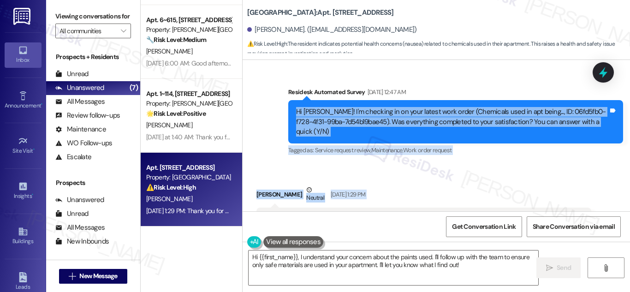
scroll to position [4653, 0]
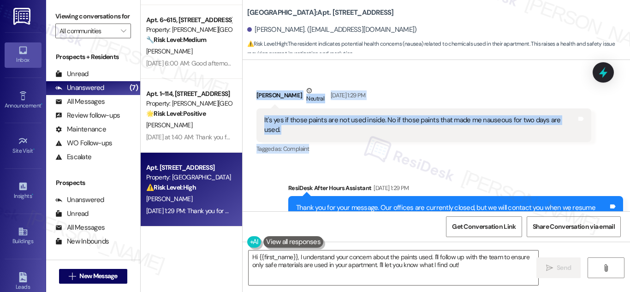
drag, startPoint x: 295, startPoint y: 176, endPoint x: 461, endPoint y: 107, distance: 180.3
click at [461, 107] on div "Survey, sent via SMS Residesk Automated Survey Jan 17, 2025 at 1:36 AM Hi Nora,…" at bounding box center [435, 135] width 387 height 151
copy div "Hi Nora! I'm checking in on your latest work order (Chemicals used in apt being…"
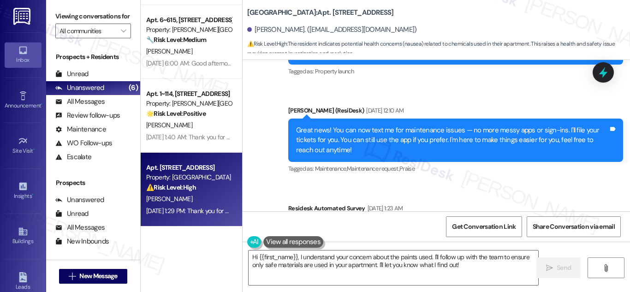
scroll to position [0, 0]
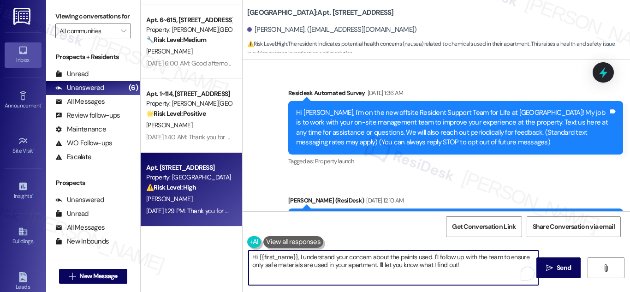
click at [355, 264] on textarea "Hi {{first_name}}, I understand your concern about the paints used. I'll follow…" at bounding box center [392, 267] width 289 height 35
paste textarea "Thanks for clarifying, Nora. I’ll note your concern about the paints right away…"
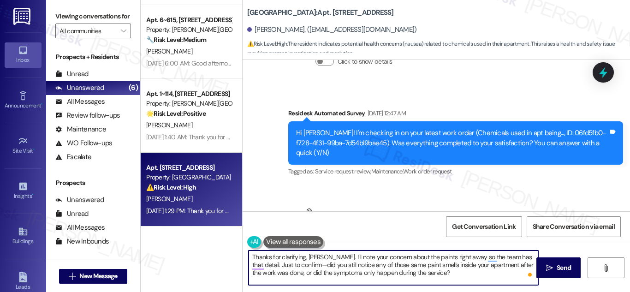
scroll to position [4653, 0]
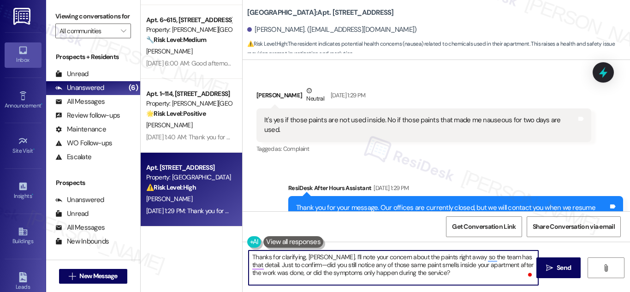
click at [428, 257] on textarea "Thanks for clarifying, Nora. I’ll note your concern about the paints right away…" at bounding box center [392, 267] width 289 height 35
drag, startPoint x: 428, startPoint y: 257, endPoint x: 456, endPoint y: 259, distance: 27.7
click at [456, 259] on textarea "Thanks for clarifying, Nora. I’ll note your concern about the paints right away…" at bounding box center [392, 267] width 289 height 35
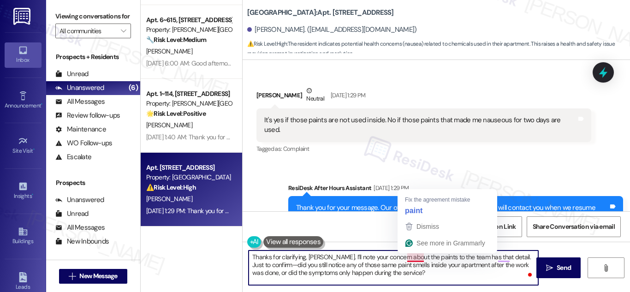
click at [409, 256] on textarea "Thanks for clarifying, Nora. I’ll note your concern about the paints to the tea…" at bounding box center [392, 267] width 289 height 35
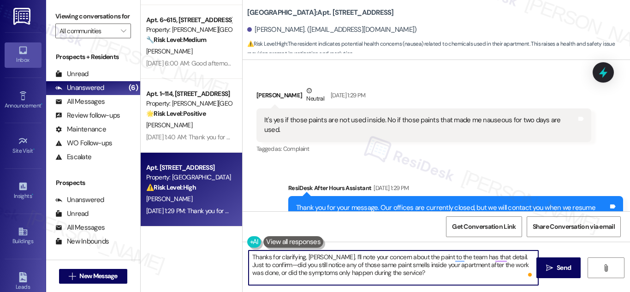
click at [463, 258] on textarea "Thanks for clarifying, Nora. I’ll note your concern about the paint to the team…" at bounding box center [392, 267] width 289 height 35
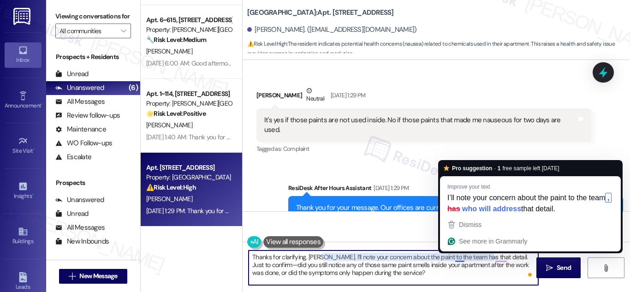
click at [456, 258] on textarea "Thanks for clarifying, Nora. I’ll note your concern about the paint to the team…" at bounding box center [392, 267] width 289 height 35
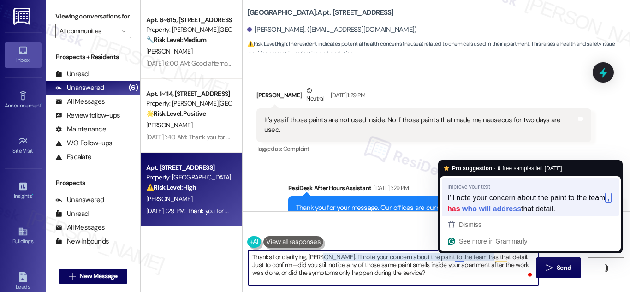
type textarea "Thanks for clarifying, Nora. I’ll note your concern about the paint to the team…"
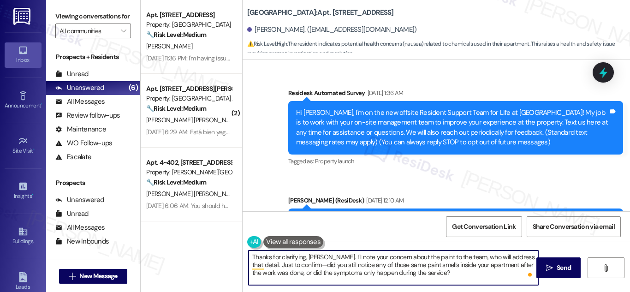
scroll to position [4653, 0]
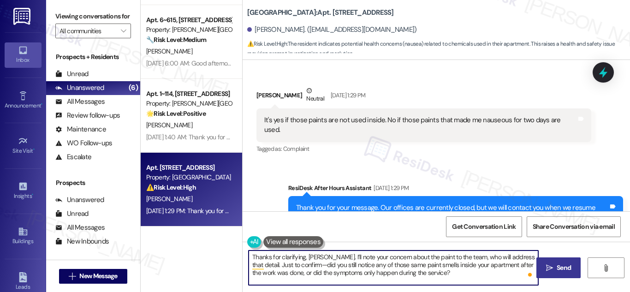
type textarea "Thanks for clarifying, [PERSON_NAME]. I’ll note your concern about the paint to…"
click at [556, 269] on span "Send" at bounding box center [563, 268] width 14 height 10
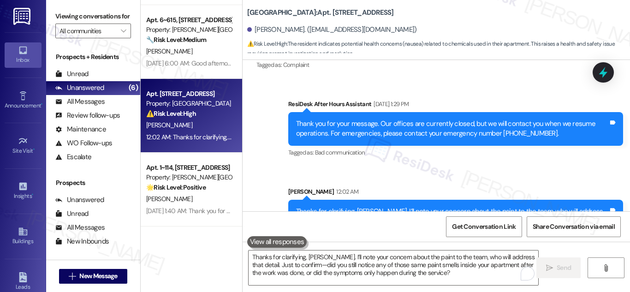
scroll to position [4691, 0]
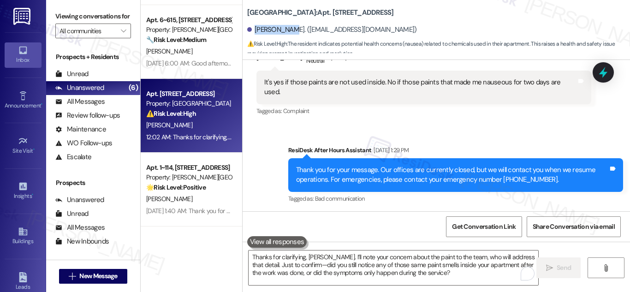
drag, startPoint x: 253, startPoint y: 29, endPoint x: 284, endPoint y: 28, distance: 31.3
click at [284, 28] on div "[PERSON_NAME]. ([EMAIL_ADDRESS][DOMAIN_NAME])" at bounding box center [332, 30] width 170 height 10
copy div "[PERSON_NAME]"
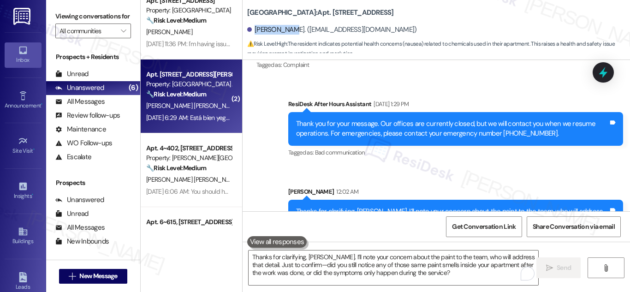
scroll to position [0, 0]
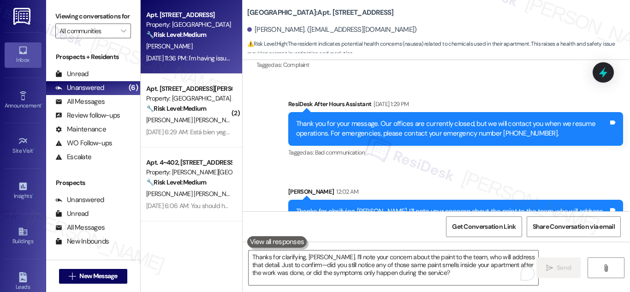
click at [202, 36] on strong "🔧 Risk Level: Medium" at bounding box center [176, 34] width 60 height 8
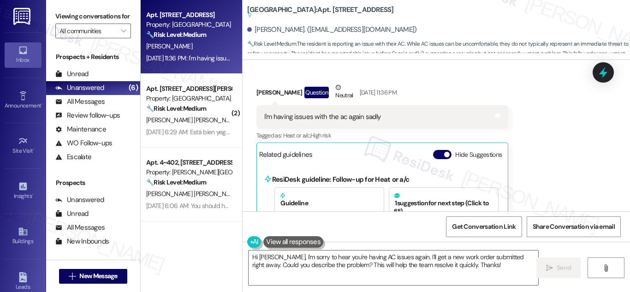
scroll to position [21, 0]
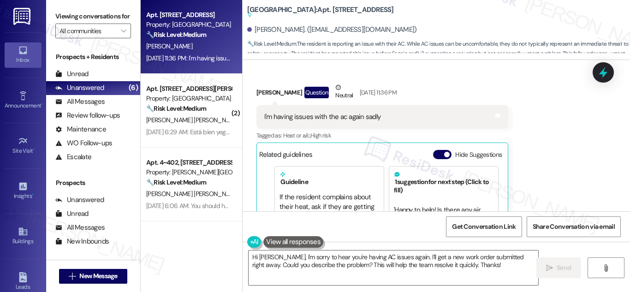
click at [209, 20] on div "Property: [GEOGRAPHIC_DATA]" at bounding box center [188, 25] width 85 height 10
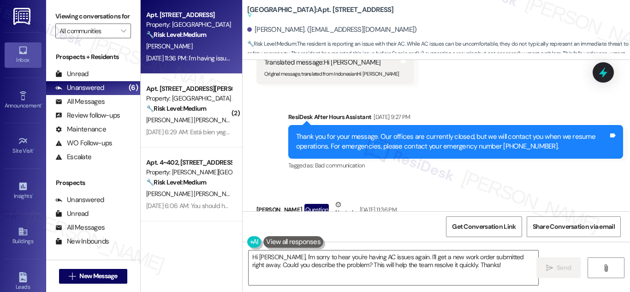
scroll to position [20294, 0]
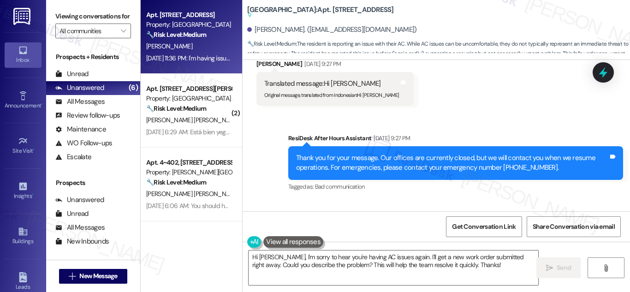
drag, startPoint x: 390, startPoint y: 175, endPoint x: 261, endPoint y: 176, distance: 129.5
click at [261, 243] on div "I'm having issues with the ac again sadly Tags and notes" at bounding box center [382, 255] width 252 height 24
copy div "I'm having issues with the ac again sadly"
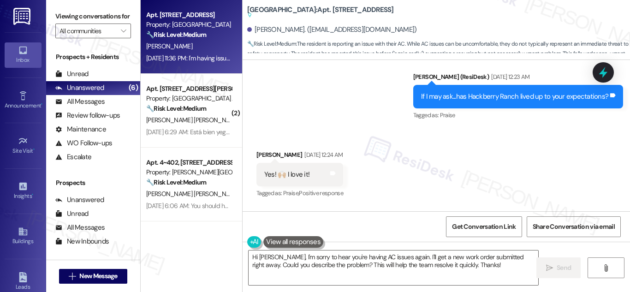
scroll to position [19695, 0]
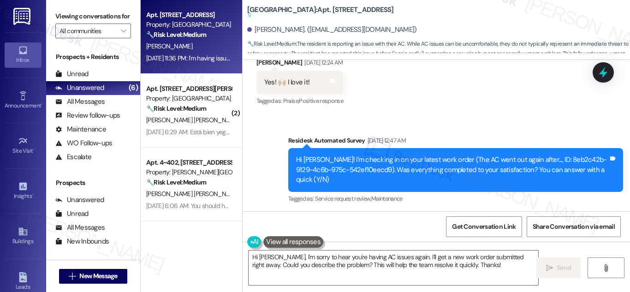
drag, startPoint x: 249, startPoint y: 158, endPoint x: 318, endPoint y: 184, distance: 74.4
click at [318, 226] on div "Received via SMS [PERSON_NAME] [DATE] 12:51 AM Yes Tags and notes Tagged as: Po…" at bounding box center [298, 258] width 99 height 64
click at [478, 212] on div "Received via SMS [PERSON_NAME] [DATE] 12:51 AM Yes Tags and notes Tagged as: Po…" at bounding box center [435, 283] width 387 height 143
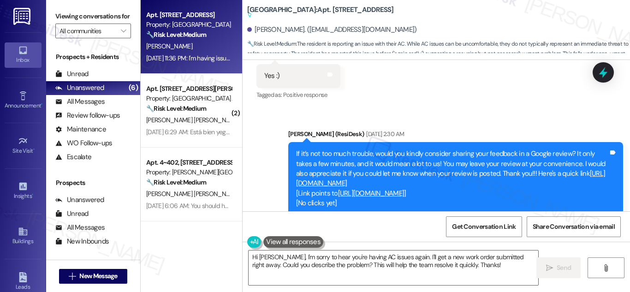
scroll to position [20110, 0]
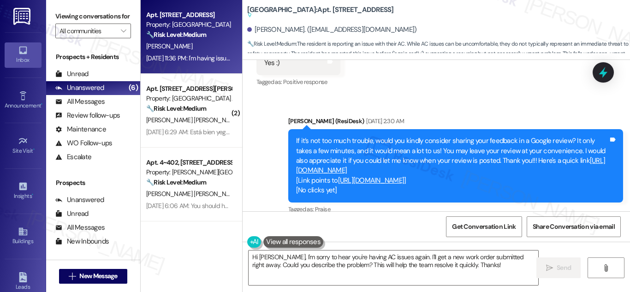
click at [256, 243] on div "[PERSON_NAME] [DATE] 9:27 PM" at bounding box center [334, 249] width 157 height 13
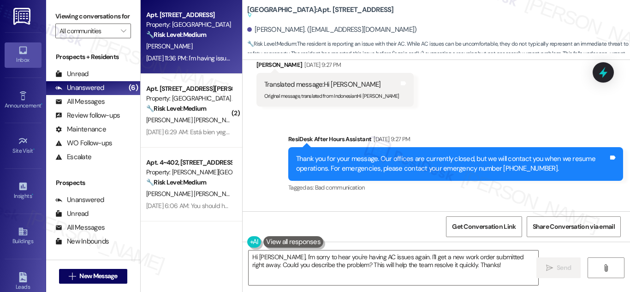
scroll to position [20294, 0]
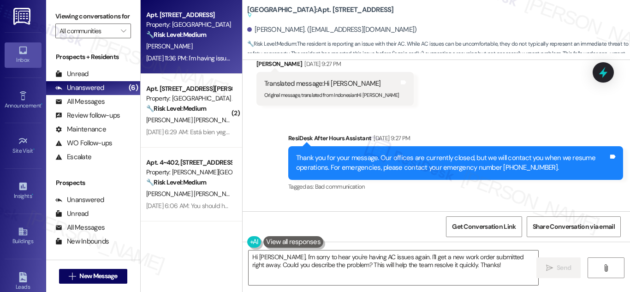
drag, startPoint x: 254, startPoint y: 153, endPoint x: 389, endPoint y: 176, distance: 138.0
copy div "[PERSON_NAME] Question Neutral [DATE] 11:36 PM I'm having issues with the ac ag…"
click at [403, 262] on textarea "Hi [PERSON_NAME], I'm sorry to hear you're having AC issues again. I'll get a n…" at bounding box center [392, 267] width 289 height 35
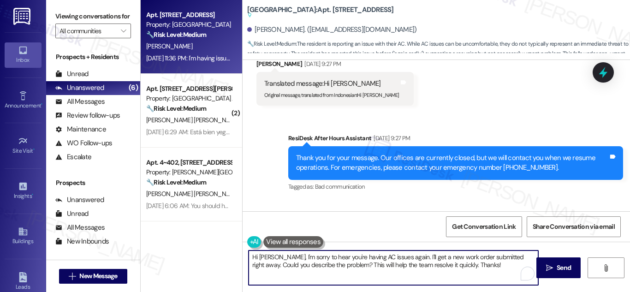
click at [403, 262] on textarea "Hi [PERSON_NAME], I'm sorry to hear you're having AC issues again. I'll get a n…" at bounding box center [392, 267] width 289 height 35
paste textarea "I’m sorry to hear the AC is giving you trouble again, [PERSON_NAME]. Can you sh…"
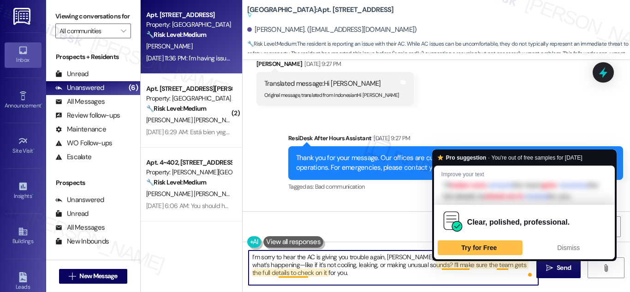
click at [436, 266] on textarea "I’m sorry to hear the AC is giving you trouble again, [PERSON_NAME]. Can you sh…" at bounding box center [392, 267] width 289 height 35
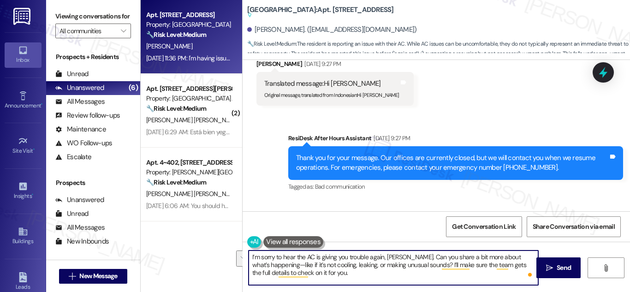
drag, startPoint x: 436, startPoint y: 266, endPoint x: 441, endPoint y: 273, distance: 8.9
click at [441, 273] on textarea "I’m sorry to hear the AC is giving you trouble again, [PERSON_NAME]. Can you sh…" at bounding box center [392, 267] width 289 height 35
type textarea "I’m sorry to hear the AC is giving you trouble again, [PERSON_NAME]. Can you sh…"
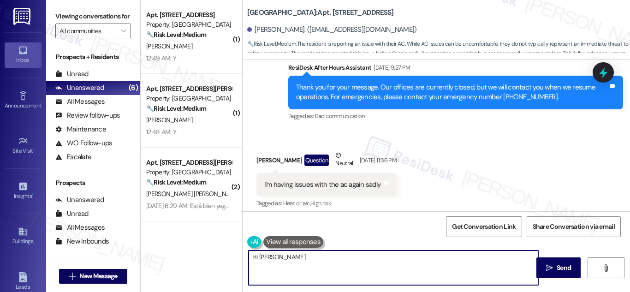
scroll to position [20366, 0]
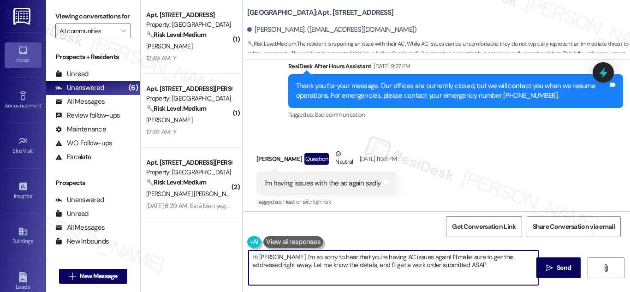
type textarea "Hi [PERSON_NAME], I'm so sorry to hear that you're having AC issues again! I'll…"
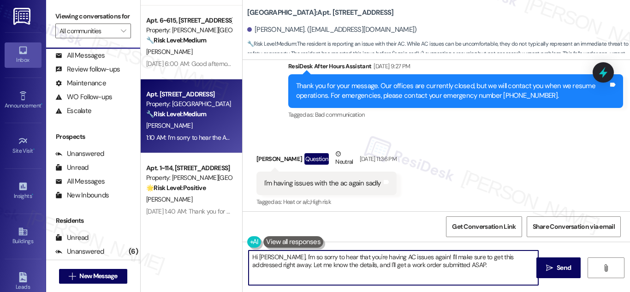
scroll to position [290, 0]
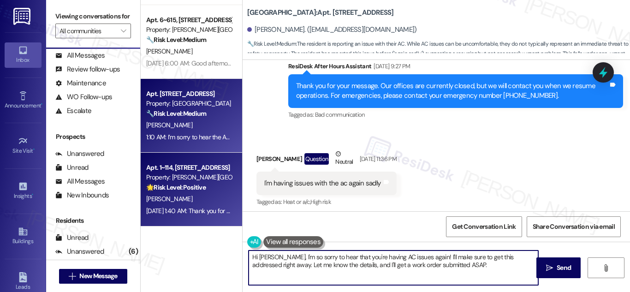
click at [201, 184] on strong "🌟 Risk Level: Positive" at bounding box center [175, 187] width 59 height 8
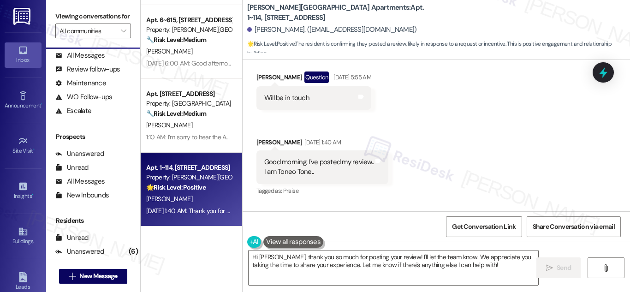
scroll to position [7760, 0]
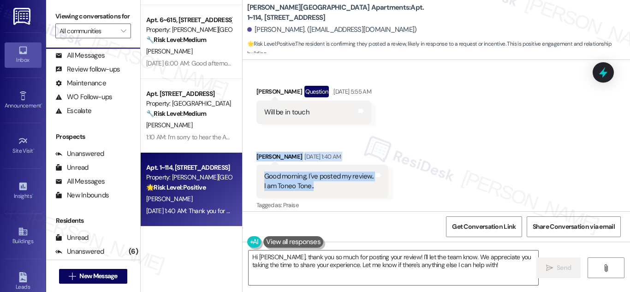
drag, startPoint x: 256, startPoint y: 105, endPoint x: 331, endPoint y: 138, distance: 82.1
click at [331, 152] on div "[PERSON_NAME] [DATE] 1:40 AM Good morning, I've posted my review.. I am Toneo T…" at bounding box center [322, 182] width 132 height 60
copy div "[PERSON_NAME] [DATE] 1:40 AM Good morning, I've posted my review.. I am Toneo T…"
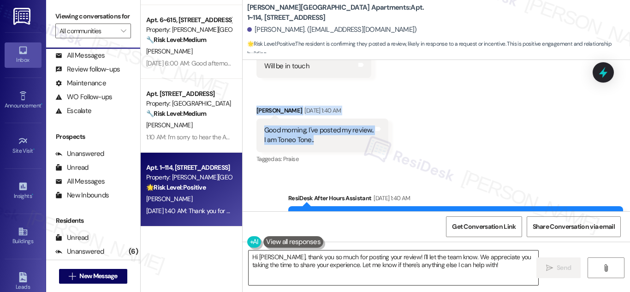
click at [326, 267] on textarea "Hi [PERSON_NAME], thank you so much for posting your review! I'll let the team …" at bounding box center [392, 267] width 289 height 35
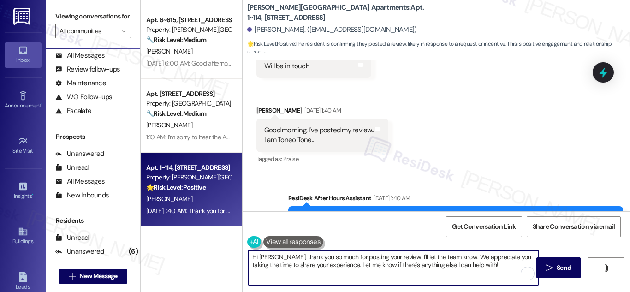
click at [326, 267] on textarea "Hi [PERSON_NAME], thank you so much for posting your review! I'll let the team …" at bounding box center [392, 267] width 289 height 35
paste textarea "Good morning, [PERSON_NAME]—thank you so much for posting your review! We reall…"
click at [317, 256] on textarea "Good morning, [PERSON_NAME]—thank you so much for posting your review! We reall…" at bounding box center [392, 267] width 289 height 35
click at [316, 256] on textarea "Good morning, [PERSON_NAME]—thank you so much for posting your review! We reall…" at bounding box center [392, 267] width 289 height 35
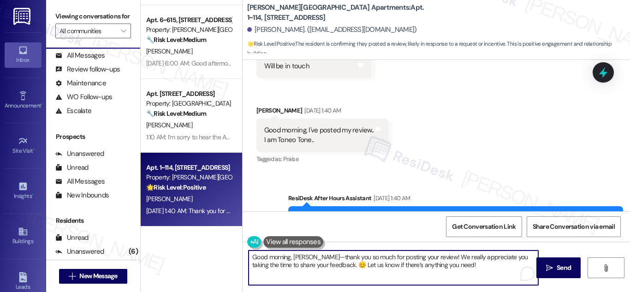
click at [314, 257] on textarea "Good morning, [PERSON_NAME]—thank you so much for posting your review! We reall…" at bounding box center [392, 267] width 289 height 35
type textarea "Good morning, [PERSON_NAME], thank you so much for posting your review! We real…"
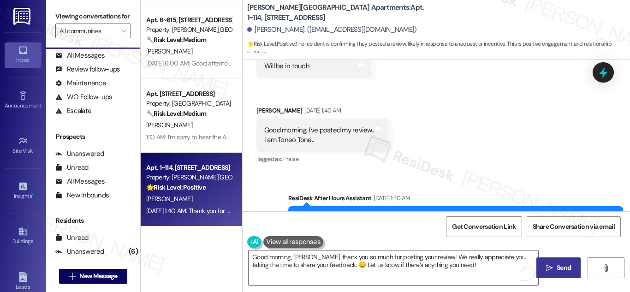
click at [560, 269] on span "Send" at bounding box center [563, 268] width 14 height 10
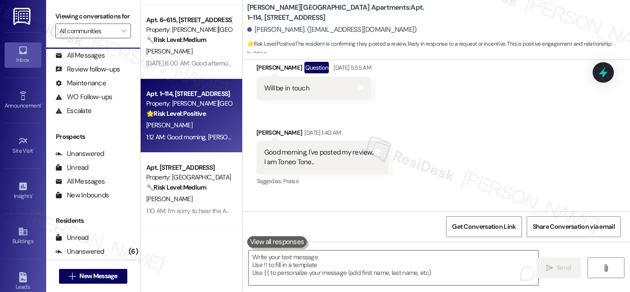
scroll to position [7880, 0]
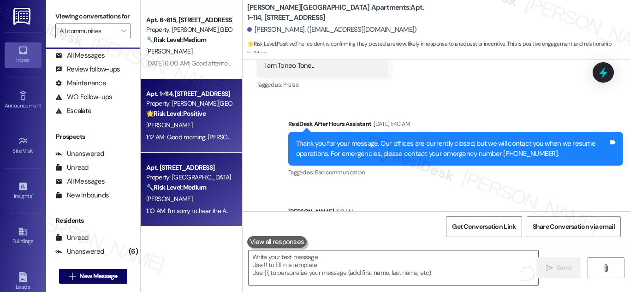
click at [165, 175] on div "Property: [GEOGRAPHIC_DATA]" at bounding box center [188, 177] width 85 height 10
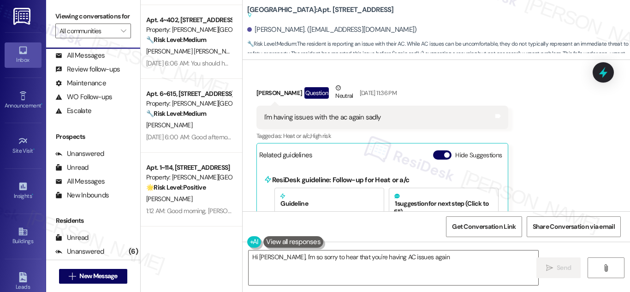
scroll to position [216, 0]
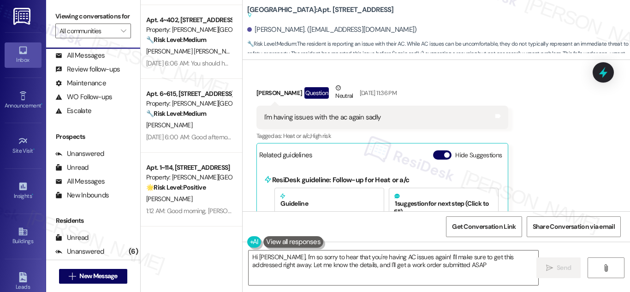
type textarea "Hi [PERSON_NAME], I'm so sorry to hear that you're having AC issues again! I'll…"
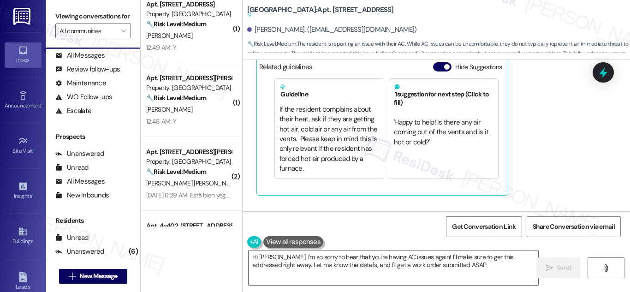
scroll to position [0, 0]
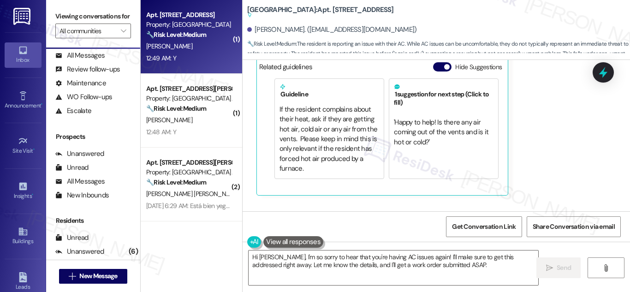
click at [178, 38] on strong "🔧 Risk Level: Medium" at bounding box center [176, 34] width 60 height 8
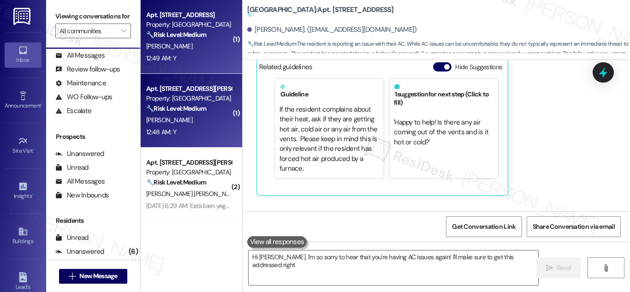
type textarea "Hi [PERSON_NAME], I'm so sorry to hear that you're having AC issues again! I'll…"
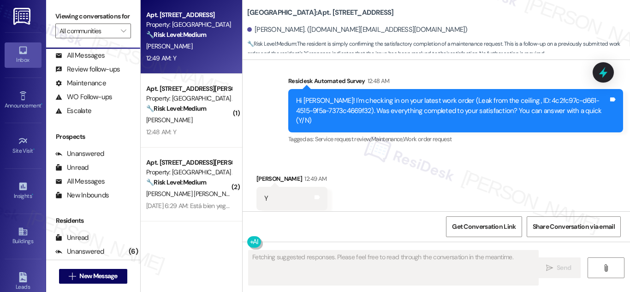
scroll to position [4759, 0]
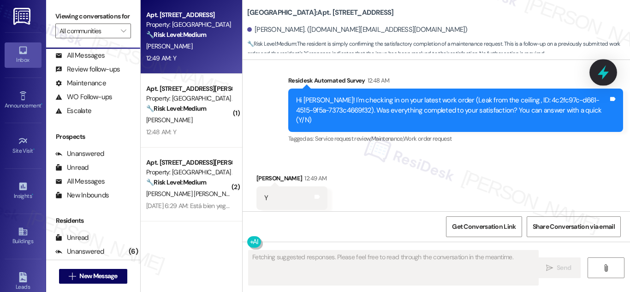
click at [607, 74] on icon at bounding box center [603, 73] width 16 height 16
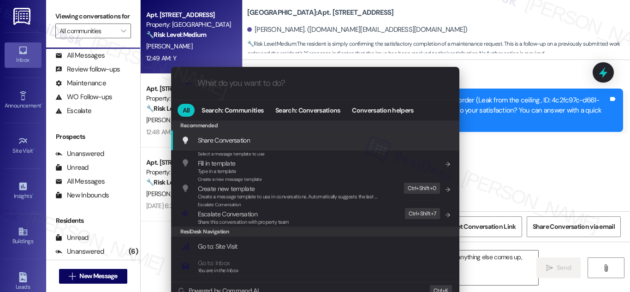
type textarea "Great to hear, {{first_name}}! Glad we could resolve the leak issue for you. If…"
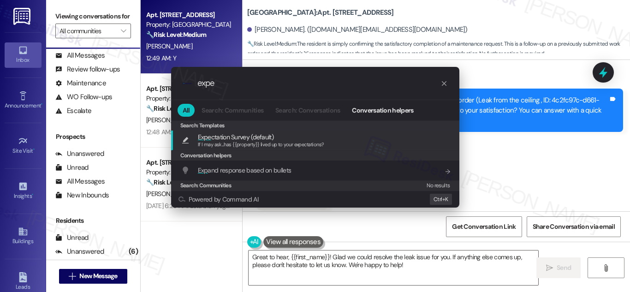
type input "expe"
click at [241, 141] on span "If I may ask...has {{property}} lived up to your expectations?" at bounding box center [261, 144] width 126 height 6
type textarea "If I may ask...has {{property}} lived up to your expectations?"
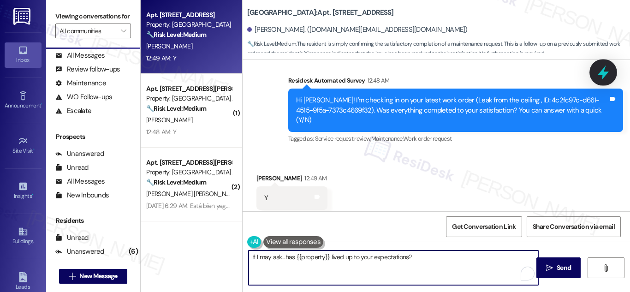
click at [607, 68] on icon at bounding box center [603, 73] width 16 height 16
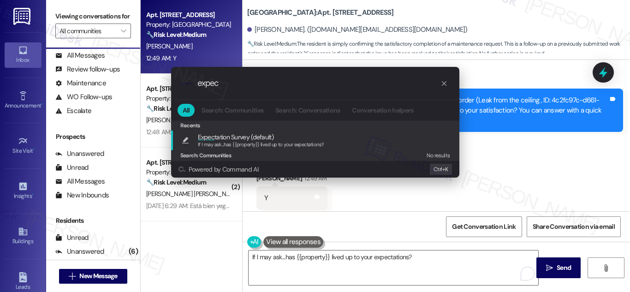
type input "expec"
click at [263, 136] on span "Expec tation Survey (default)" at bounding box center [236, 137] width 76 height 10
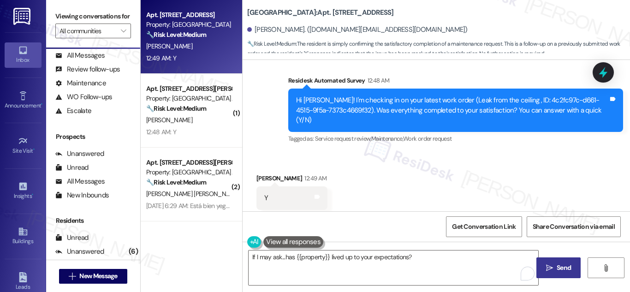
click at [560, 260] on button " Send" at bounding box center [558, 267] width 45 height 21
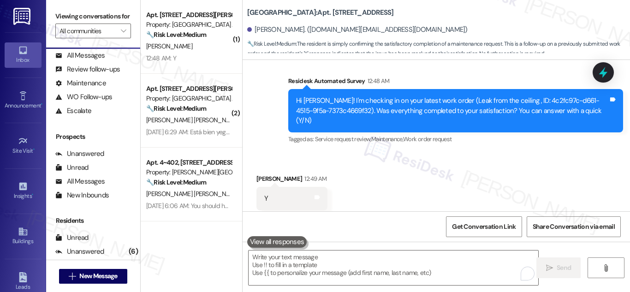
scroll to position [4824, 0]
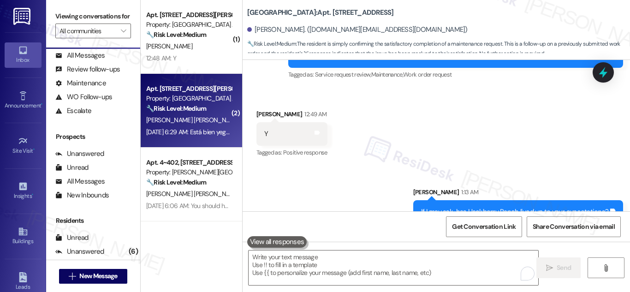
click at [181, 89] on div "Apt. [STREET_ADDRESS][PERSON_NAME]" at bounding box center [188, 89] width 85 height 10
type textarea "Fetching suggested responses. Please feel free to read through the conversation…"
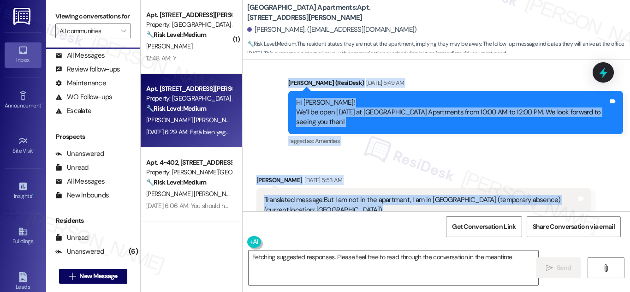
scroll to position [4860, 0]
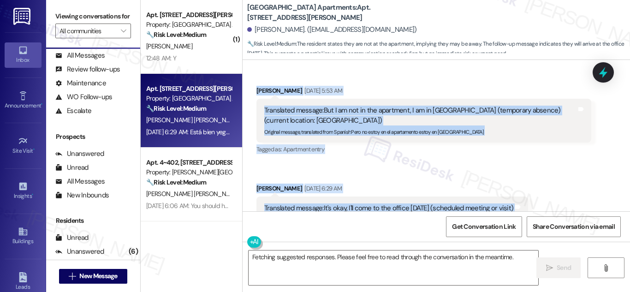
drag, startPoint x: 287, startPoint y: 91, endPoint x: 475, endPoint y: 195, distance: 215.0
click at [475, 195] on div "Sent via SMS [PERSON_NAME] (ResiDesk) [DATE] 5:02 AM Hi [PERSON_NAME]! Quick re…" at bounding box center [435, 135] width 387 height 151
copy div "Lorem (IpsuMdol) Sit 54, 2823 am 2:87 CO Ad Elitse! Do’ei te inci utlabore et D…"
click at [377, 257] on textarea "Fetching suggested responses. Please feel free to read through the conversation…" at bounding box center [392, 267] width 289 height 35
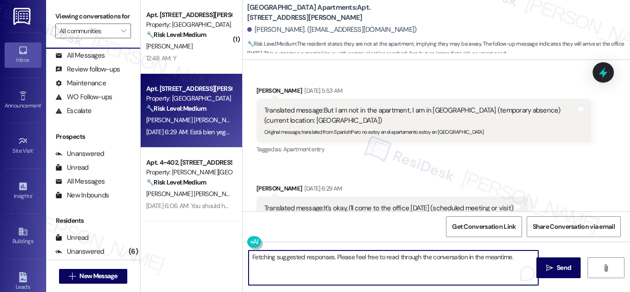
click at [377, 257] on textarea "Fetching suggested responses. Please feel free to read through the conversation…" at bounding box center [392, 267] width 289 height 35
click at [378, 257] on textarea "Fetching suggested responses. Please feel free to read through the conversation…" at bounding box center [392, 267] width 289 height 35
paste textarea "Thanks for the update, [PERSON_NAME]! Safe travels, and we’ll see you at the of…"
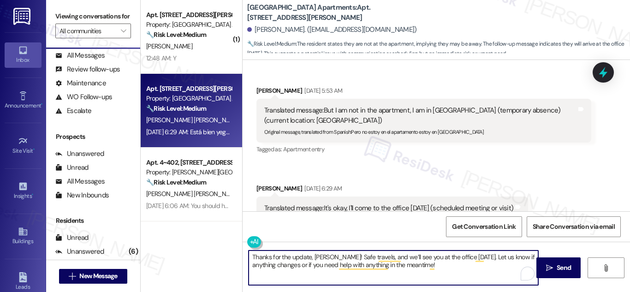
click at [371, 258] on textarea "Thanks for the update, [PERSON_NAME]! Safe travels, and we’ll see you at the of…" at bounding box center [392, 267] width 289 height 35
drag, startPoint x: 371, startPoint y: 258, endPoint x: 465, endPoint y: 256, distance: 93.6
click at [465, 256] on textarea "Thanks for the update, [PERSON_NAME]! Safe travels, and we’ll see you at the of…" at bounding box center [392, 267] width 289 height 35
type textarea "Thanks for the update, [PERSON_NAME]! Safe travels. Let us know if anything cha…"
click at [345, 270] on textarea "Thanks for the update, [PERSON_NAME]! Safe travels. Let us know if anything cha…" at bounding box center [392, 267] width 289 height 35
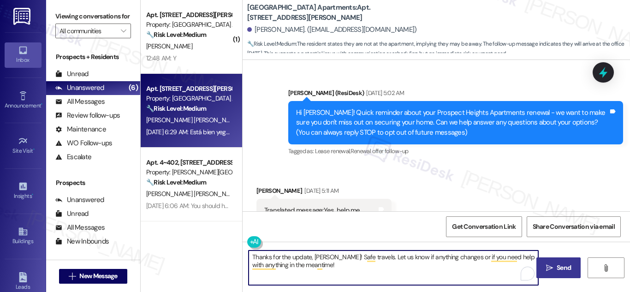
scroll to position [4860, 0]
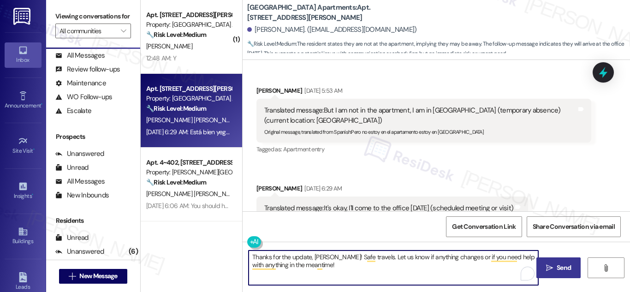
type textarea "Thanks for the update, [PERSON_NAME]! Safe travels. Let us know if anything cha…"
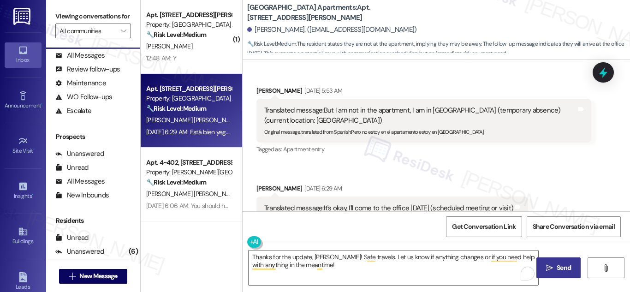
click at [554, 268] on span "Send" at bounding box center [563, 268] width 18 height 10
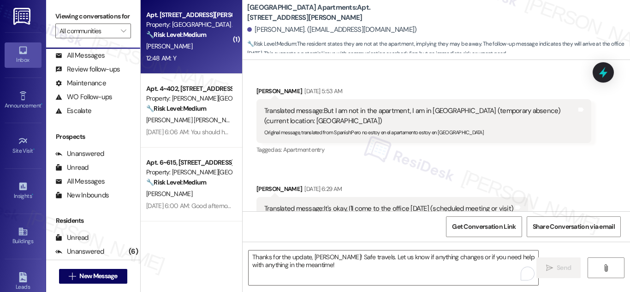
click at [193, 37] on strong "🔧 Risk Level: Medium" at bounding box center [176, 34] width 60 height 8
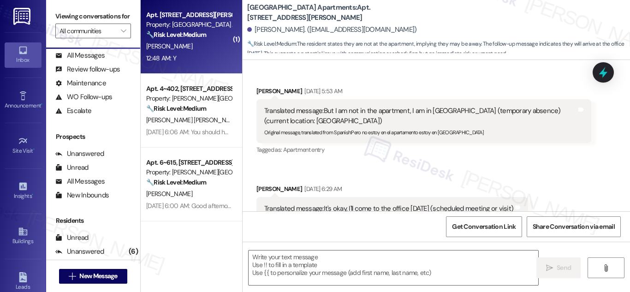
type textarea "Fetching suggested responses. Please feel free to read through the conversation…"
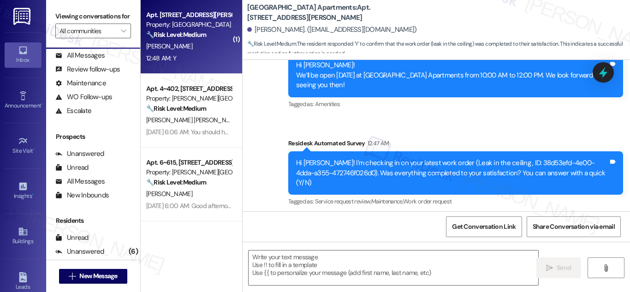
type textarea "Fetching suggested responses. Please feel free to read through the conversation…"
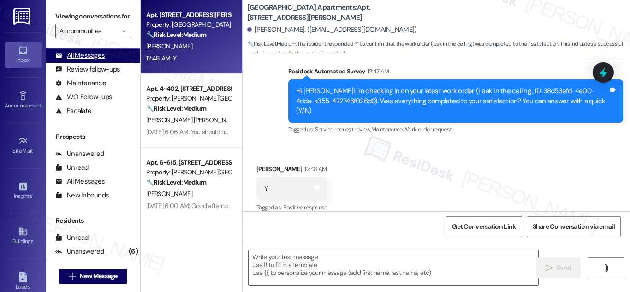
scroll to position [0, 0]
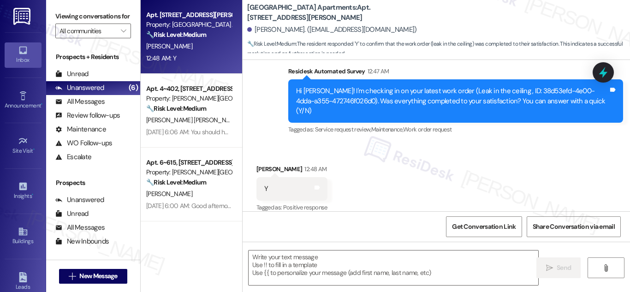
click at [183, 42] on div "[PERSON_NAME]" at bounding box center [188, 47] width 87 height 12
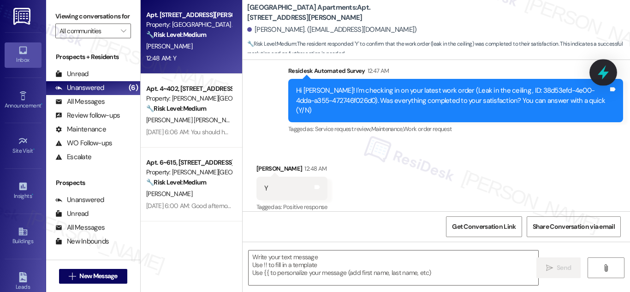
click at [602, 76] on icon at bounding box center [603, 73] width 16 height 16
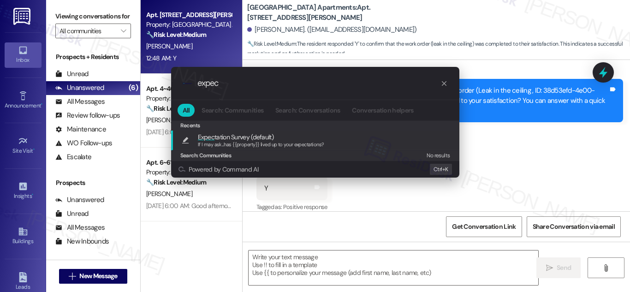
type input "expec"
click at [265, 145] on span "If I may ask...has {{property}} lived up to your expectations?" at bounding box center [261, 144] width 126 height 6
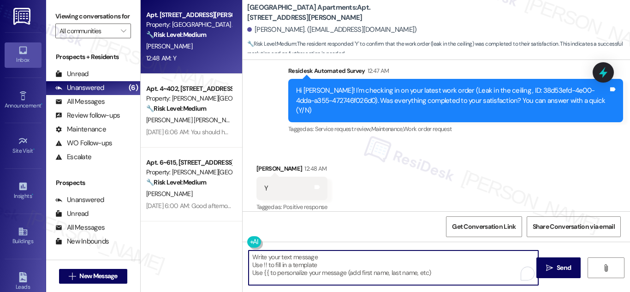
type textarea "If I may ask...has {{property}} lived up to your expectations?"
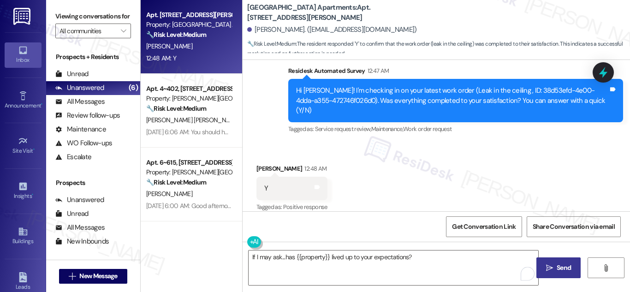
click at [566, 265] on span "Send" at bounding box center [563, 268] width 14 height 10
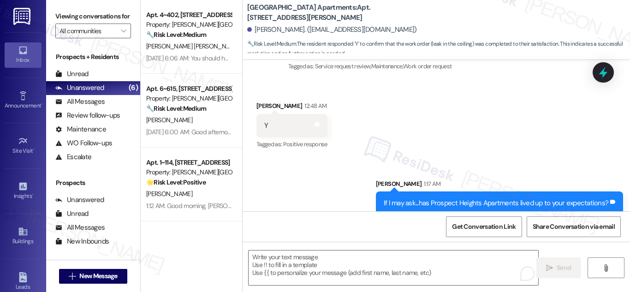
scroll to position [443, 0]
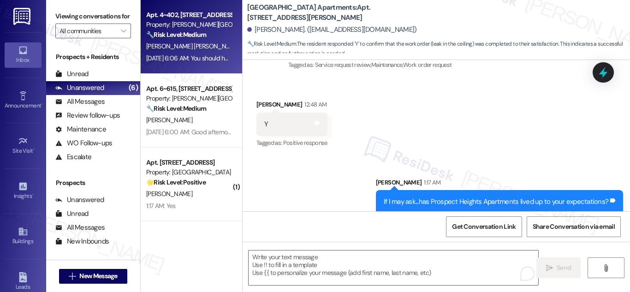
click at [187, 28] on div "Property: [PERSON_NAME][GEOGRAPHIC_DATA] Apartments" at bounding box center [188, 25] width 85 height 10
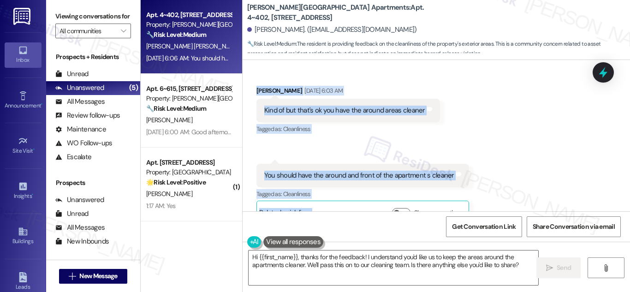
scroll to position [1650, 0]
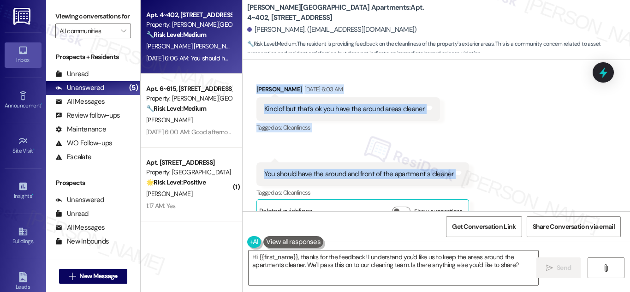
drag, startPoint x: 285, startPoint y: 108, endPoint x: 477, endPoint y: 174, distance: 202.6
click at [477, 174] on div "Lease started [DATE] 8:00 AM Announcement, sent via SMS [PERSON_NAME] (ResiDesk…" at bounding box center [435, 135] width 387 height 151
copy div "[PERSON_NAME] (ResiDesk) [DATE] 5:54 AM Hi [PERSON_NAME]! We’ll be open [DATE] …"
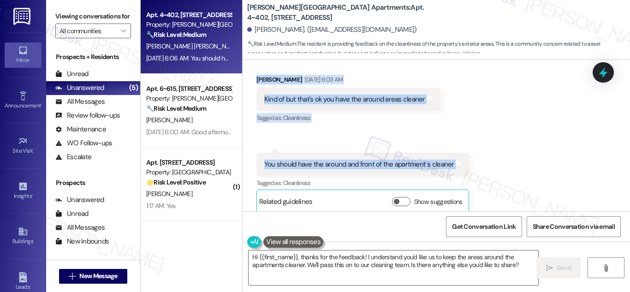
scroll to position [1669, 0]
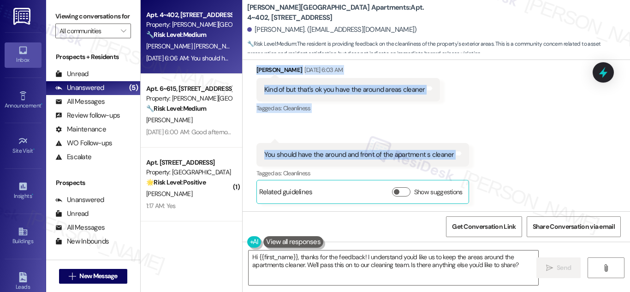
copy div "[PERSON_NAME] (ResiDesk) [DATE] 5:54 AM Hi [PERSON_NAME]! We’ll be open [DATE] …"
click at [297, 266] on textarea "Hi {{first_name}}, thanks for the feedback! I understand you'd like us to keep …" at bounding box center [392, 267] width 289 height 35
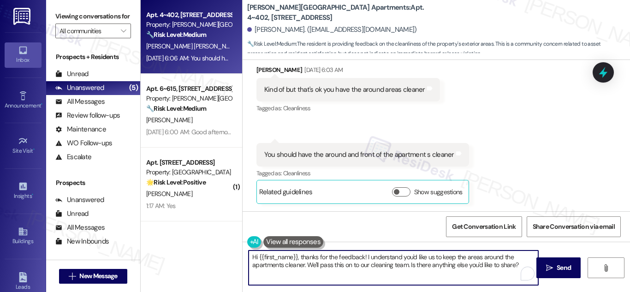
click at [297, 266] on textarea "Hi {{first_name}}, thanks for the feedback! I understand you'd like us to keep …" at bounding box center [392, 267] width 289 height 35
paste textarea "Thanks for your feedback, [PERSON_NAME]—we really appreciate you pointing that …"
drag, startPoint x: 297, startPoint y: 266, endPoint x: 352, endPoint y: 276, distance: 55.7
click at [352, 276] on textarea "Thanks for your feedback, [PERSON_NAME]—we really appreciate you pointing that …" at bounding box center [392, 267] width 289 height 35
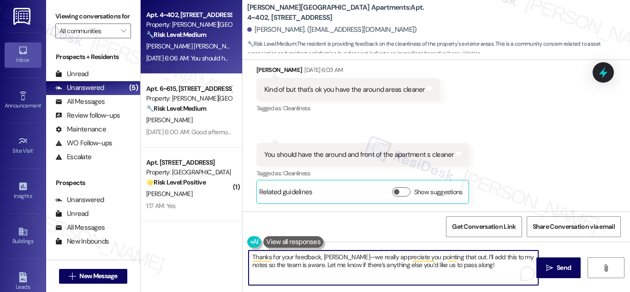
click at [398, 265] on textarea "Thanks for your feedback, [PERSON_NAME]—we really appreciate you pointing that …" at bounding box center [392, 267] width 289 height 35
drag, startPoint x: 398, startPoint y: 265, endPoint x: 520, endPoint y: 265, distance: 122.1
click at [529, 264] on textarea "Thanks for your feedback, [PERSON_NAME]—we really appreciate you pointing that …" at bounding box center [392, 267] width 289 height 35
type textarea "Thanks for your feedback, [PERSON_NAME]—we really appreciate you pointing that …"
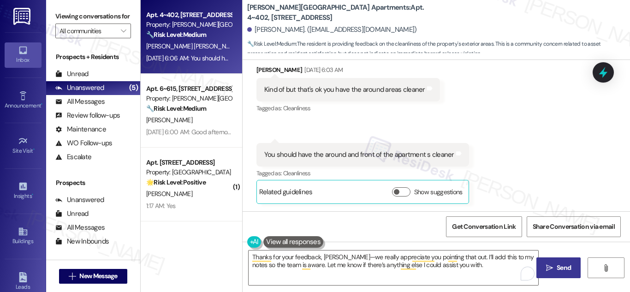
click at [561, 263] on span "Send" at bounding box center [563, 268] width 14 height 10
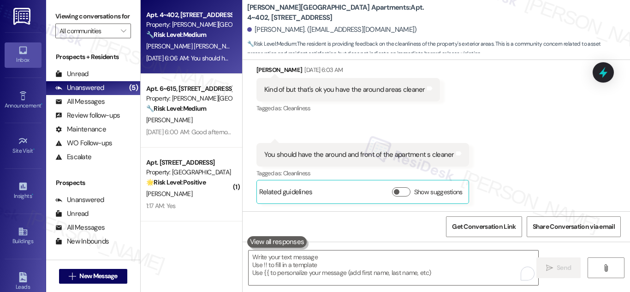
scroll to position [1669, 0]
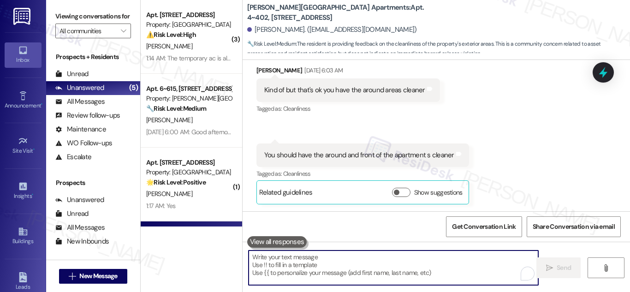
click at [471, 268] on textarea "To enrich screen reader interactions, please activate Accessibility in Grammarl…" at bounding box center [392, 267] width 289 height 35
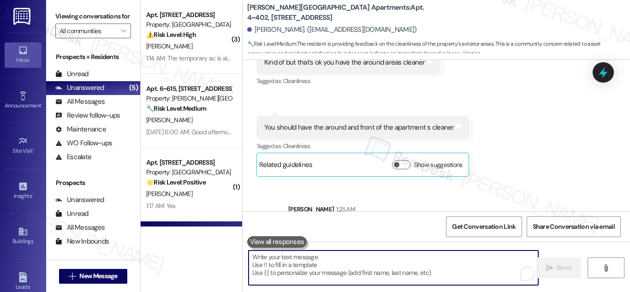
scroll to position [1743, 0]
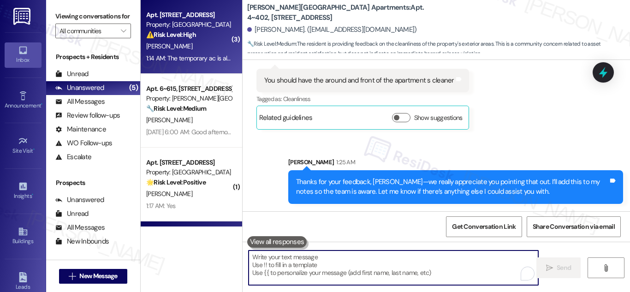
click at [200, 27] on div "Property: [GEOGRAPHIC_DATA]" at bounding box center [188, 25] width 85 height 10
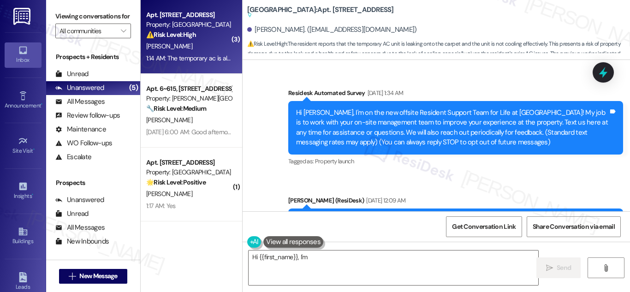
scroll to position [20760, 0]
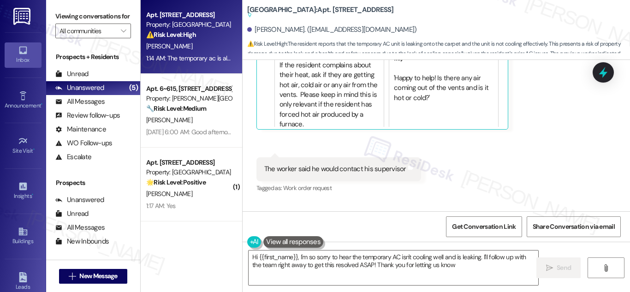
type textarea "Hi {{first_name}}, I'm so sorry to hear the temporary AC isn't cooling well and…"
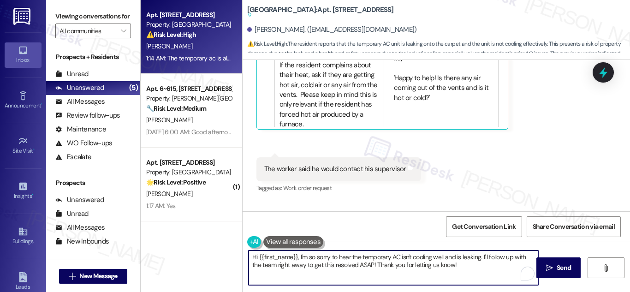
click at [480, 269] on textarea "Hi {{first_name}}, I'm so sorry to hear the temporary AC isn't cooling well and…" at bounding box center [392, 267] width 289 height 35
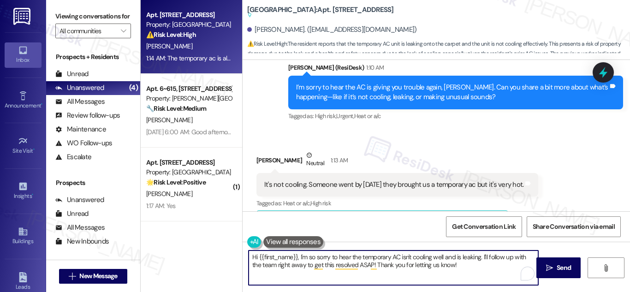
scroll to position [20577, 0]
